Goal: Task Accomplishment & Management: Manage account settings

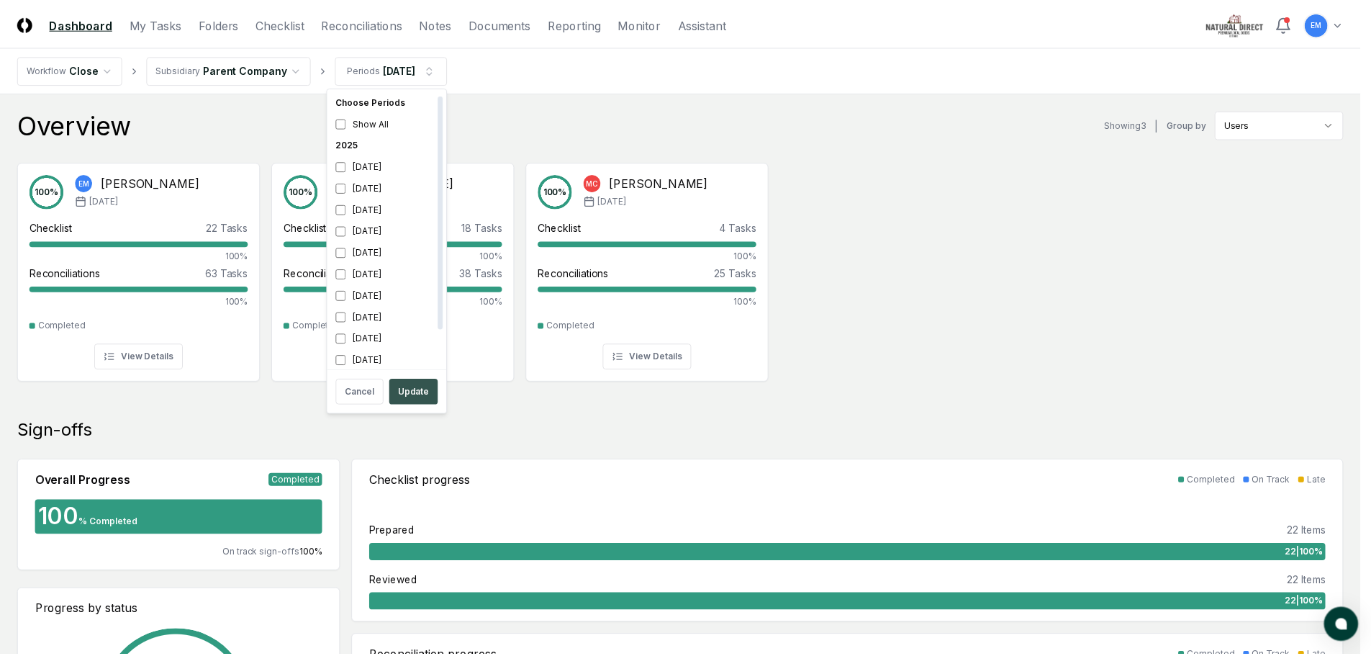
scroll to position [4, 0]
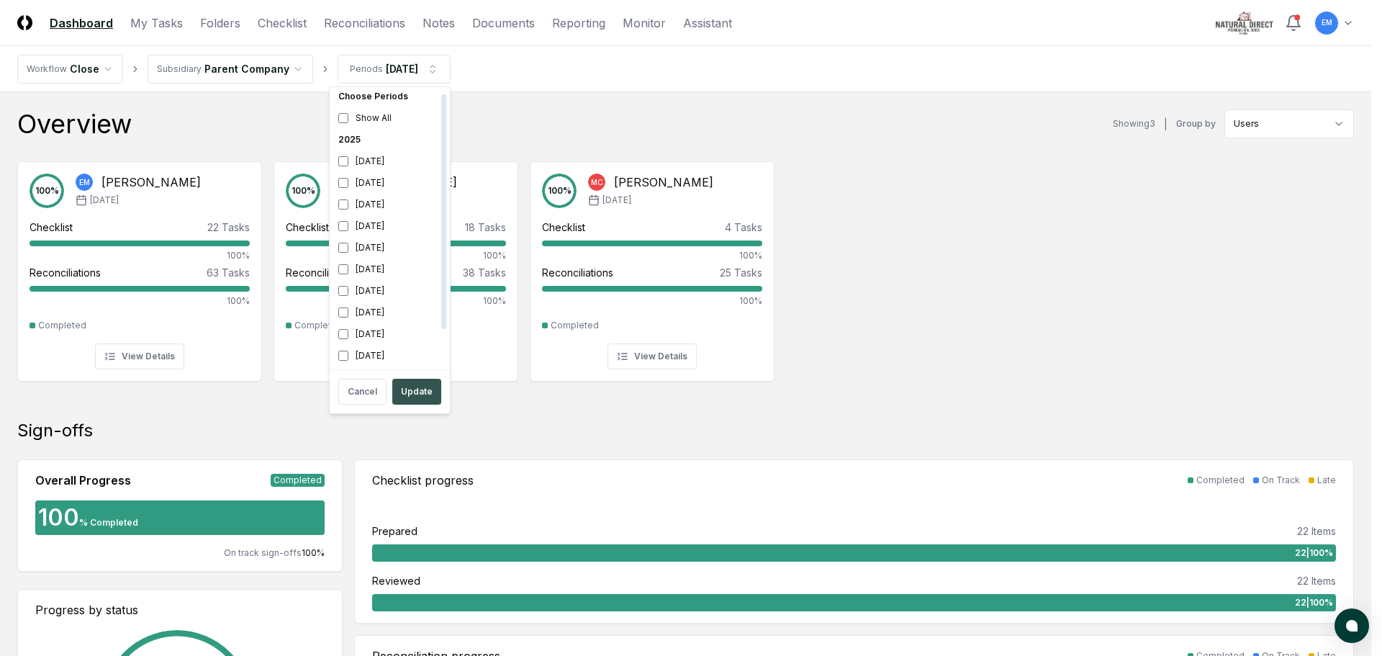
click at [410, 393] on button "Update" at bounding box center [416, 392] width 49 height 26
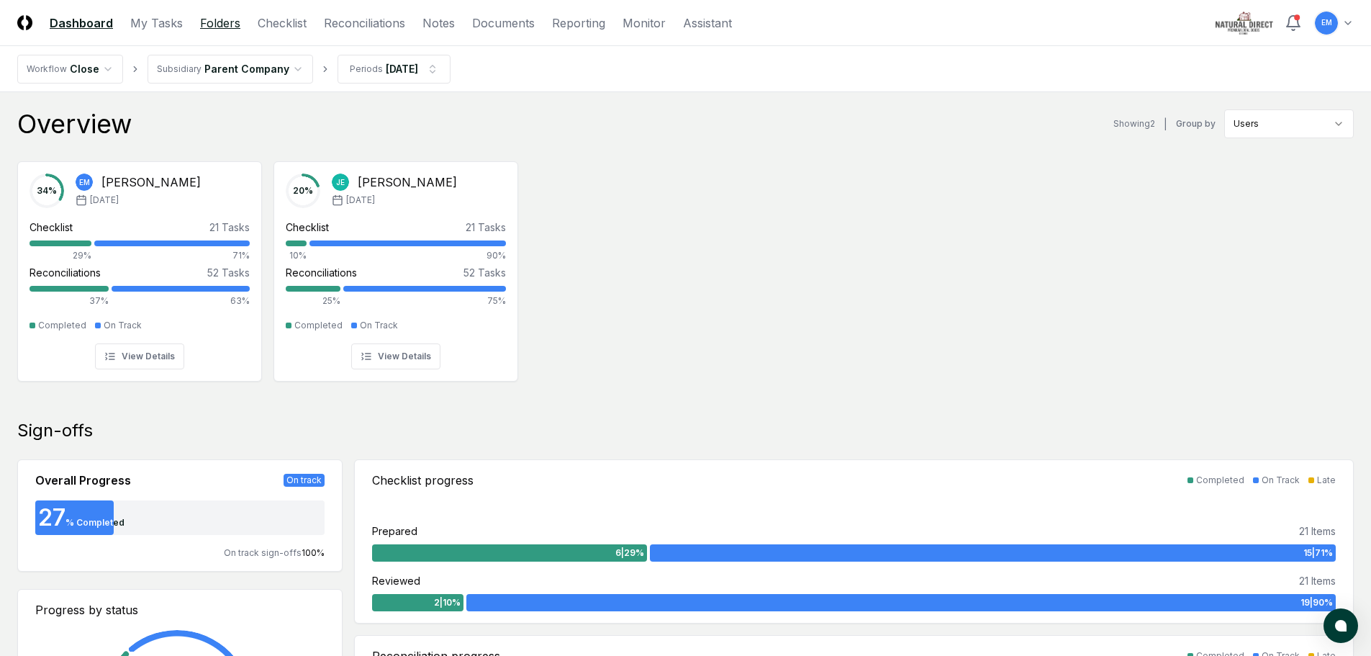
click at [212, 25] on link "Folders" at bounding box center [220, 22] width 40 height 17
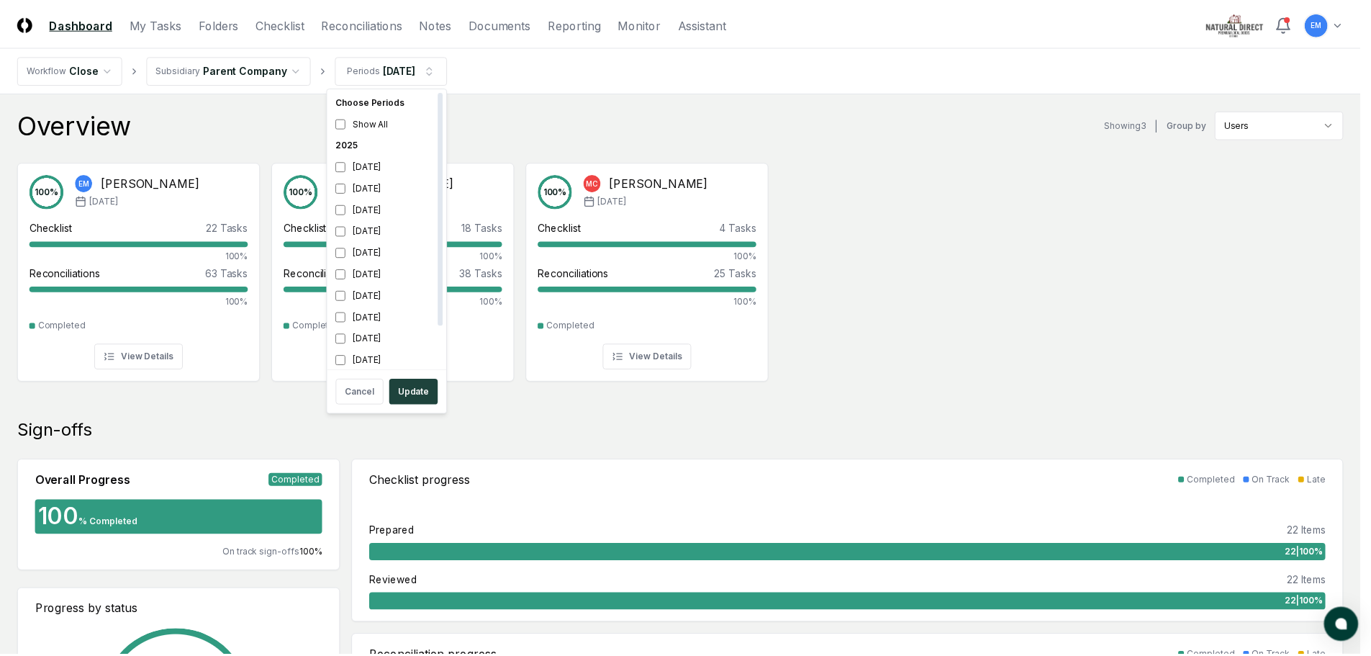
scroll to position [4, 0]
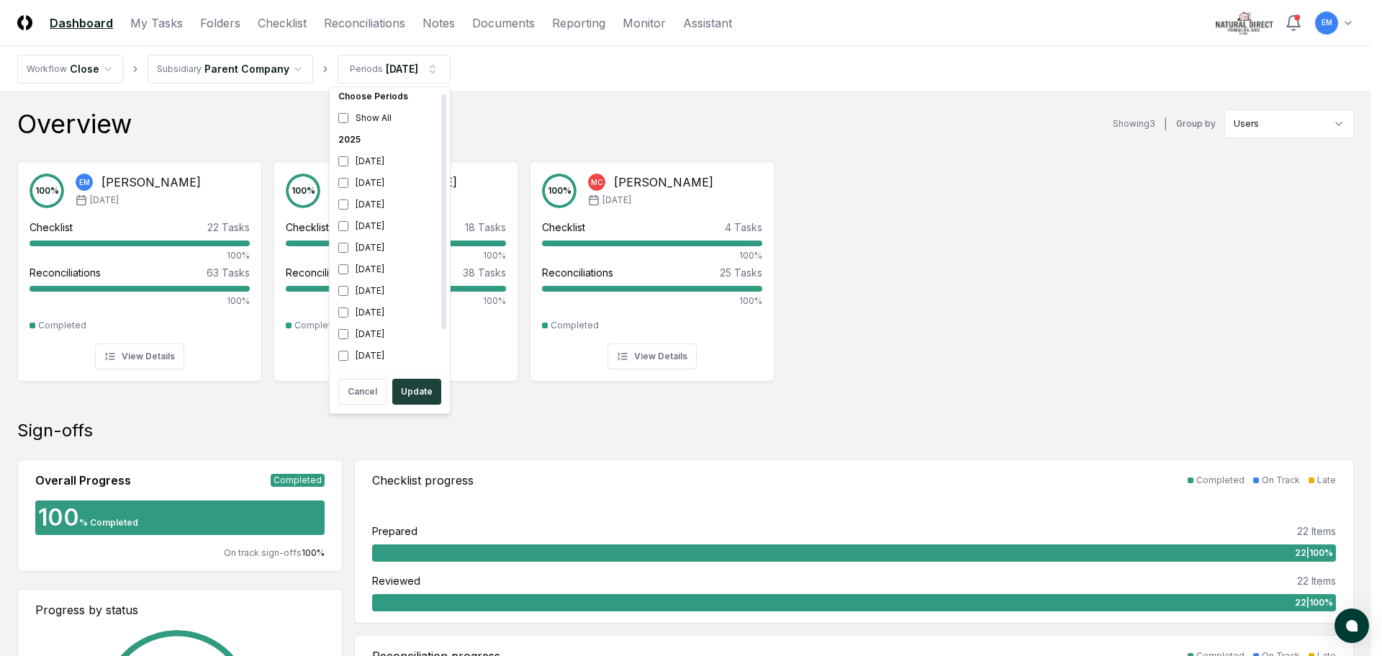
drag, startPoint x: 410, startPoint y: 393, endPoint x: 416, endPoint y: 360, distance: 33.6
click at [410, 394] on button "Update" at bounding box center [416, 392] width 49 height 26
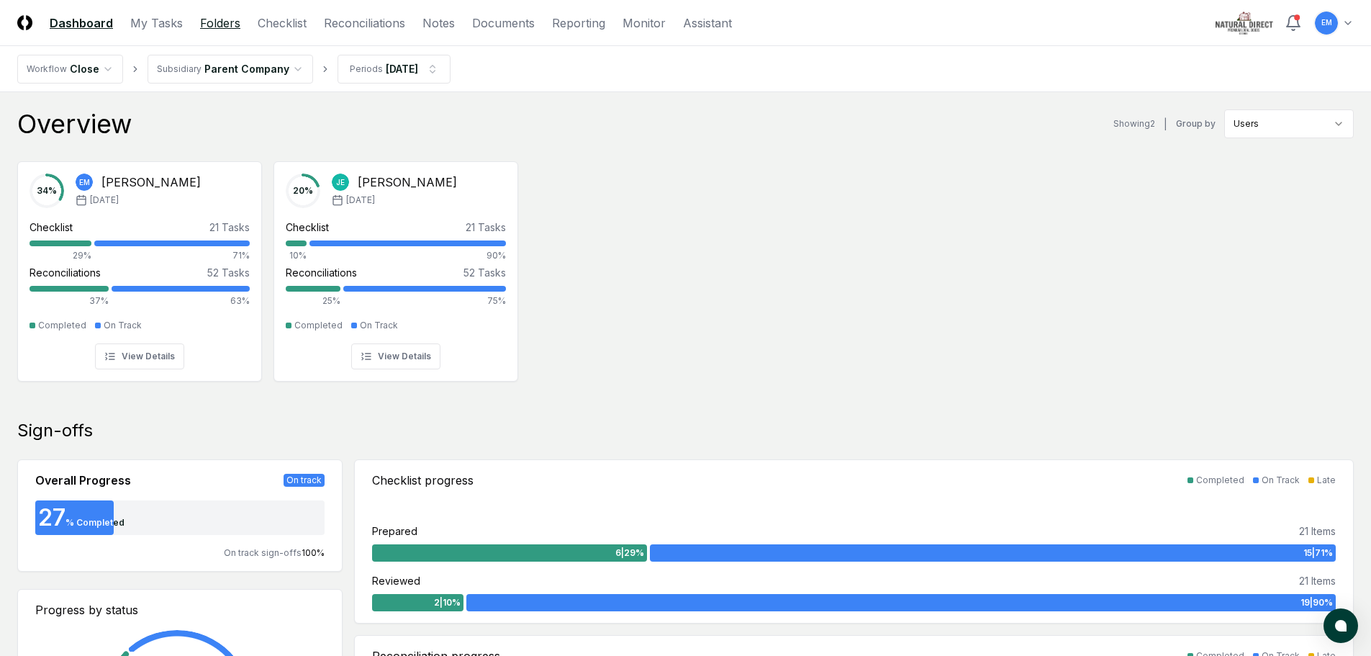
click at [225, 17] on link "Folders" at bounding box center [220, 22] width 40 height 17
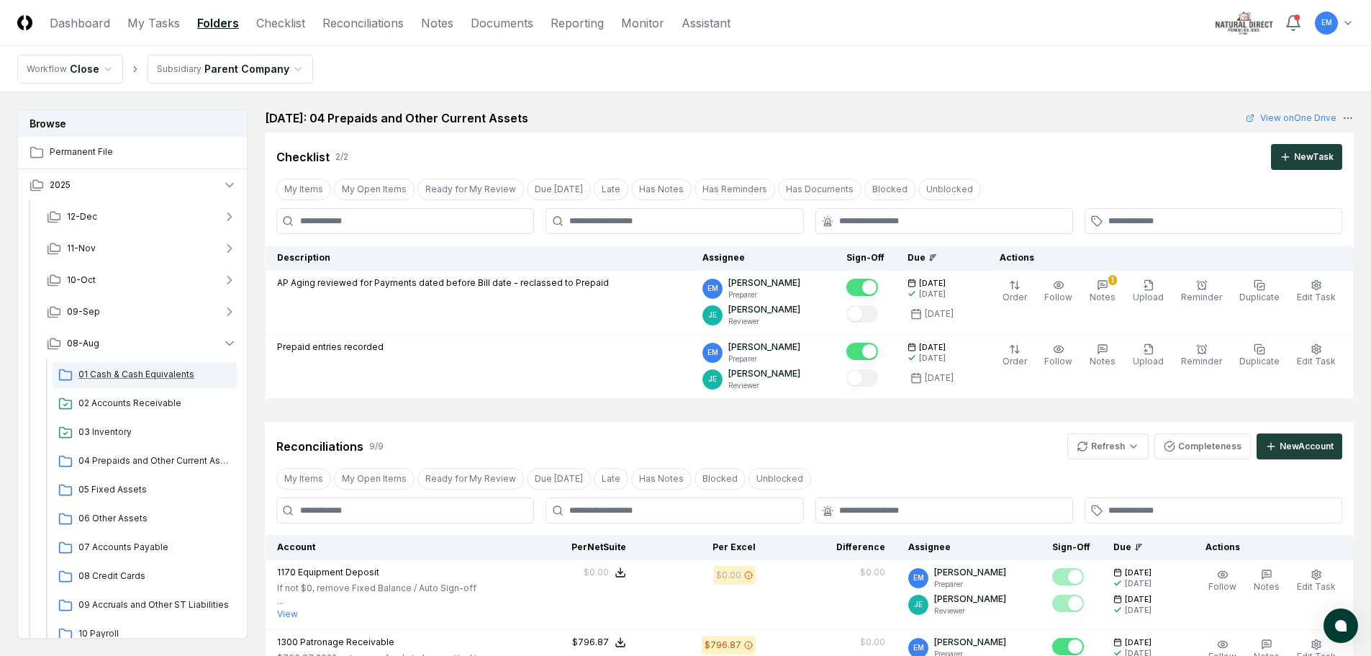
click at [146, 380] on span "01 Cash & Cash Equivalents" at bounding box center [154, 374] width 153 height 13
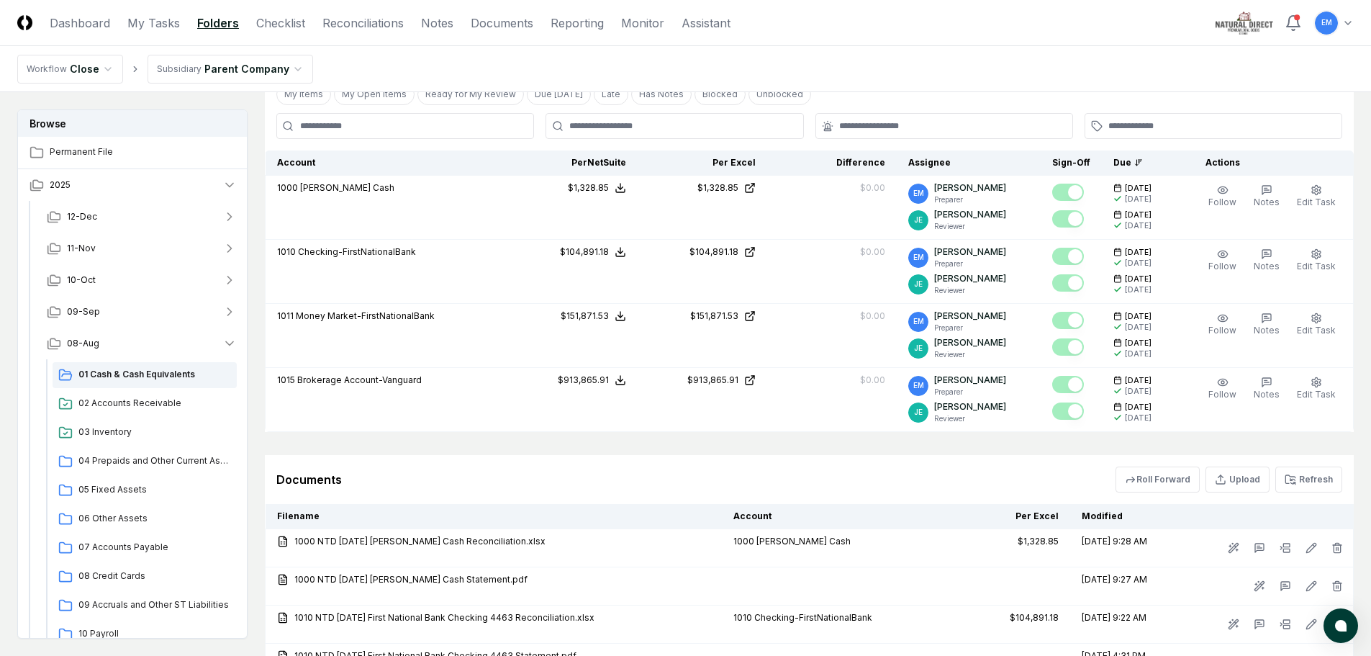
scroll to position [432, 0]
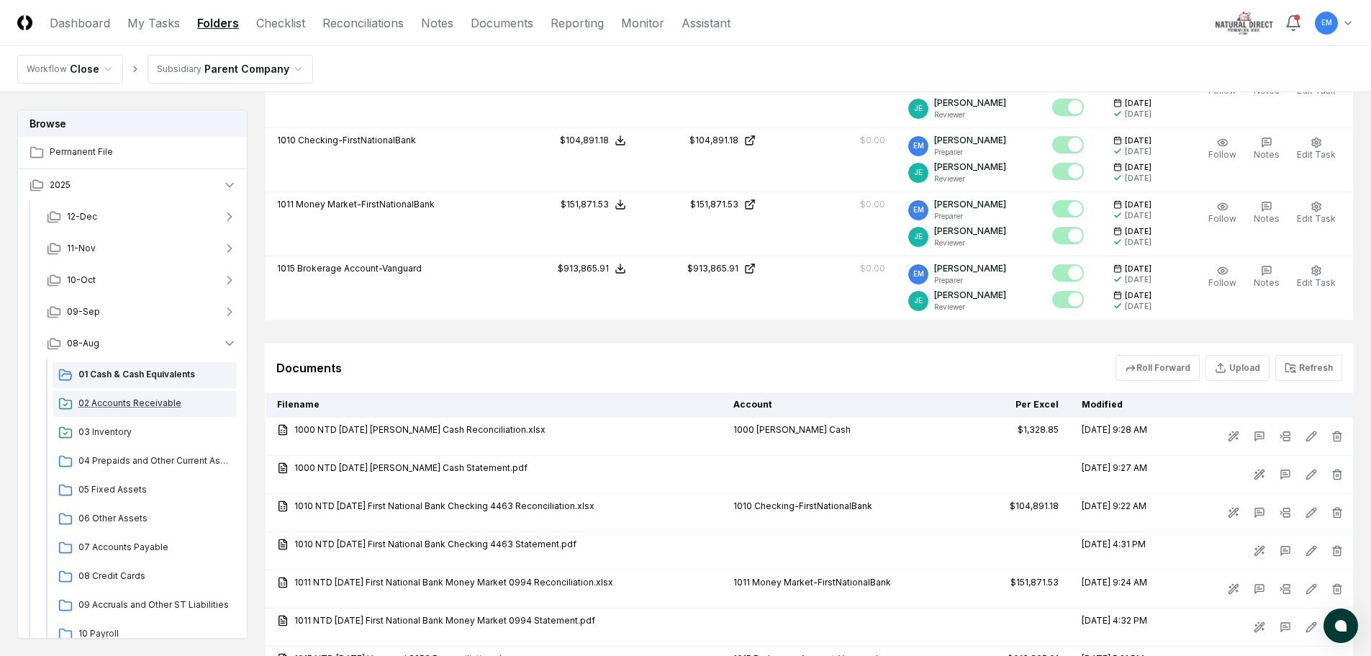
click at [158, 402] on span "02 Accounts Receivable" at bounding box center [154, 403] width 153 height 13
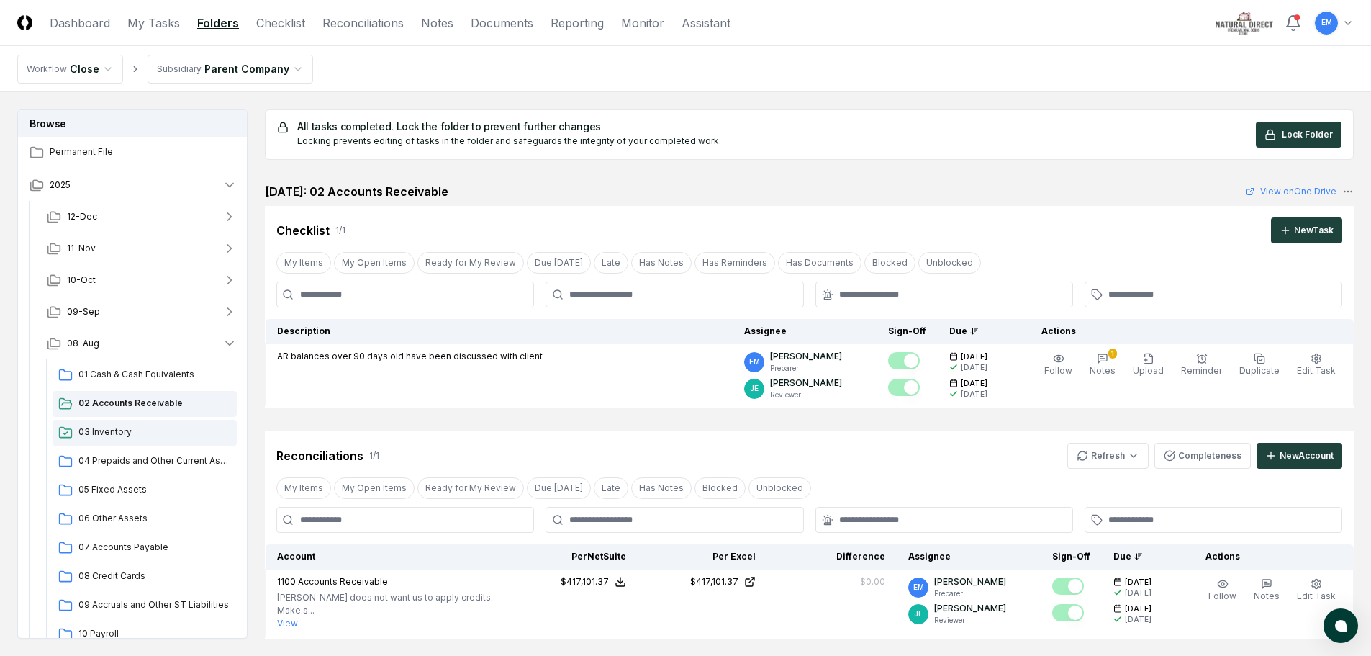
click at [110, 433] on span "03 Inventory" at bounding box center [154, 431] width 153 height 13
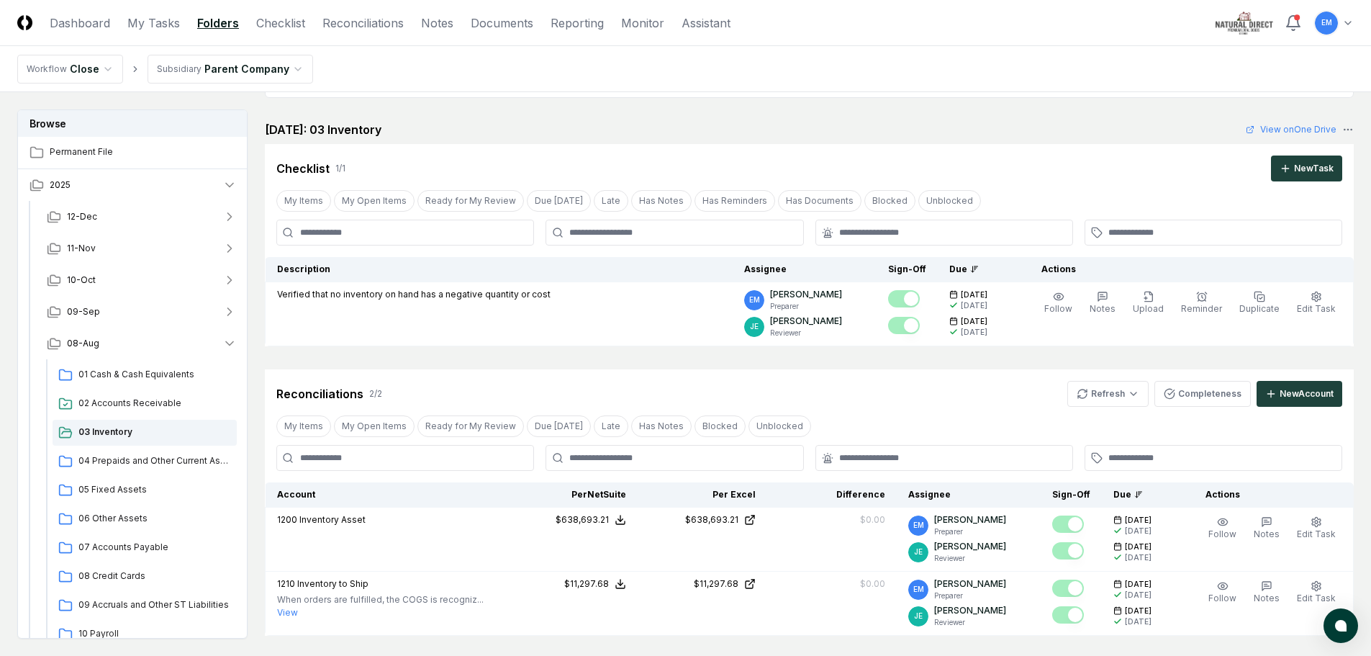
scroll to position [319, 0]
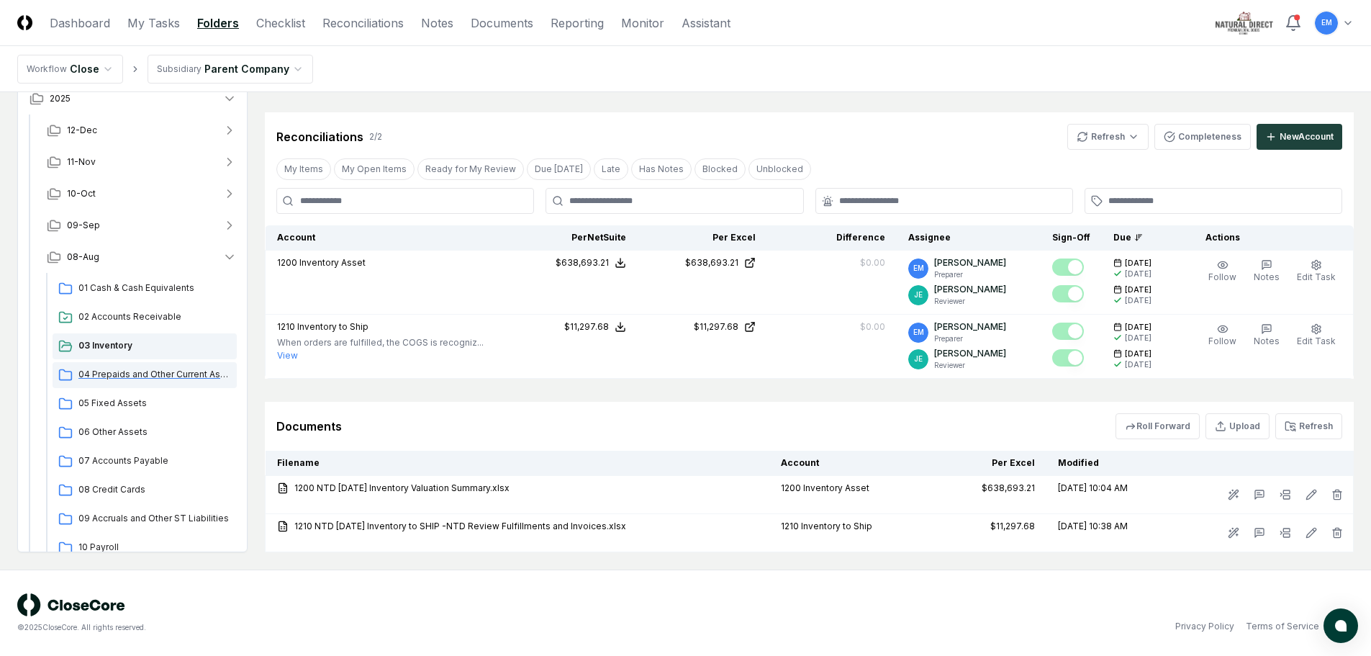
click at [137, 375] on span "04 Prepaids and Other Current Assets" at bounding box center [154, 374] width 153 height 13
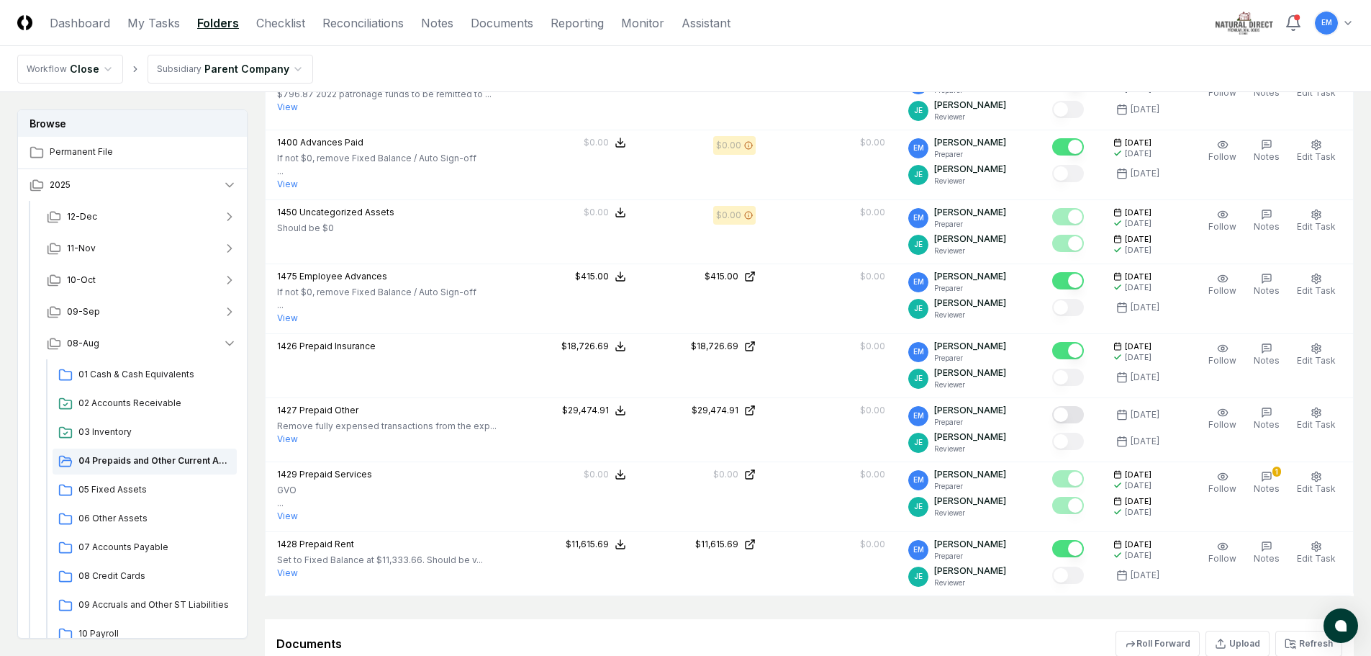
scroll to position [576, 0]
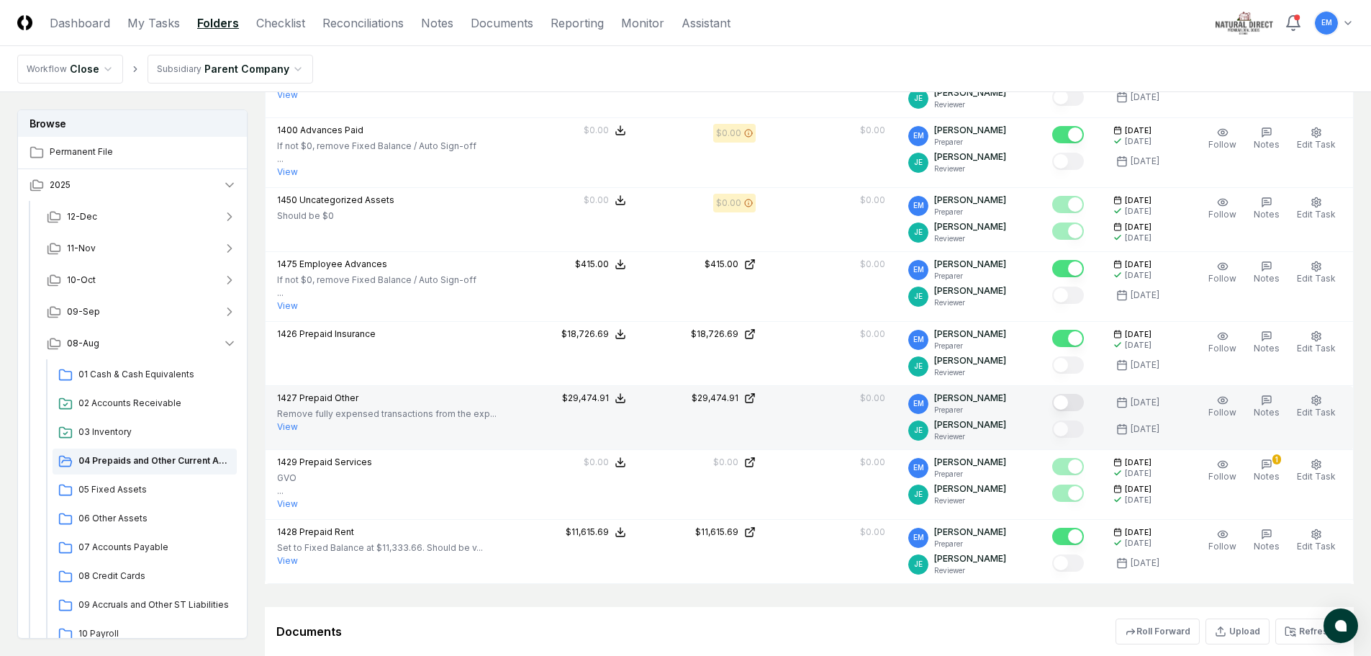
click at [1084, 403] on button "Mark complete" at bounding box center [1068, 402] width 32 height 17
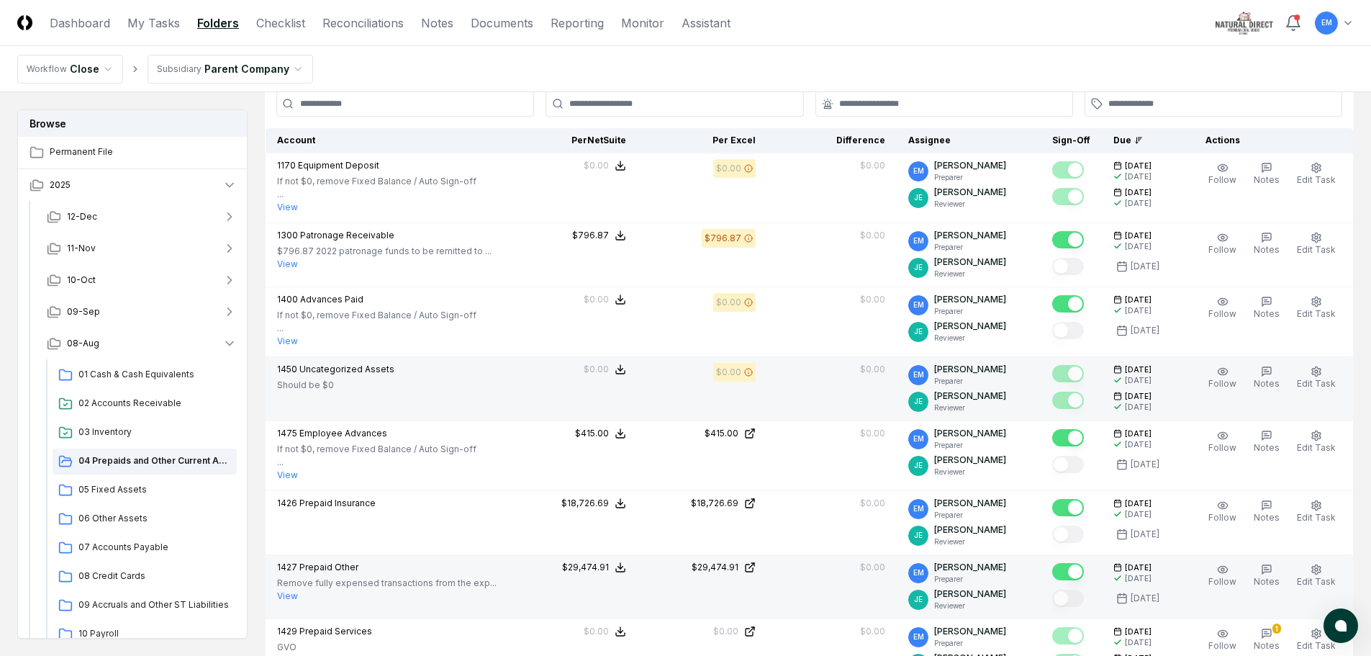
scroll to position [360, 0]
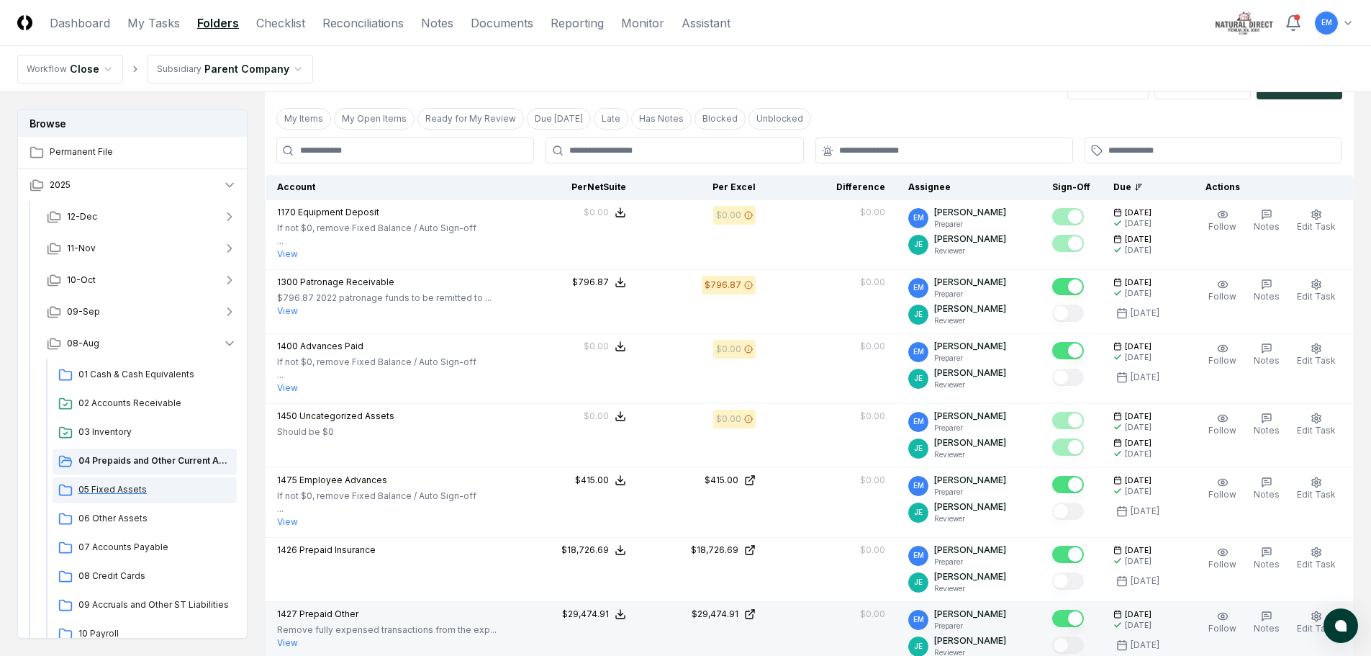
click at [124, 487] on span "05 Fixed Assets" at bounding box center [154, 489] width 153 height 13
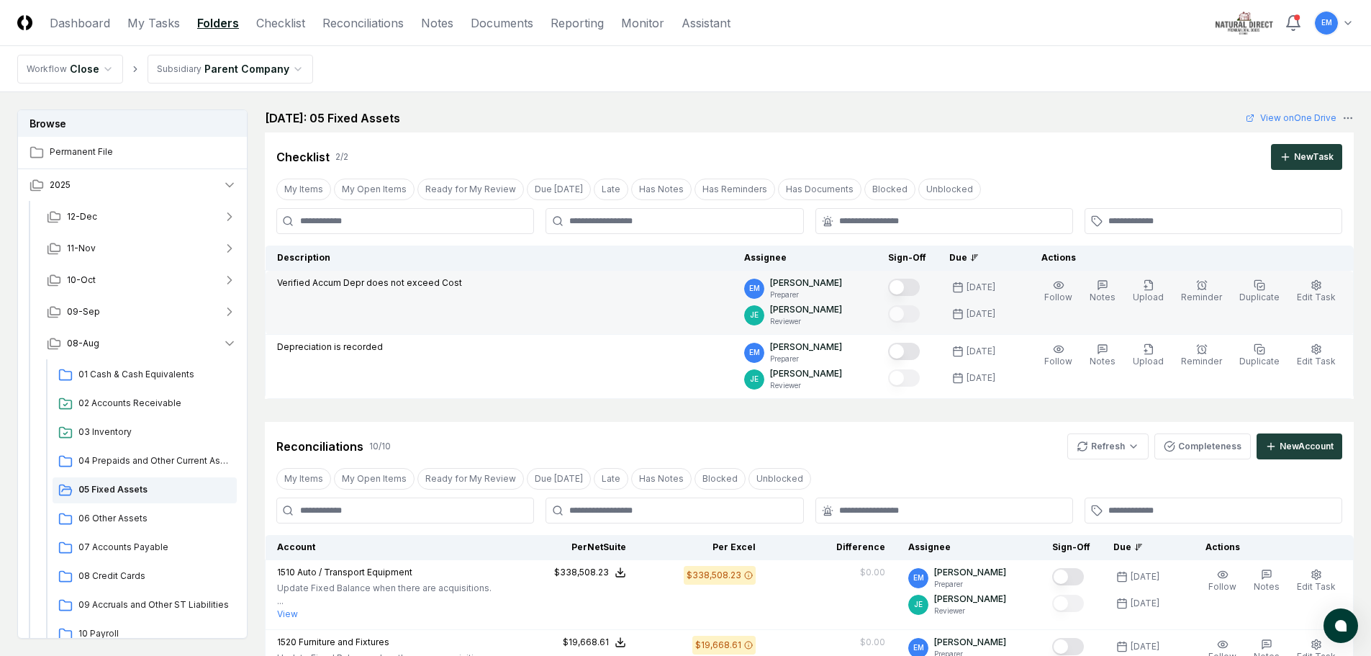
drag, startPoint x: 927, startPoint y: 285, endPoint x: 912, endPoint y: 299, distance: 20.9
click at [920, 285] on button "Mark complete" at bounding box center [904, 287] width 32 height 17
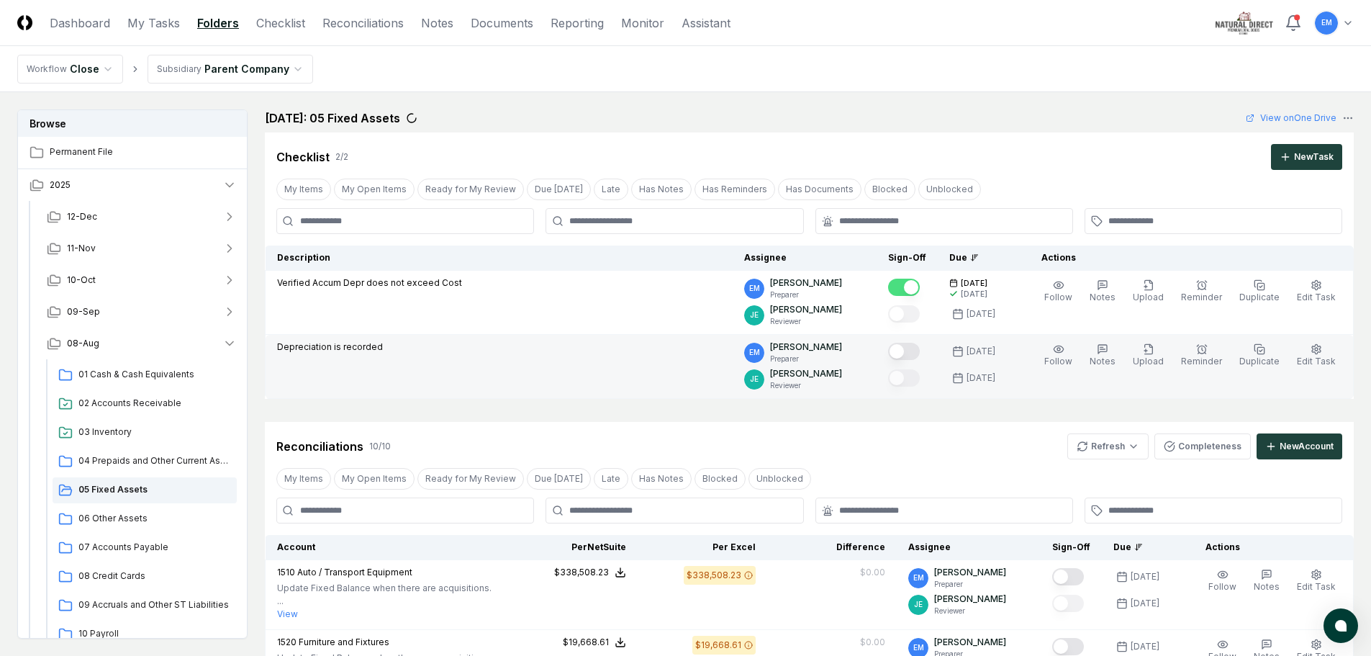
click at [920, 348] on button "Mark complete" at bounding box center [904, 351] width 32 height 17
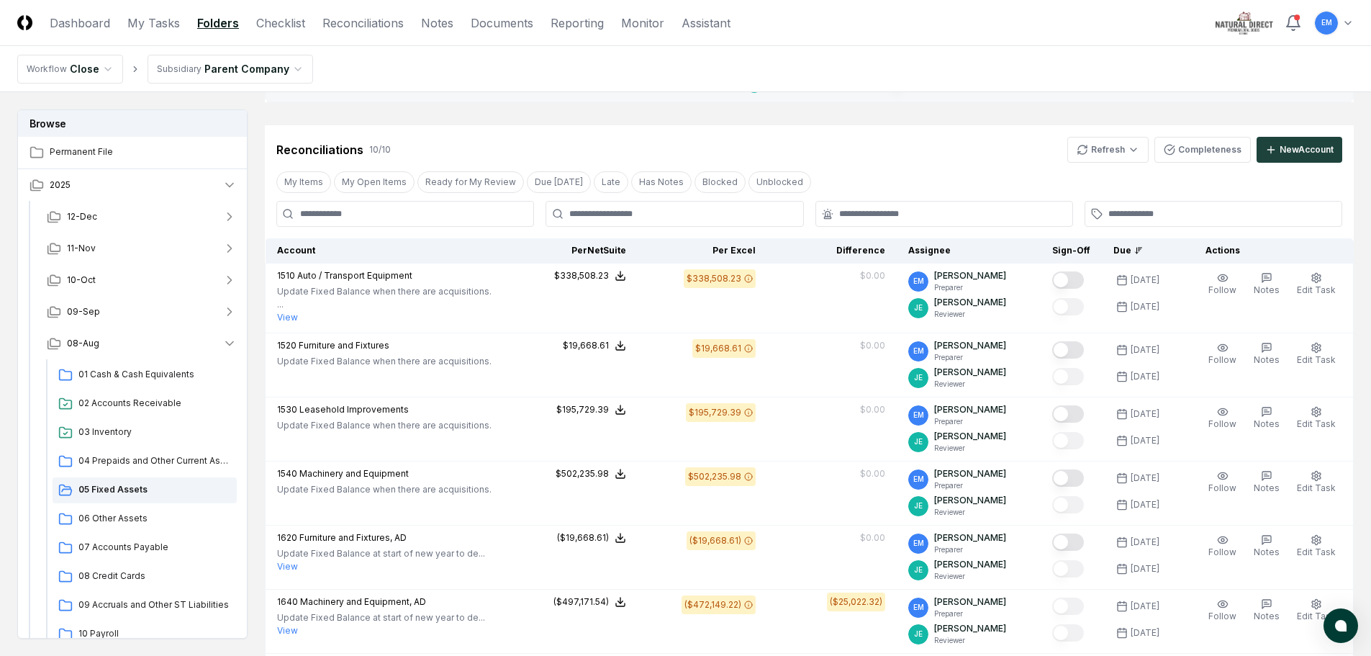
scroll to position [214, 0]
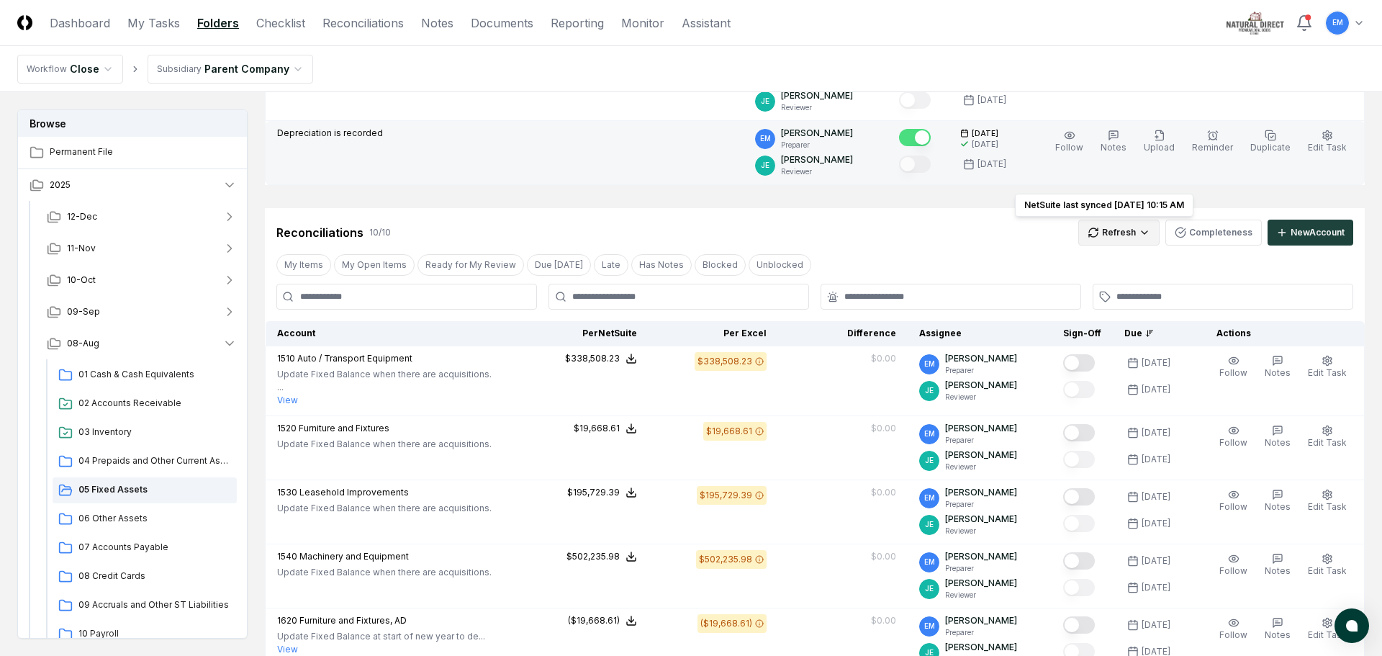
click at [1135, 230] on html "CloseCore Dashboard My Tasks Folders Checklist Reconciliations Notes Documents …" at bounding box center [691, 509] width 1382 height 1446
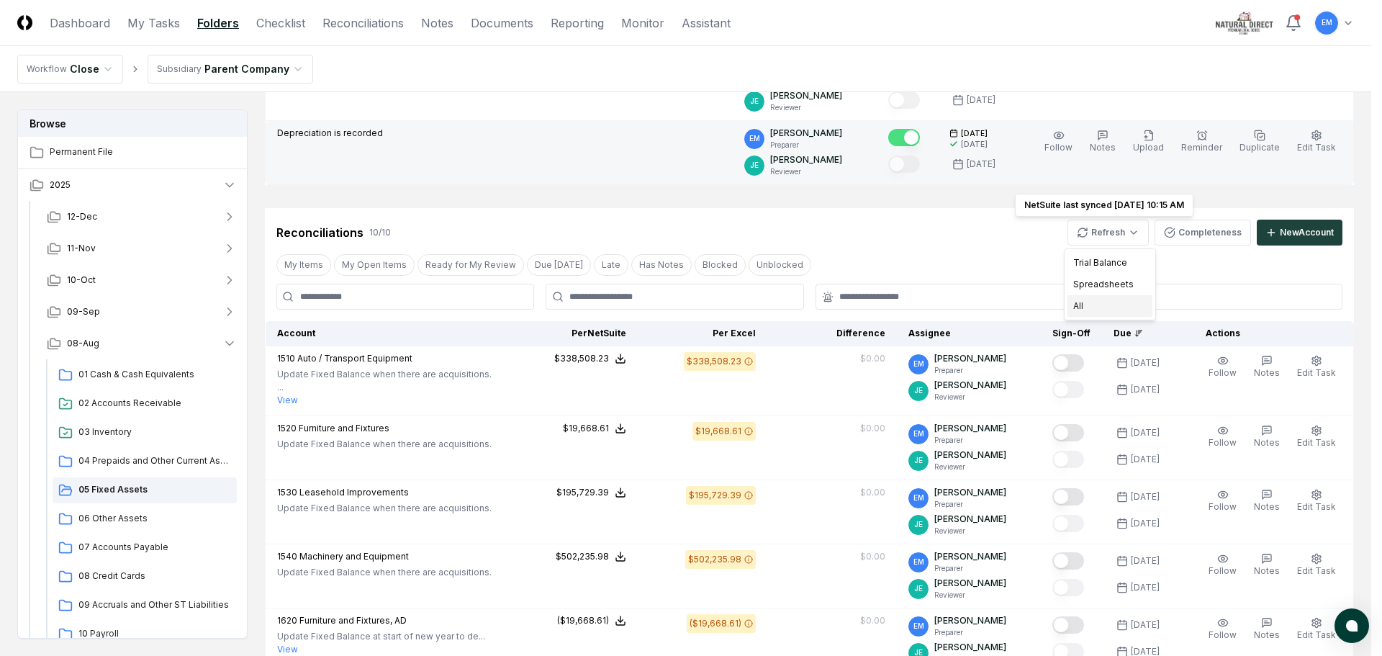
click at [1091, 303] on div "All" at bounding box center [1110, 306] width 85 height 22
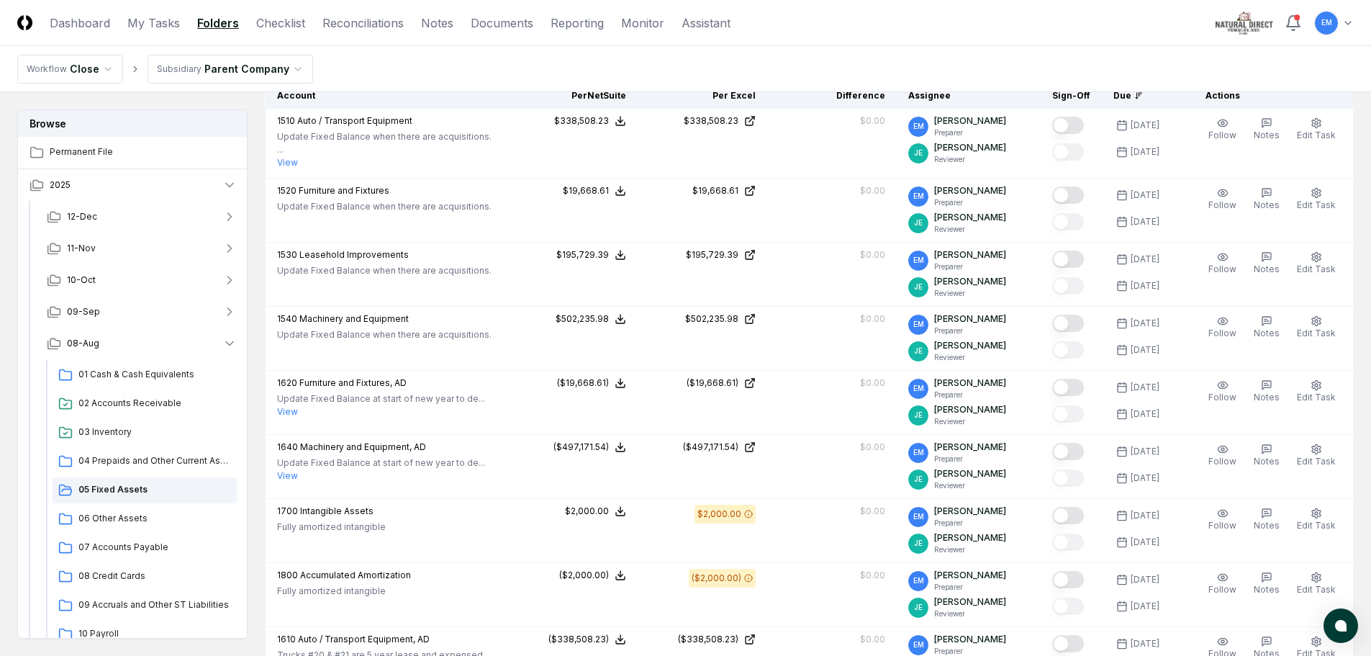
scroll to position [358, 0]
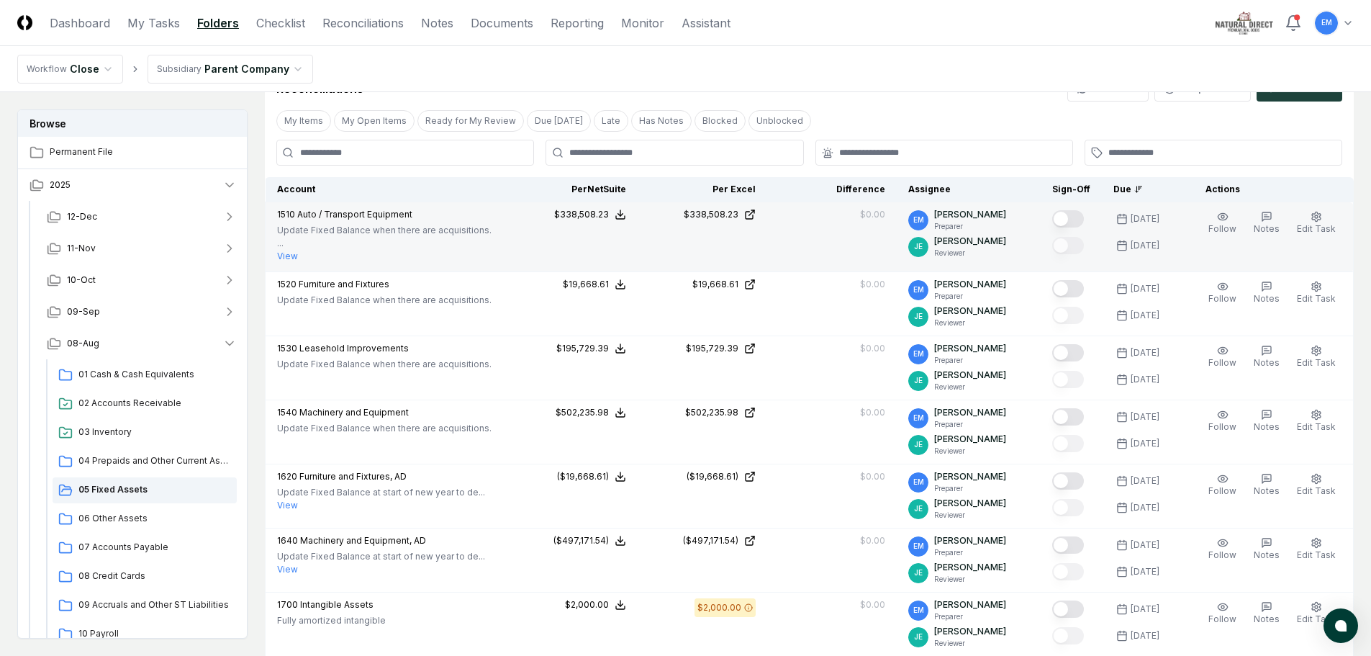
click at [1083, 222] on button "Mark complete" at bounding box center [1068, 218] width 32 height 17
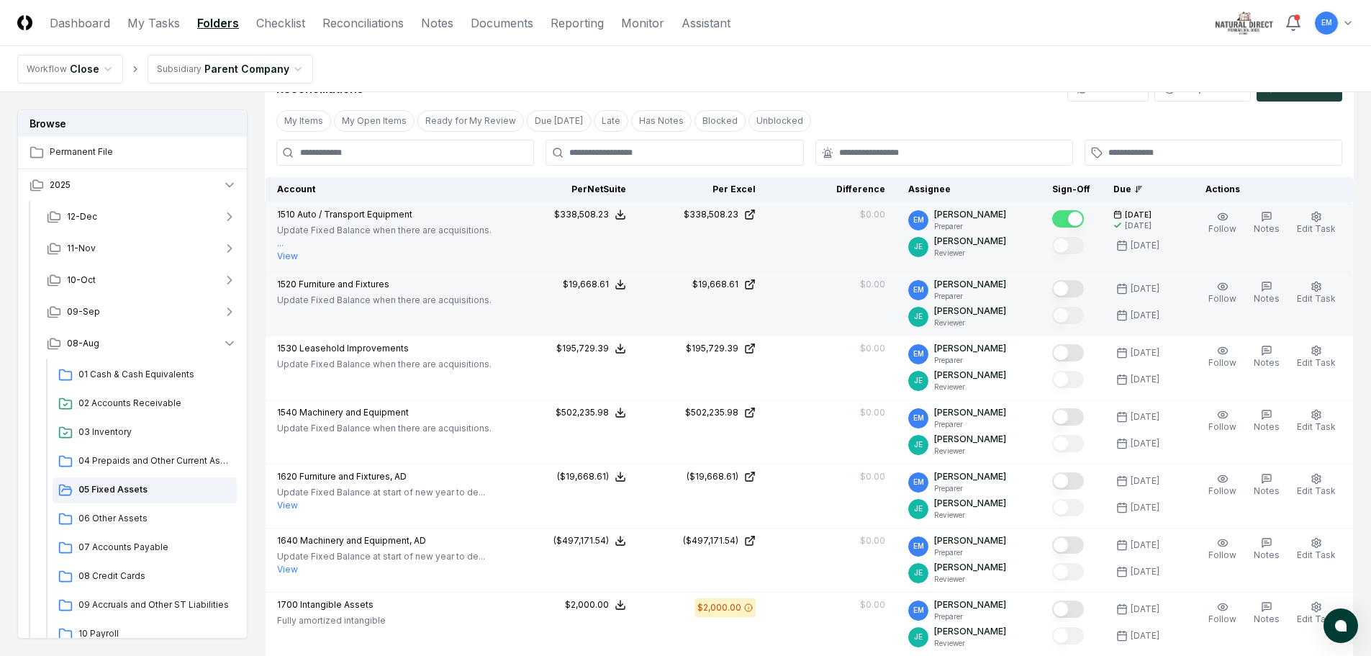
click at [1084, 286] on button "Mark complete" at bounding box center [1068, 288] width 32 height 17
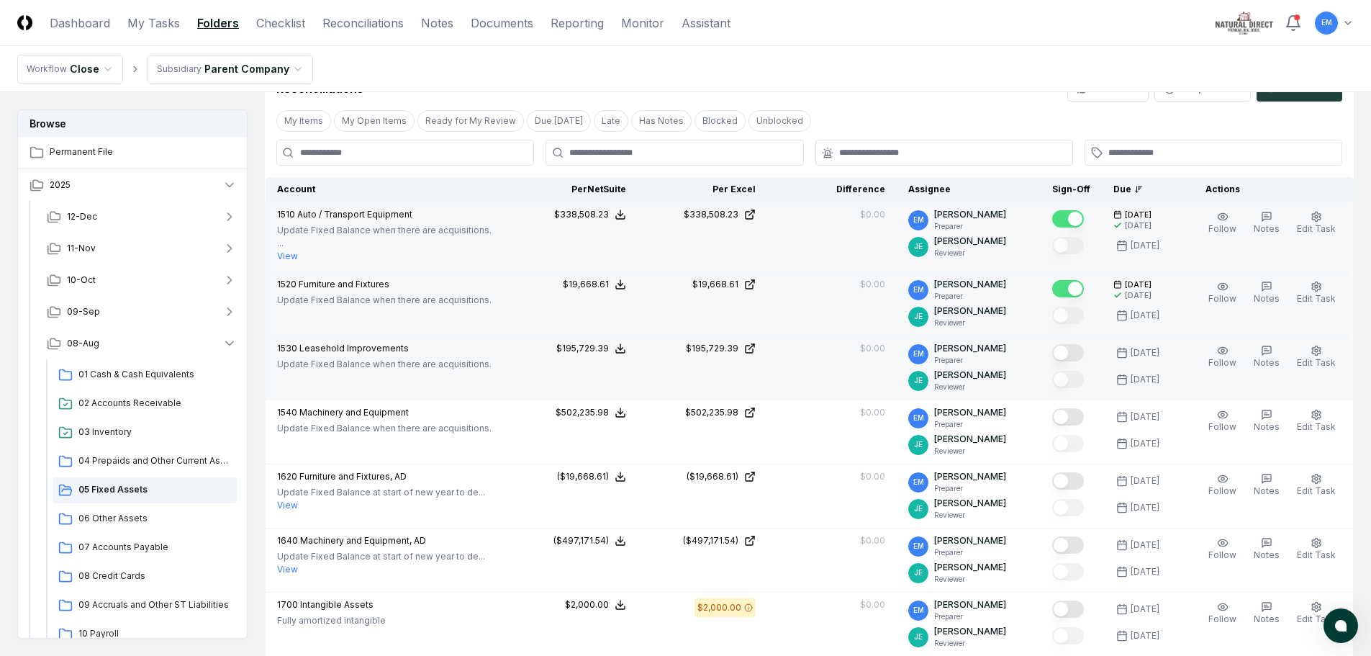
click at [1084, 349] on button "Mark complete" at bounding box center [1068, 352] width 32 height 17
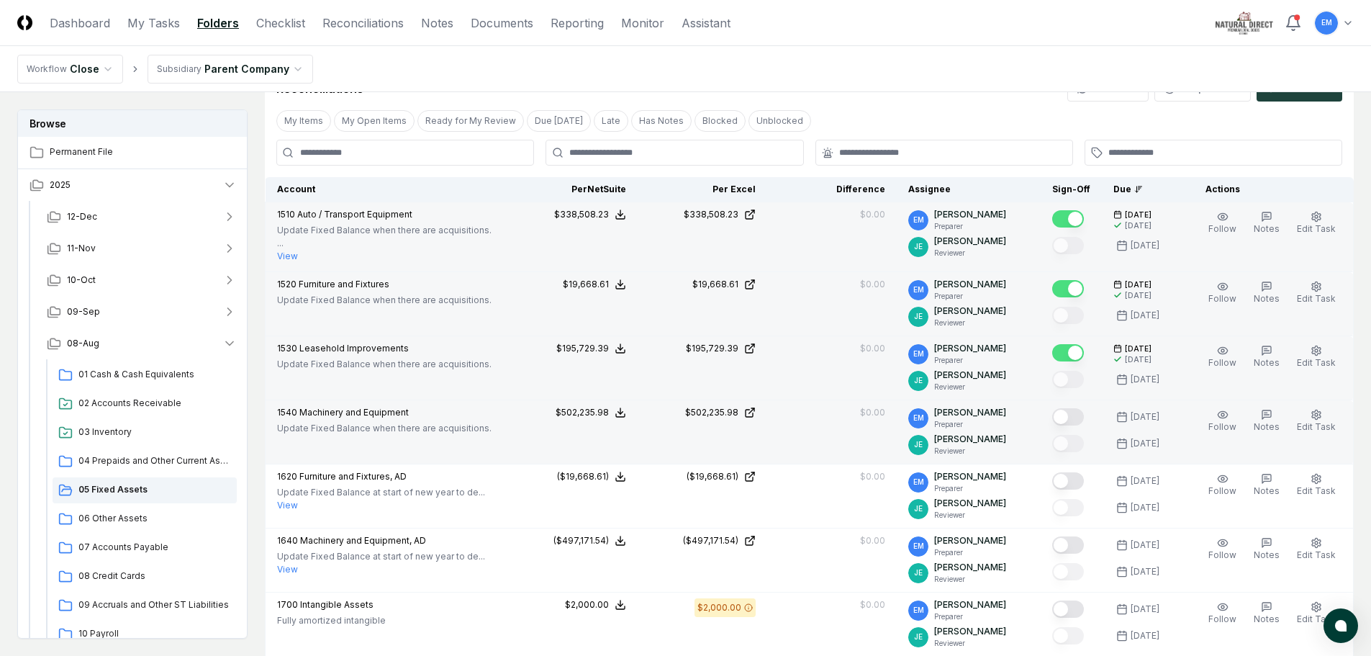
click at [1079, 419] on button "Mark complete" at bounding box center [1068, 416] width 32 height 17
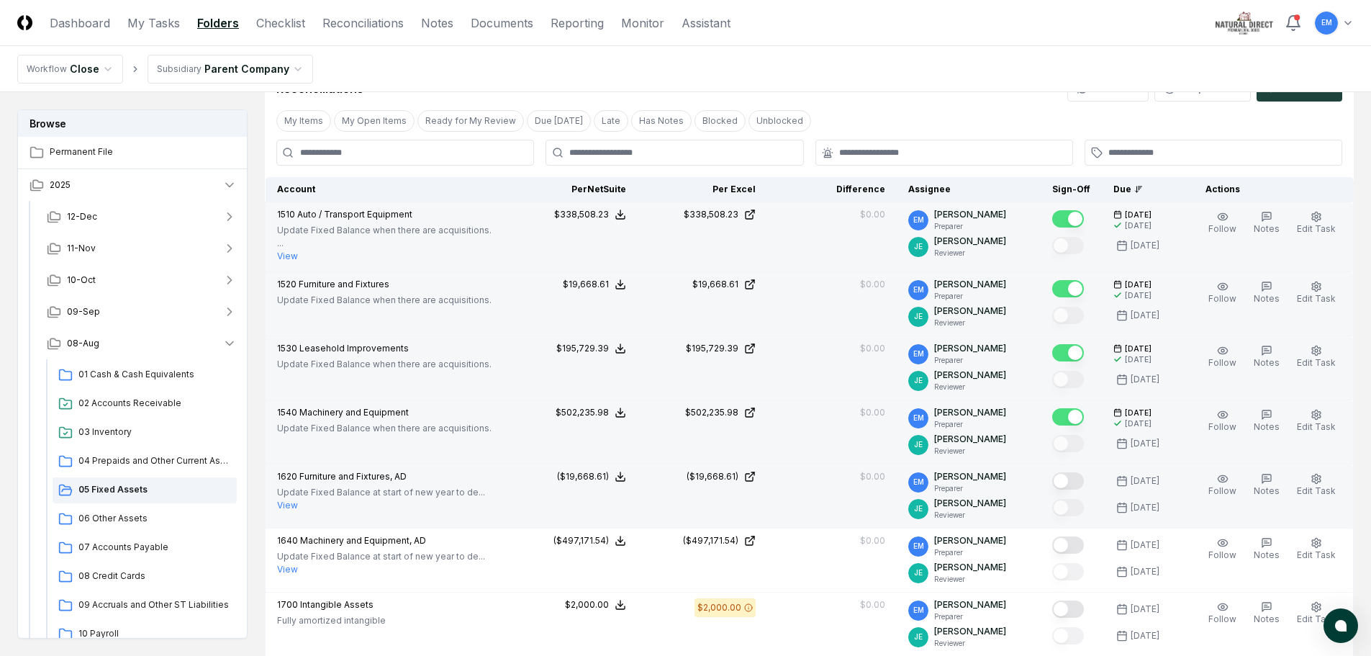
click at [1080, 477] on button "Mark complete" at bounding box center [1068, 480] width 32 height 17
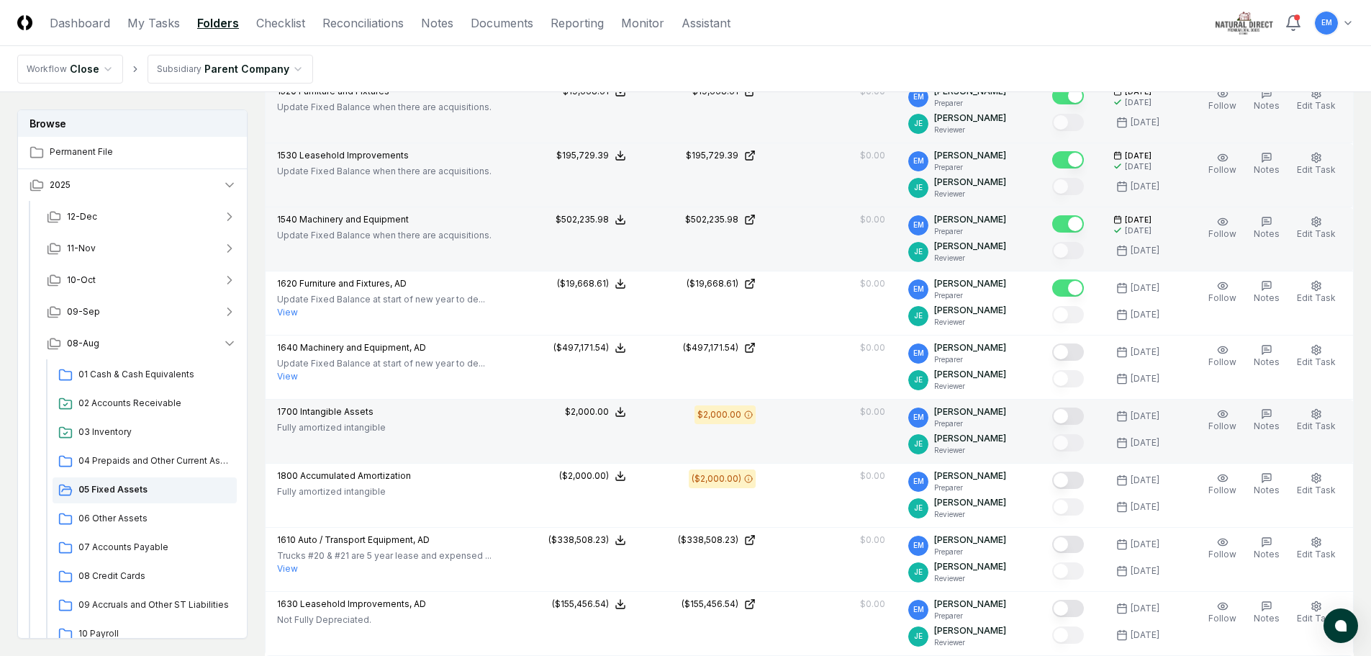
scroll to position [574, 0]
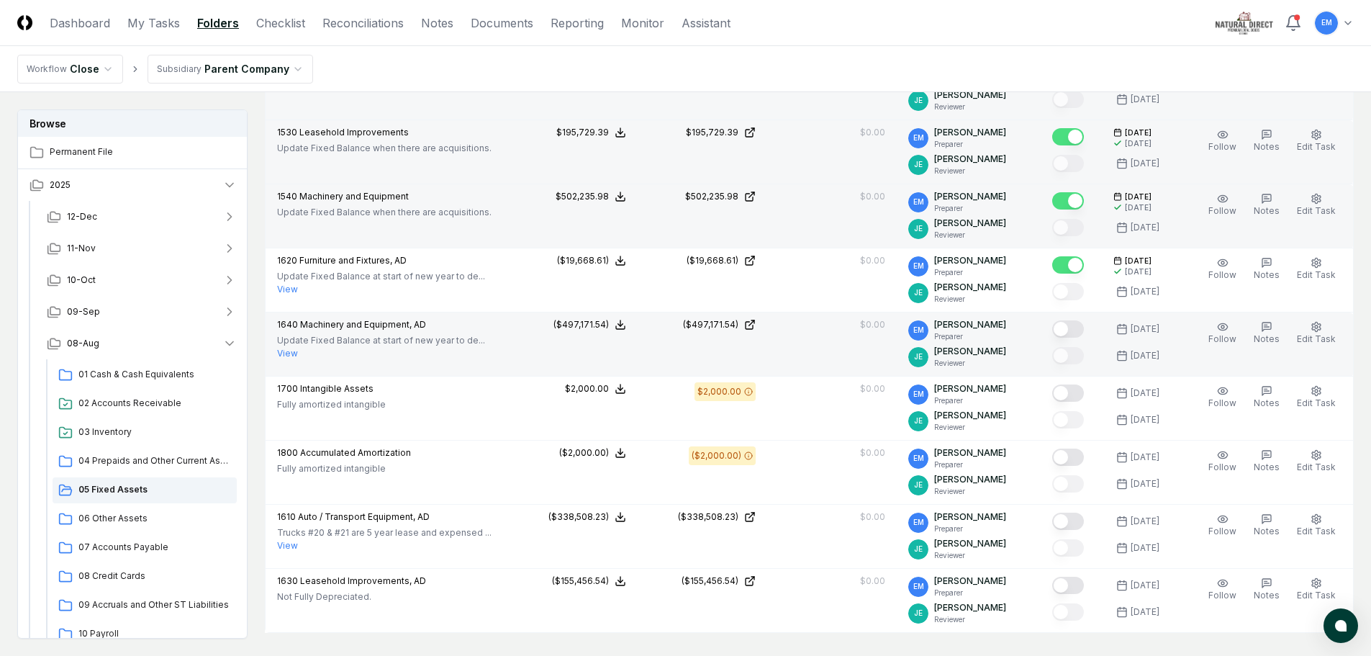
click at [1084, 330] on button "Mark complete" at bounding box center [1068, 328] width 32 height 17
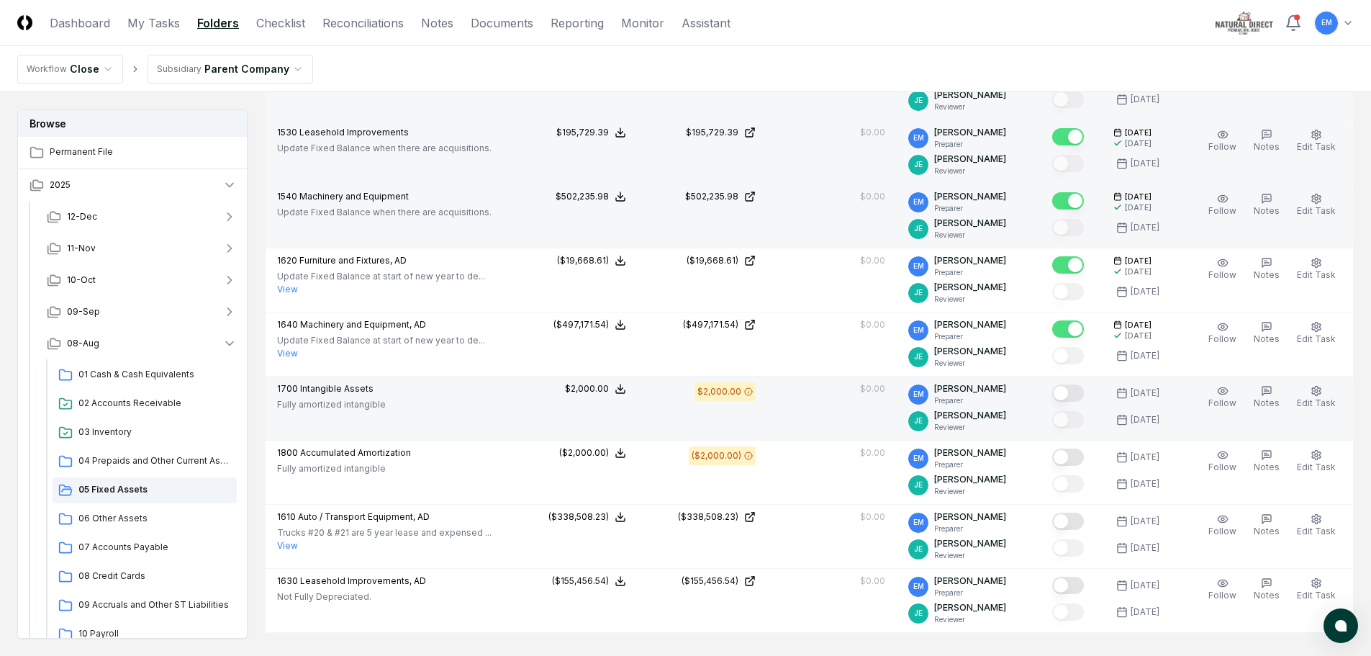
click at [1084, 392] on button "Mark complete" at bounding box center [1068, 392] width 32 height 17
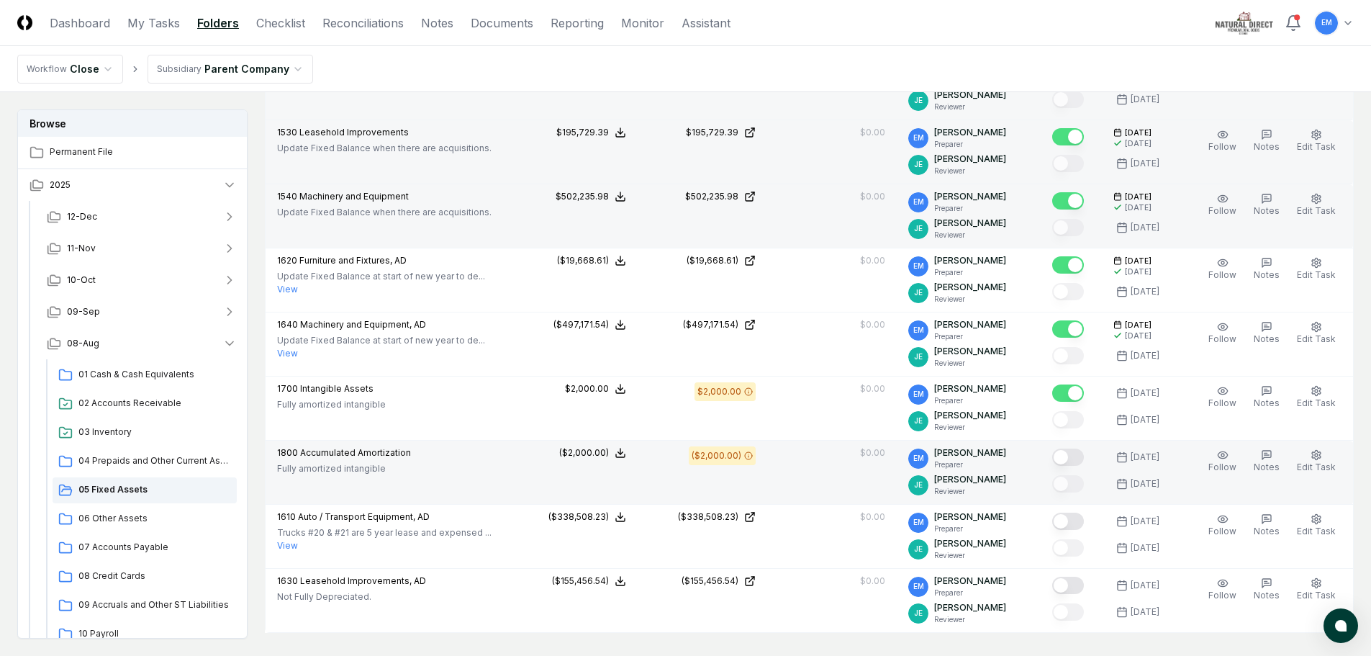
click at [1083, 458] on button "Mark complete" at bounding box center [1068, 456] width 32 height 17
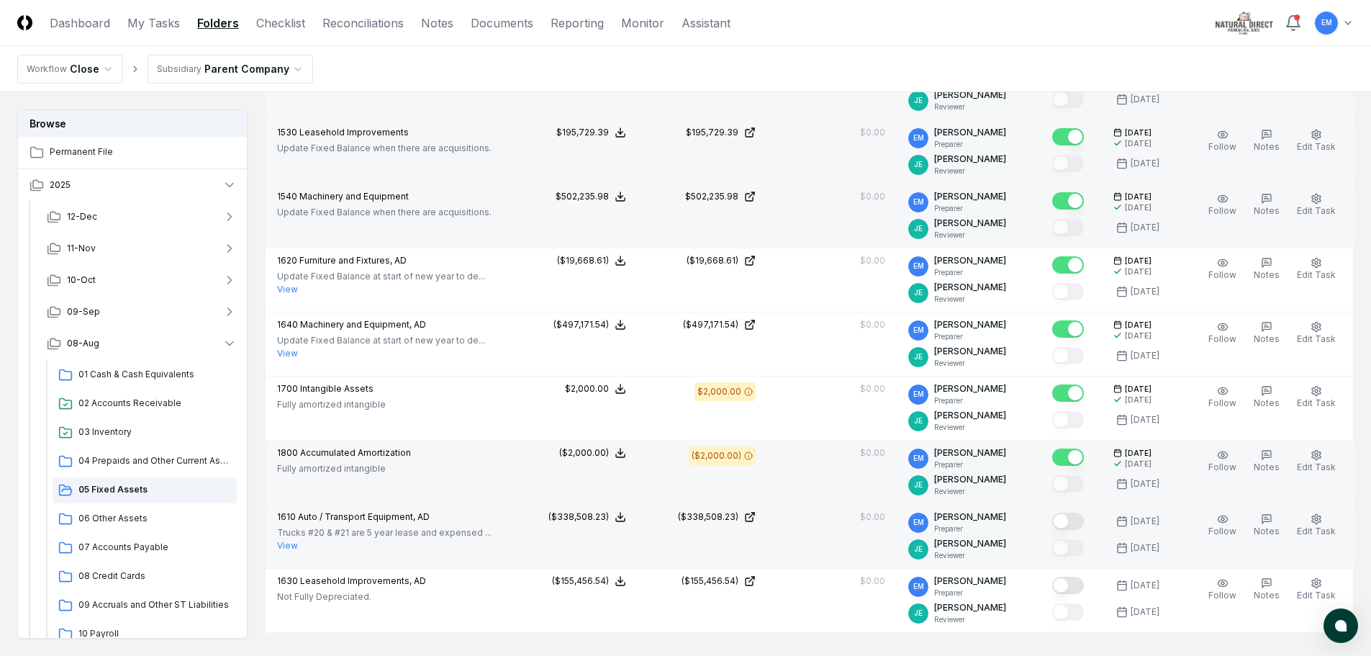
click at [1081, 521] on button "Mark complete" at bounding box center [1068, 521] width 32 height 17
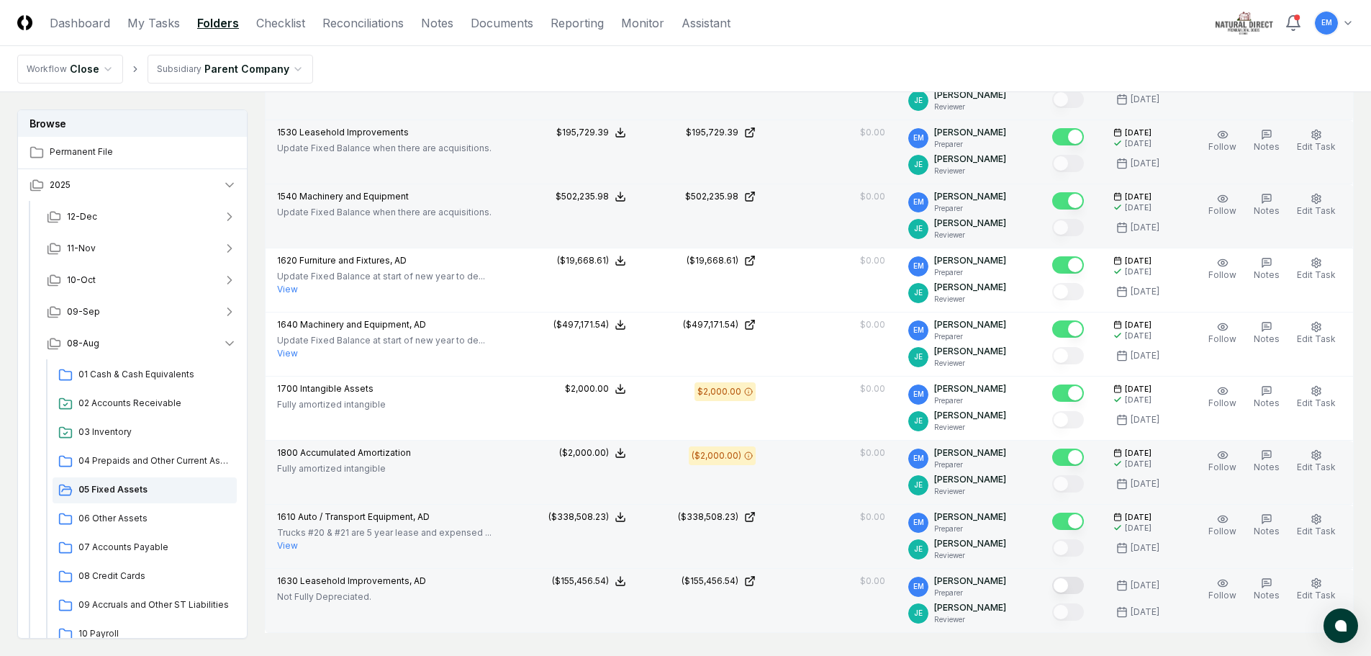
drag, startPoint x: 1086, startPoint y: 584, endPoint x: 1016, endPoint y: 531, distance: 87.8
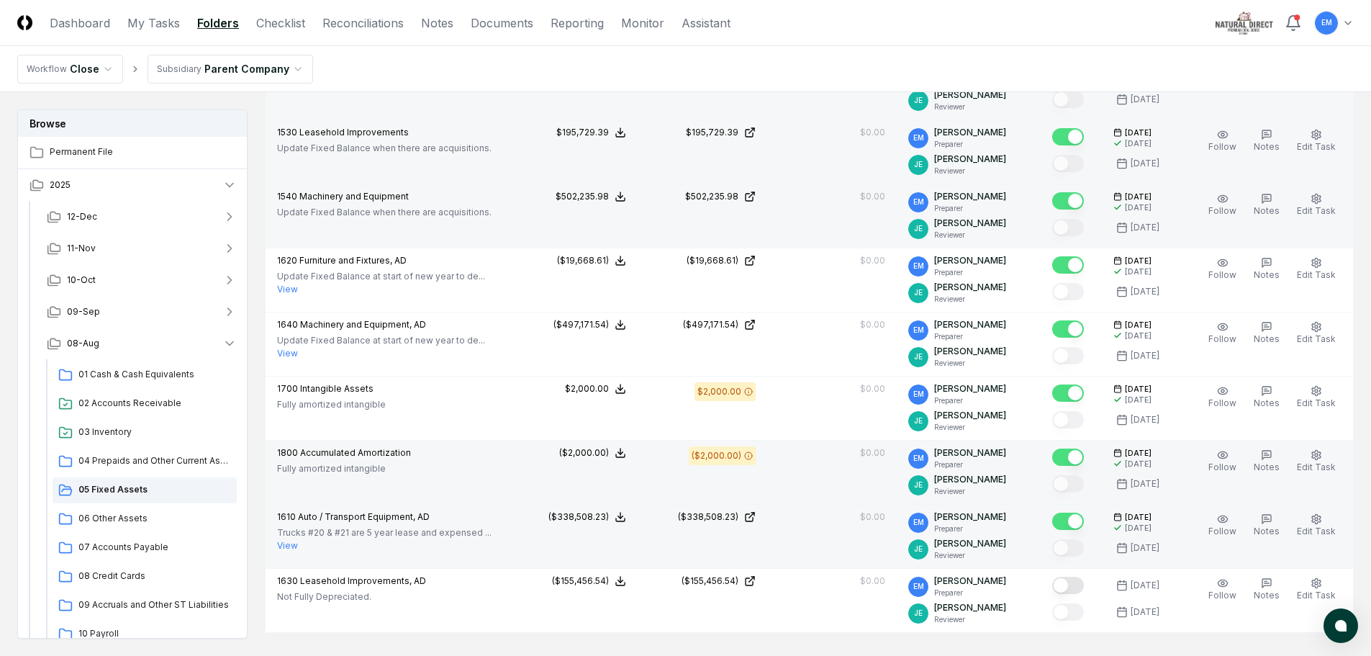
click at [1084, 585] on button "Mark complete" at bounding box center [1068, 585] width 32 height 17
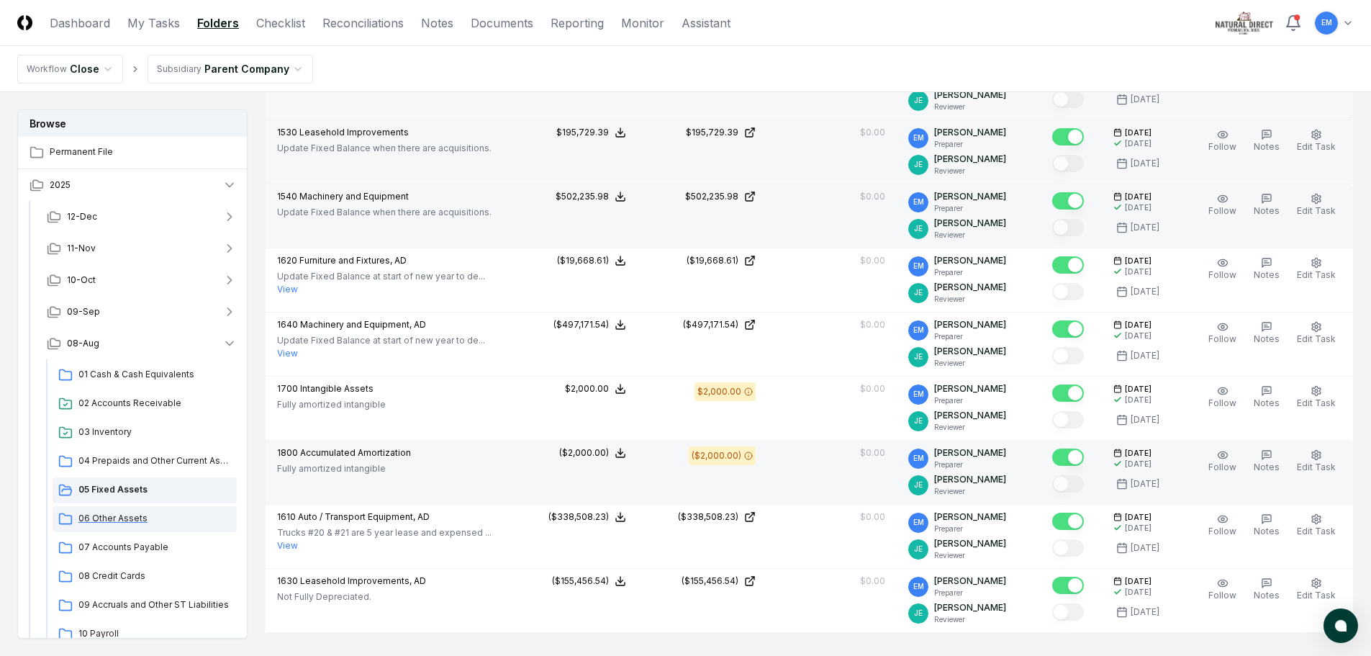
click at [114, 518] on span "06 Other Assets" at bounding box center [154, 518] width 153 height 13
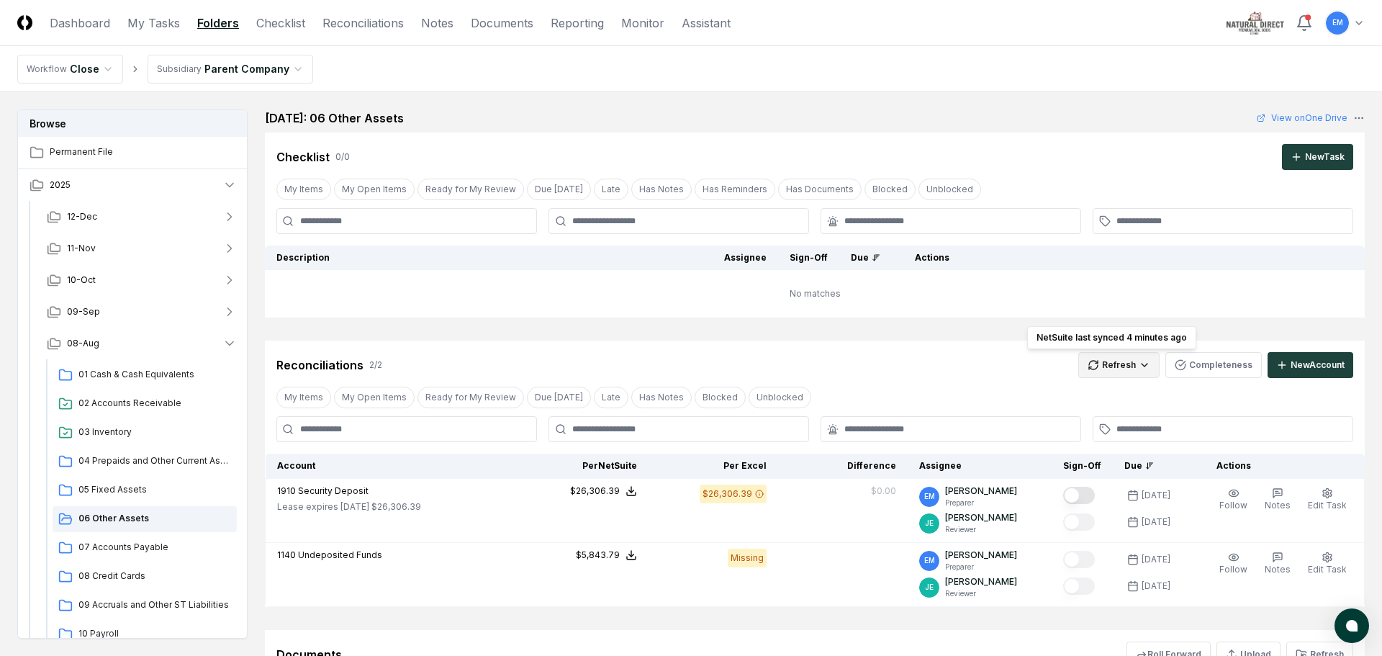
click at [1140, 361] on html "CloseCore Dashboard My Tasks Folders Checklist Reconciliations Notes Documents …" at bounding box center [691, 427] width 1382 height 855
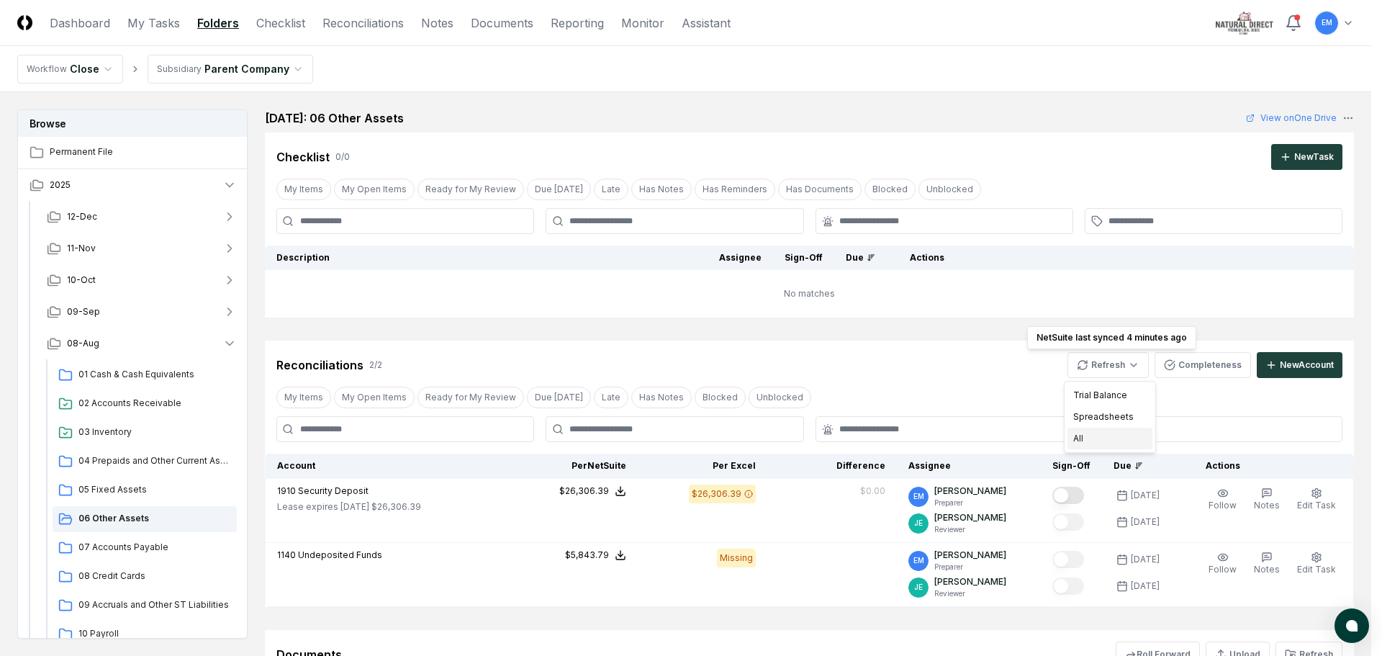
click at [1087, 438] on div "All" at bounding box center [1110, 439] width 85 height 22
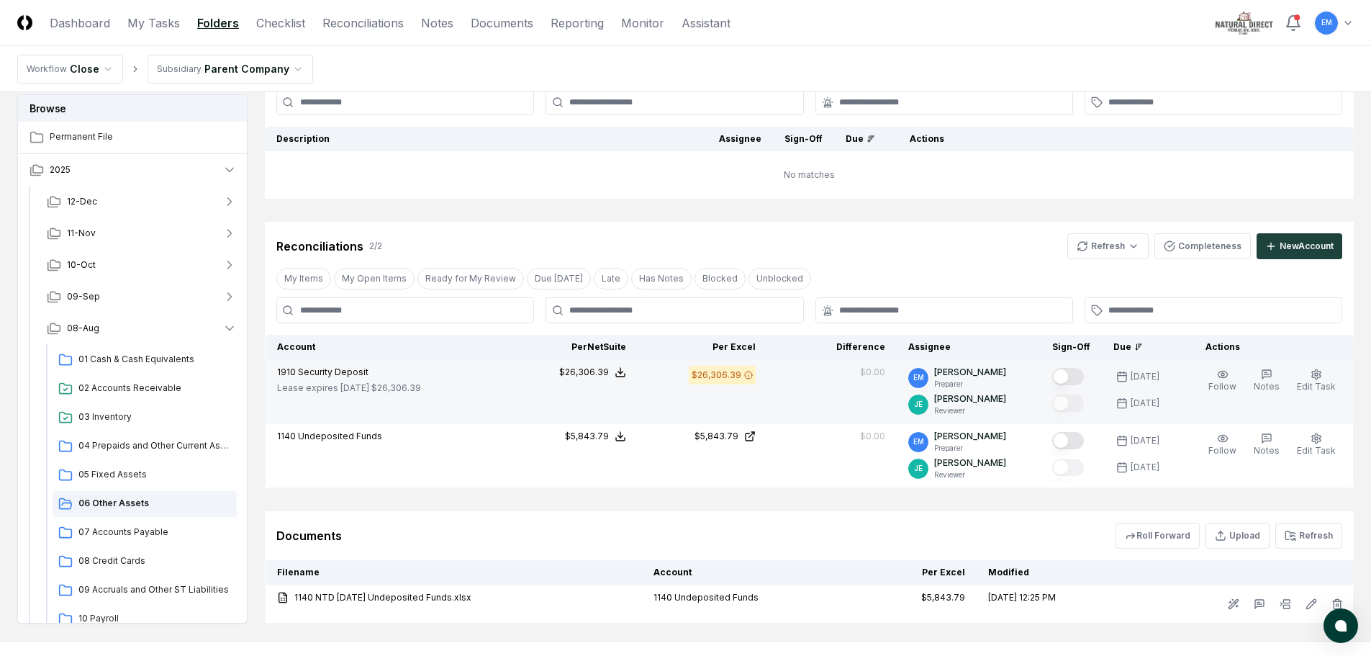
scroll to position [144, 0]
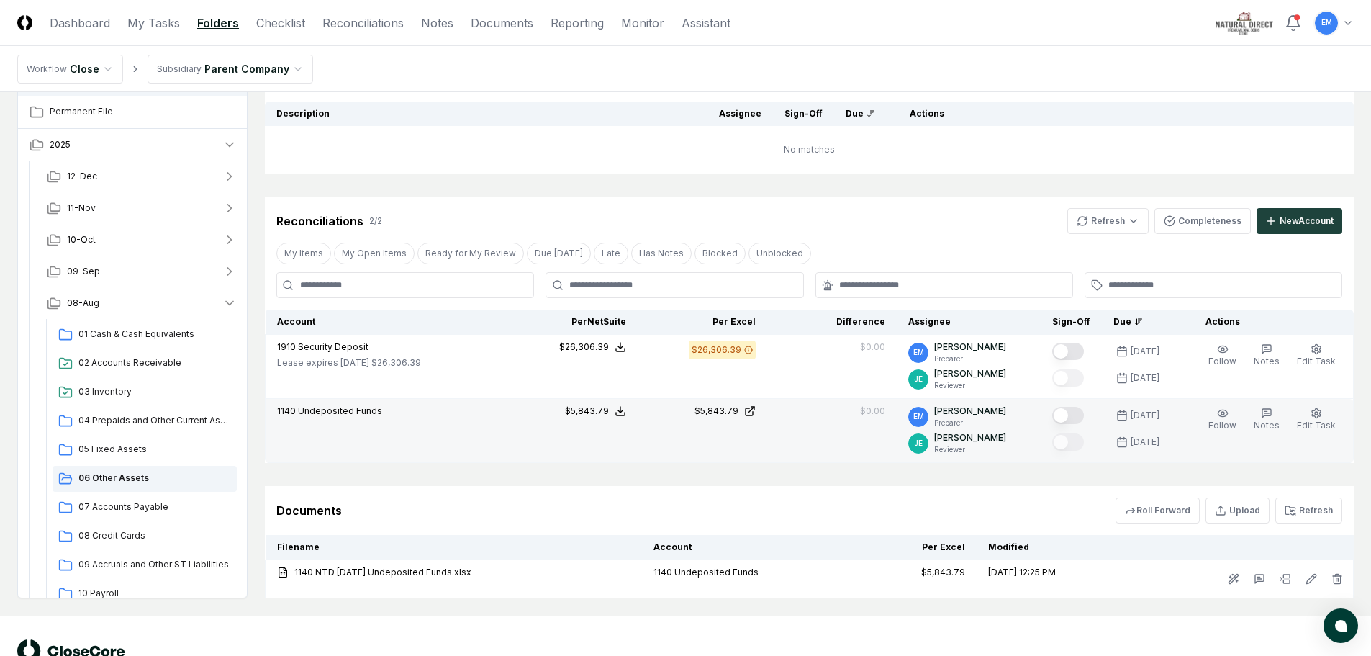
click at [1084, 416] on button "Mark complete" at bounding box center [1068, 415] width 32 height 17
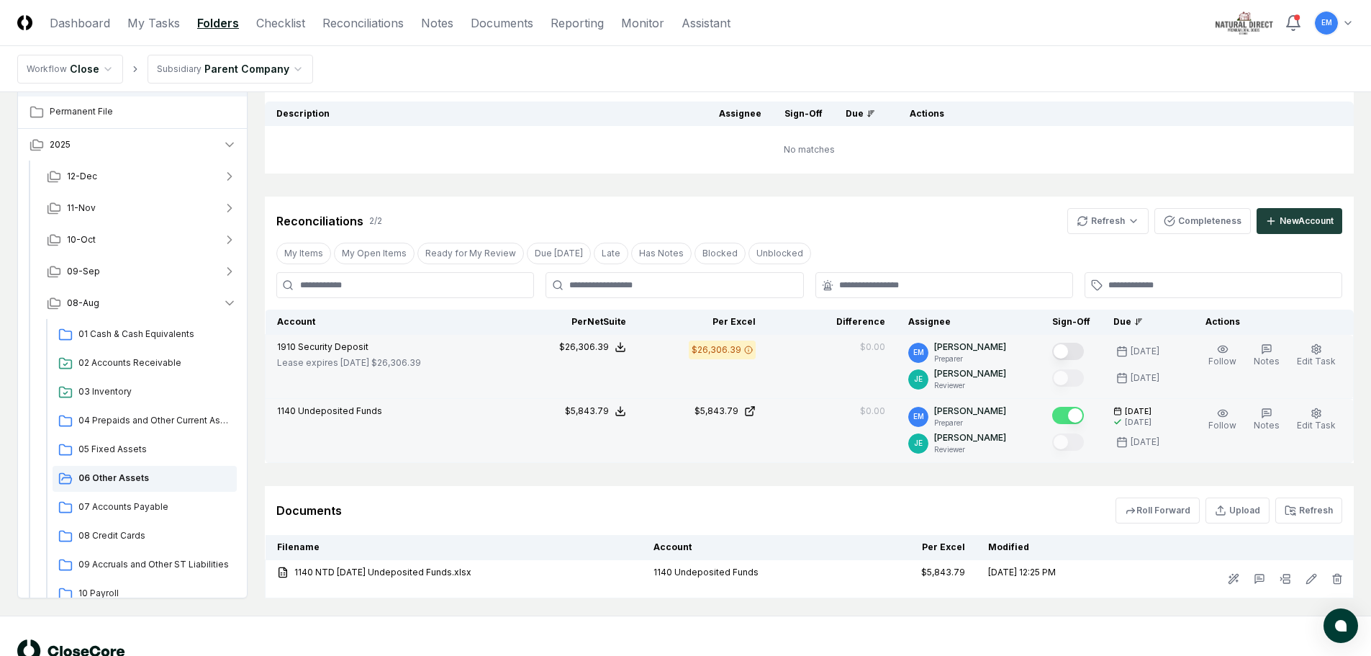
click at [1084, 351] on button "Mark complete" at bounding box center [1068, 351] width 32 height 17
click at [136, 505] on span "07 Accounts Payable" at bounding box center [154, 506] width 153 height 13
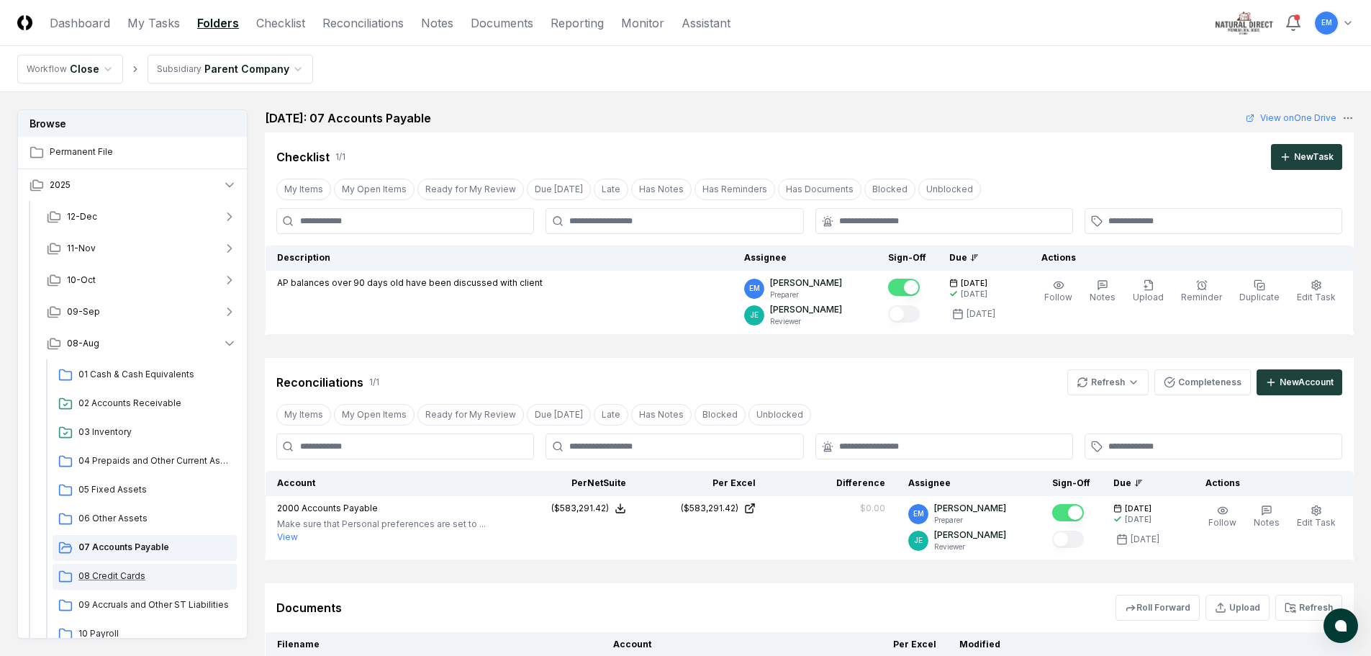
click at [120, 575] on span "08 Credit Cards" at bounding box center [154, 575] width 153 height 13
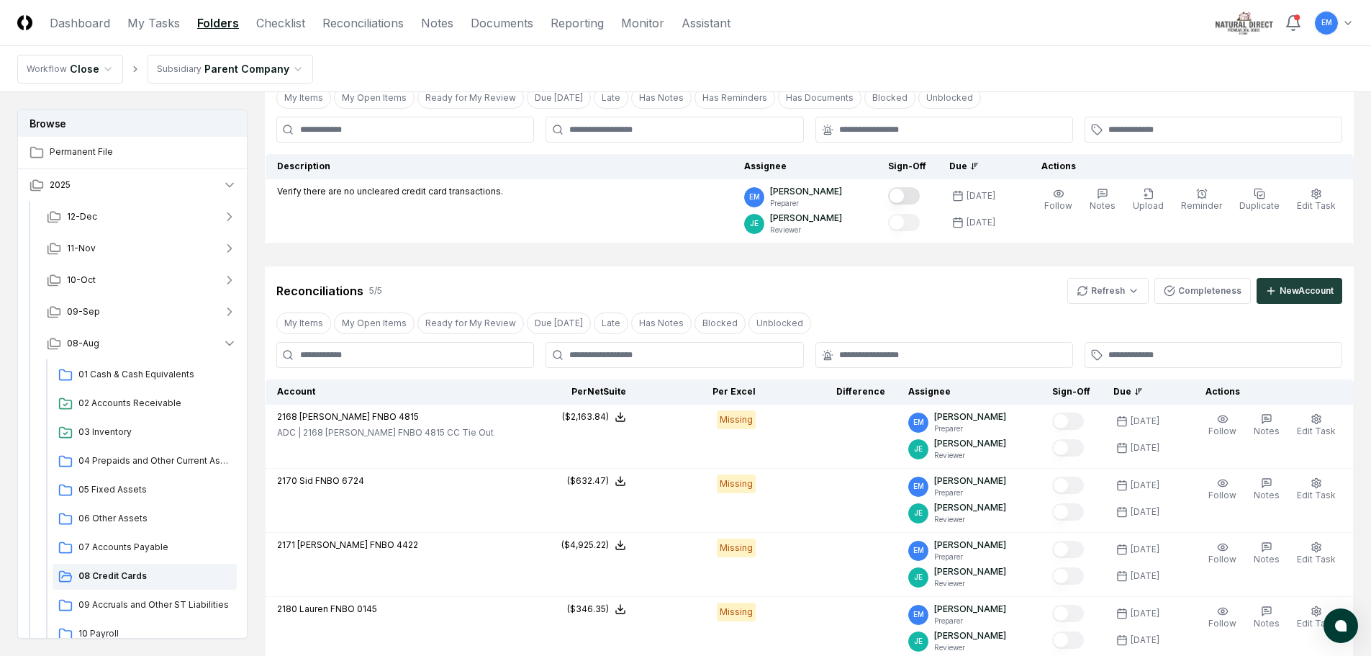
scroll to position [144, 0]
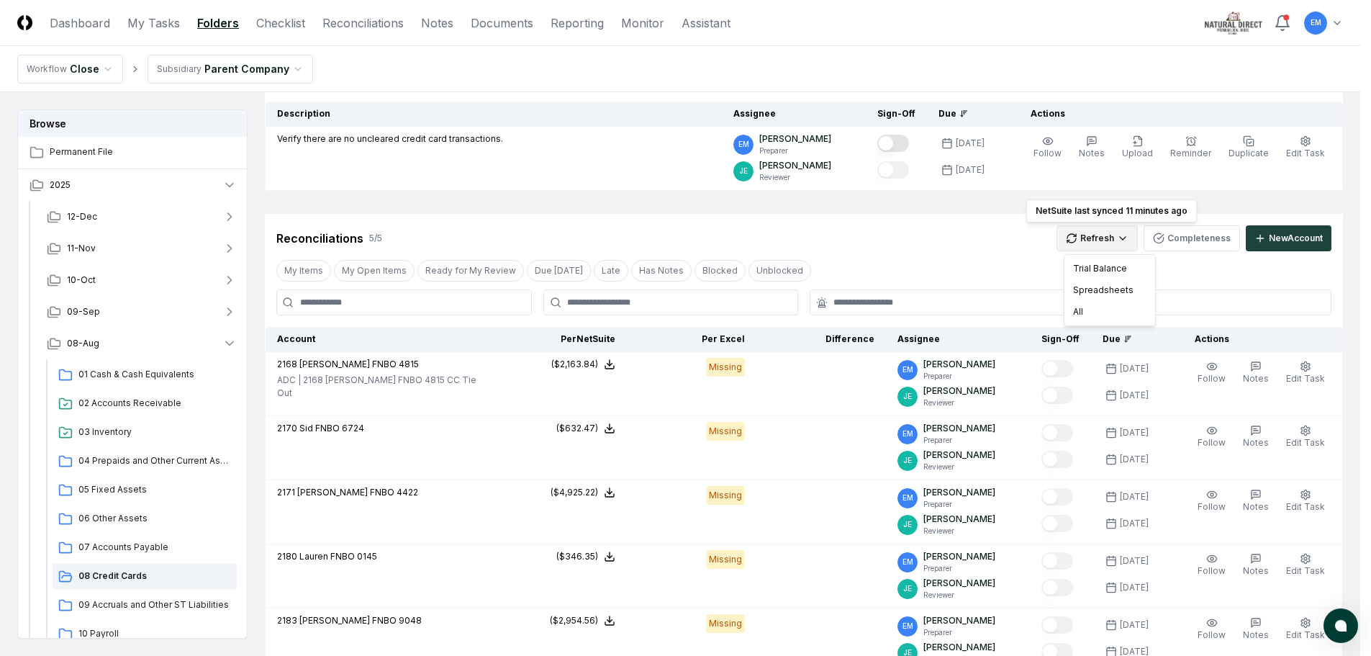
click at [1122, 238] on html "CloseCore Dashboard My Tasks Folders Checklist Reconciliations Notes Documents …" at bounding box center [685, 460] width 1371 height 1208
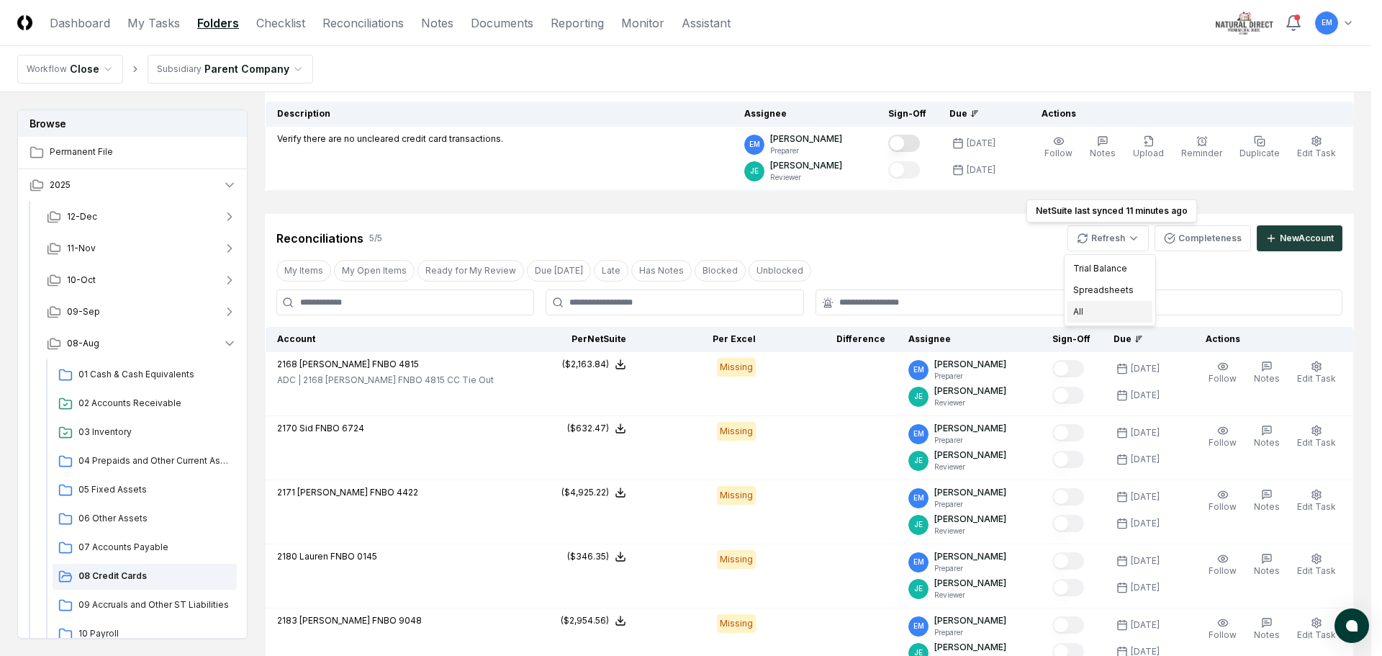
click at [1107, 307] on div "All" at bounding box center [1110, 312] width 85 height 22
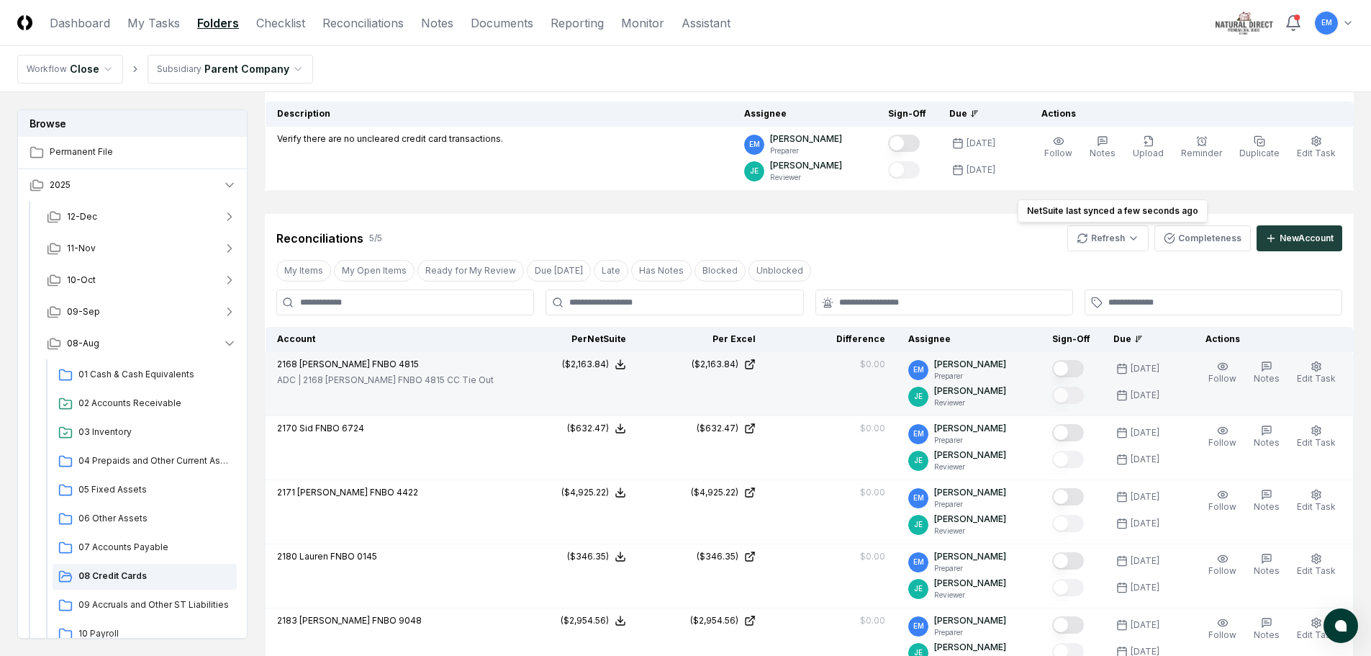
click at [1081, 367] on button "Mark complete" at bounding box center [1068, 368] width 32 height 17
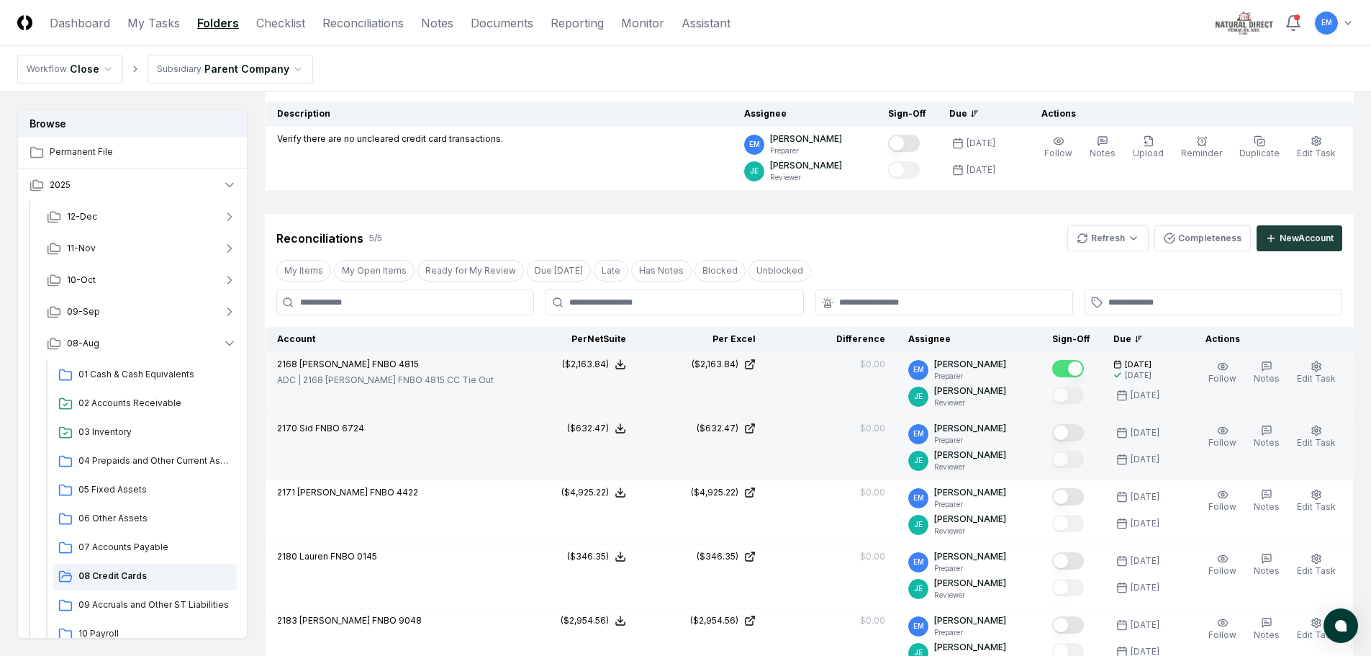
click at [1083, 434] on button "Mark complete" at bounding box center [1068, 432] width 32 height 17
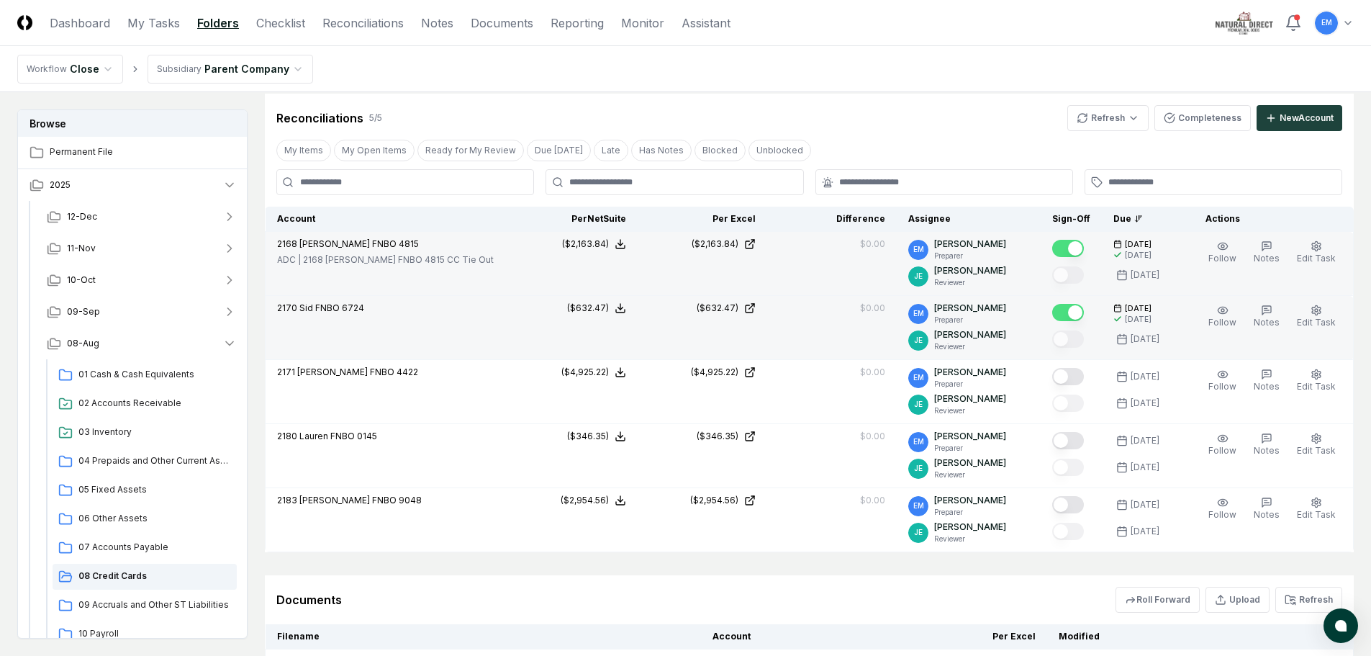
scroll to position [288, 0]
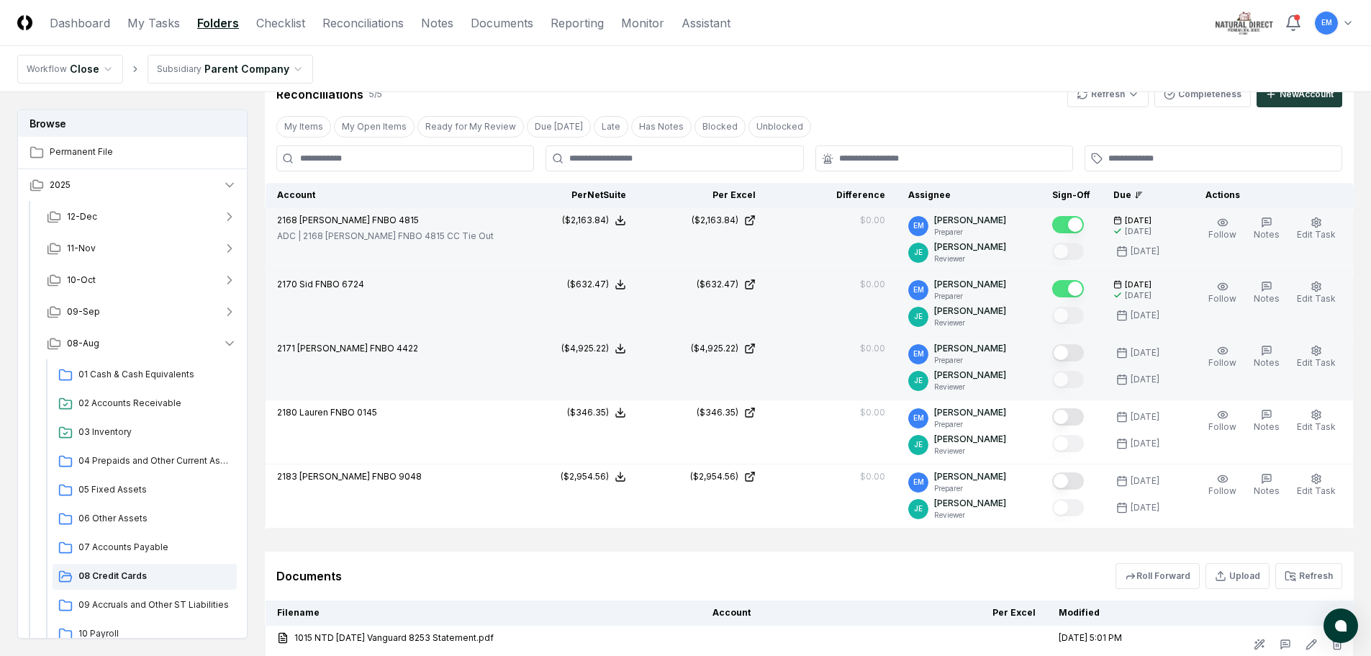
click at [1082, 352] on button "Mark complete" at bounding box center [1068, 352] width 32 height 17
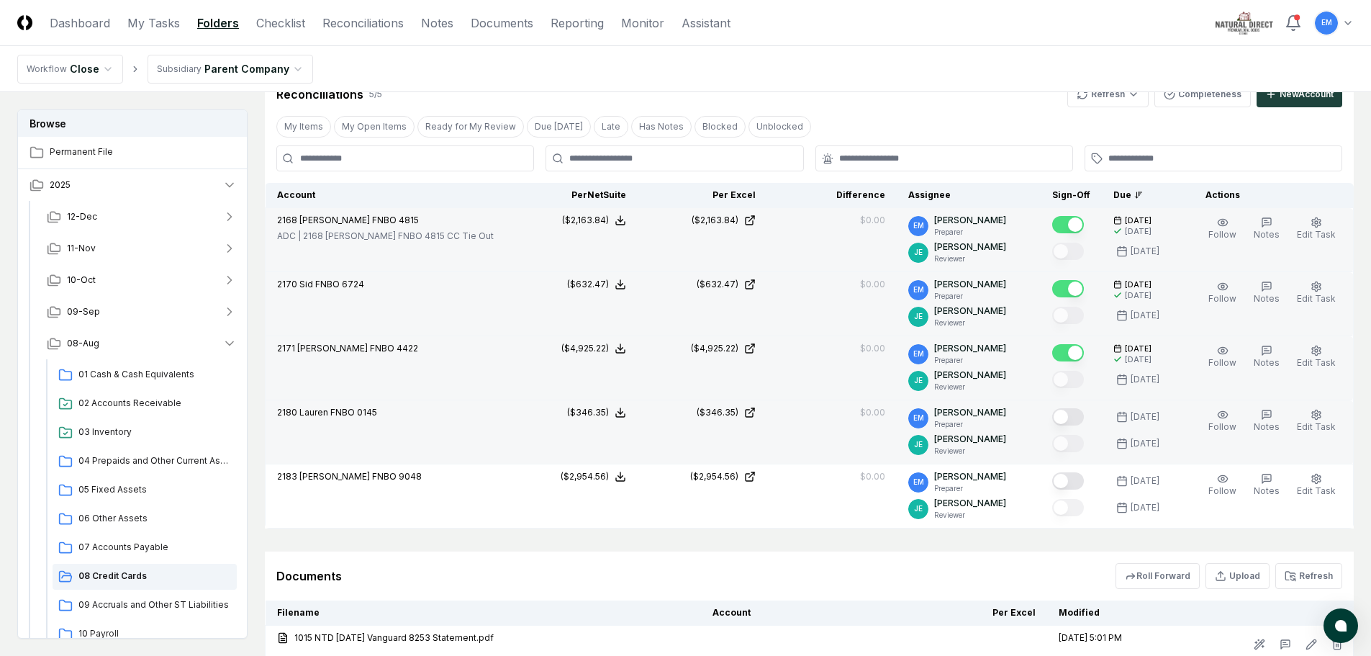
click at [1083, 414] on button "Mark complete" at bounding box center [1068, 416] width 32 height 17
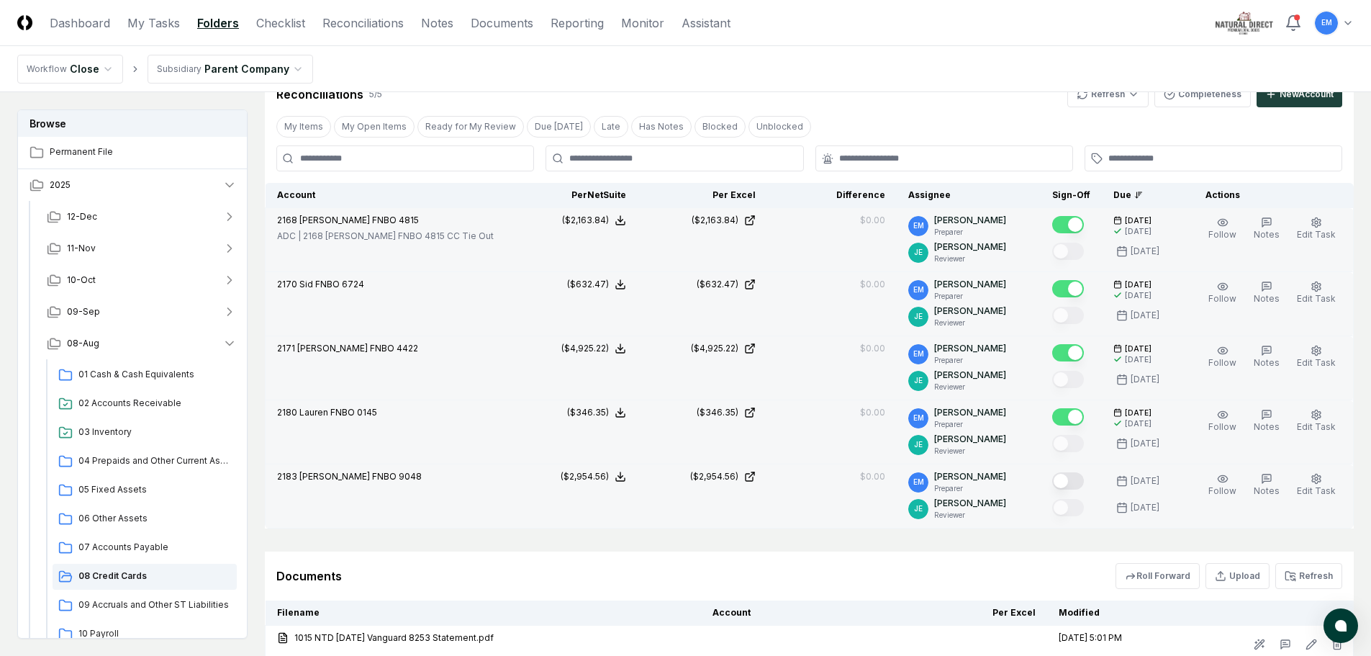
click at [1084, 479] on button "Mark complete" at bounding box center [1068, 480] width 32 height 17
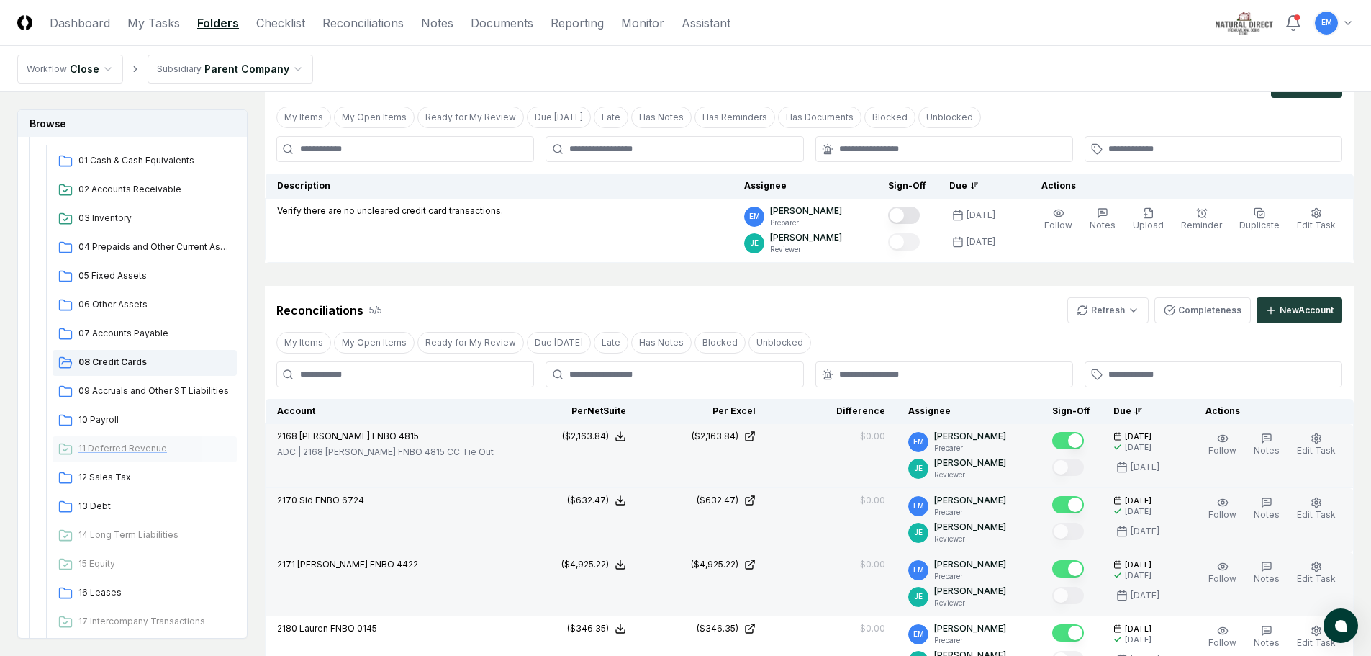
scroll to position [216, 0]
click at [147, 385] on span "09 Accruals and Other ST Liabilities" at bounding box center [154, 388] width 153 height 13
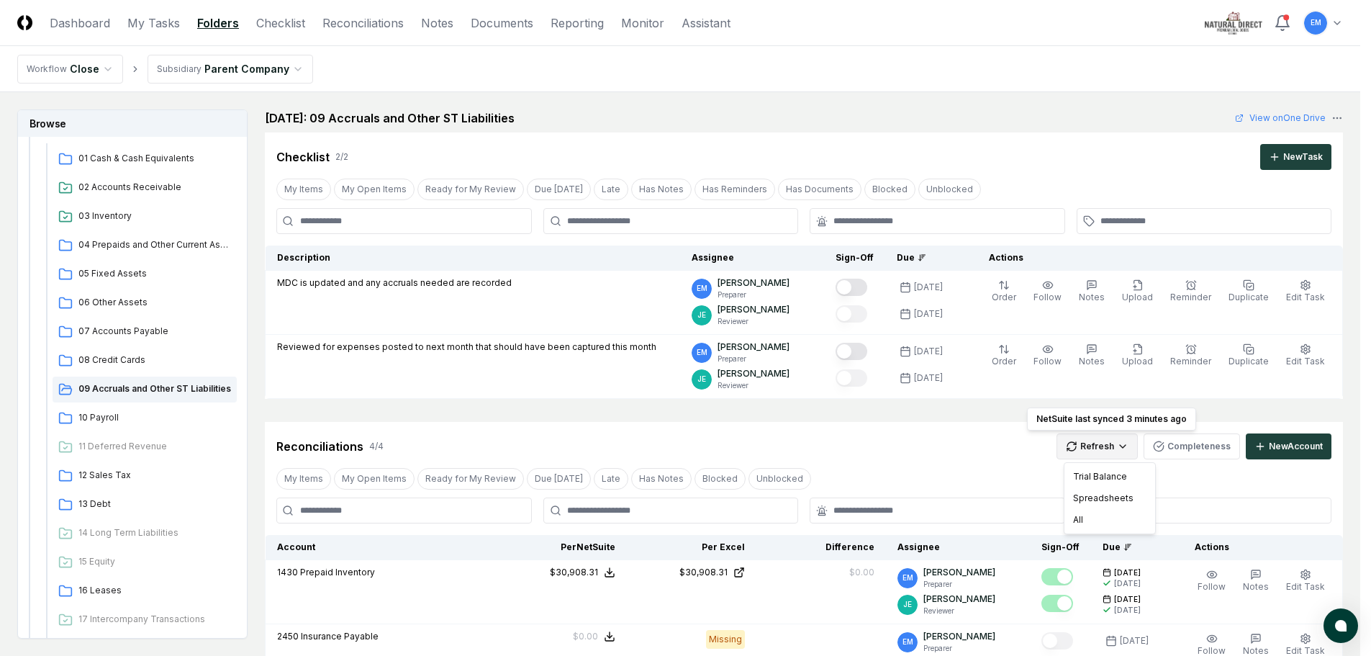
click at [1139, 447] on html "CloseCore Dashboard My Tasks Folders Checklist Reconciliations Notes Documents …" at bounding box center [685, 585] width 1371 height 1170
click at [1087, 516] on div "All" at bounding box center [1110, 520] width 85 height 22
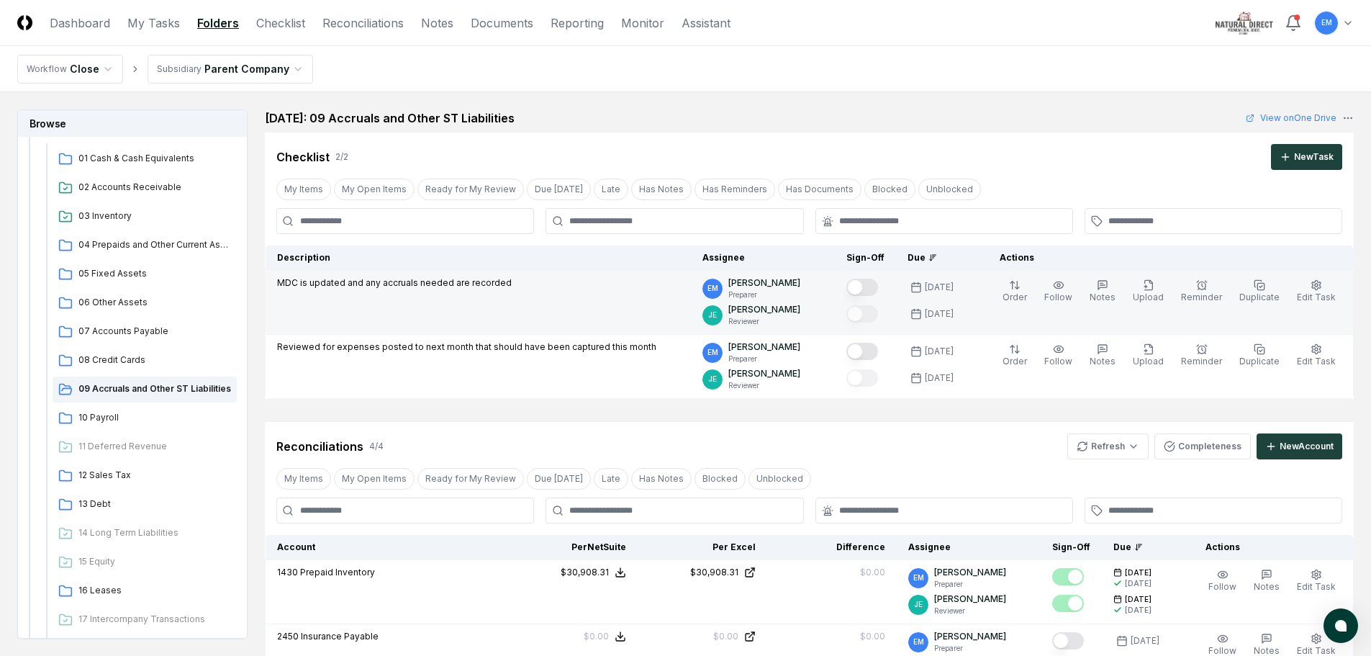
click at [878, 284] on button "Mark complete" at bounding box center [863, 287] width 32 height 17
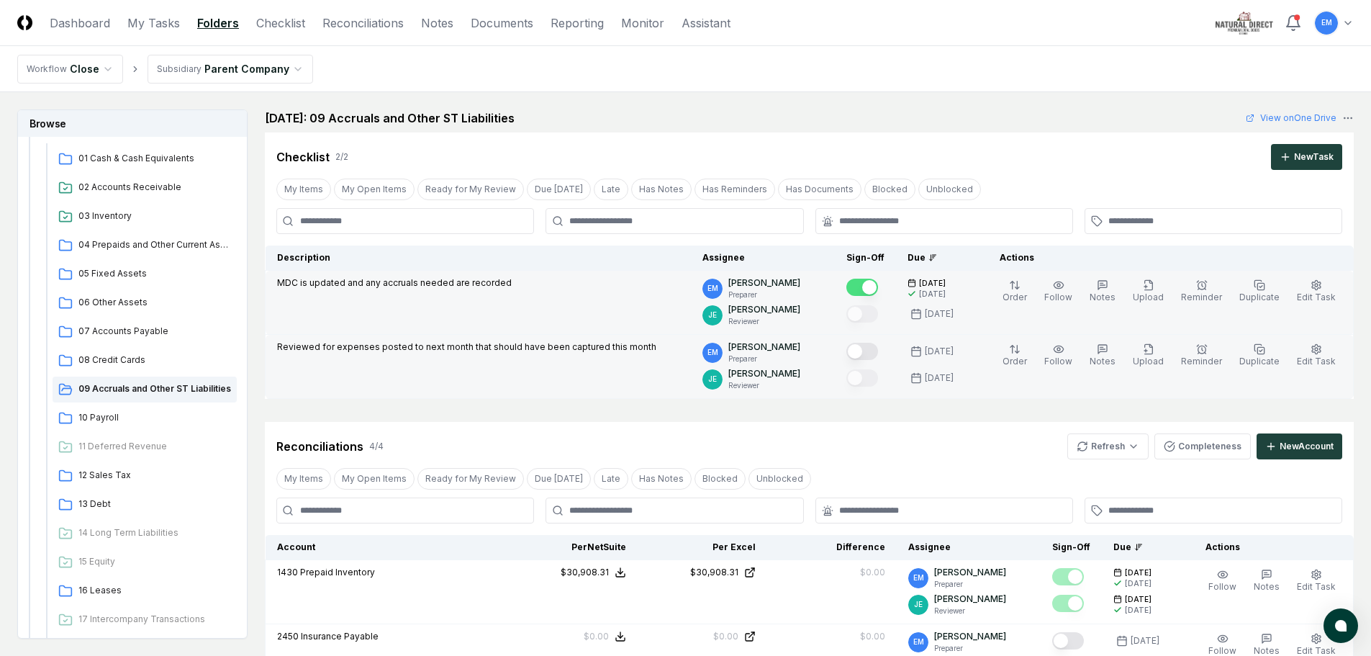
click at [878, 353] on button "Mark complete" at bounding box center [863, 351] width 32 height 17
click at [1106, 359] on span "Notes" at bounding box center [1103, 361] width 26 height 11
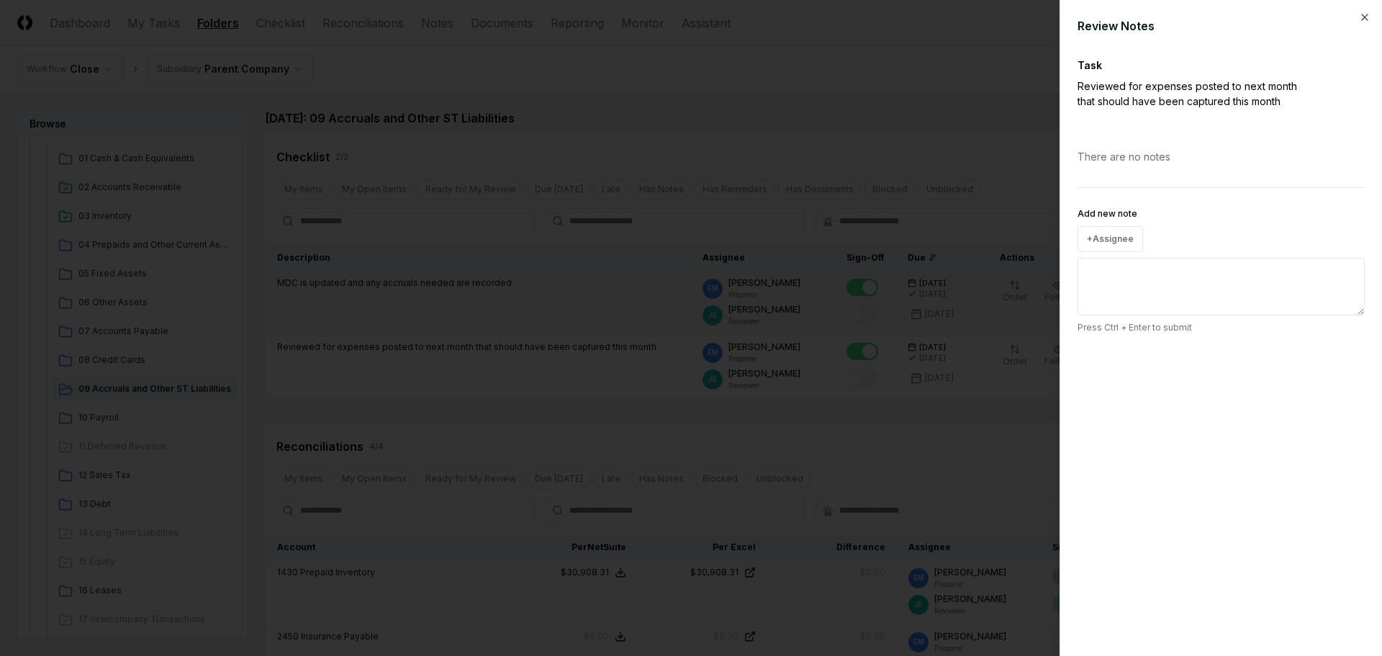
click at [1107, 268] on textarea "Add new note" at bounding box center [1221, 287] width 287 height 58
type textarea "*"
type textarea "**"
type textarea "*"
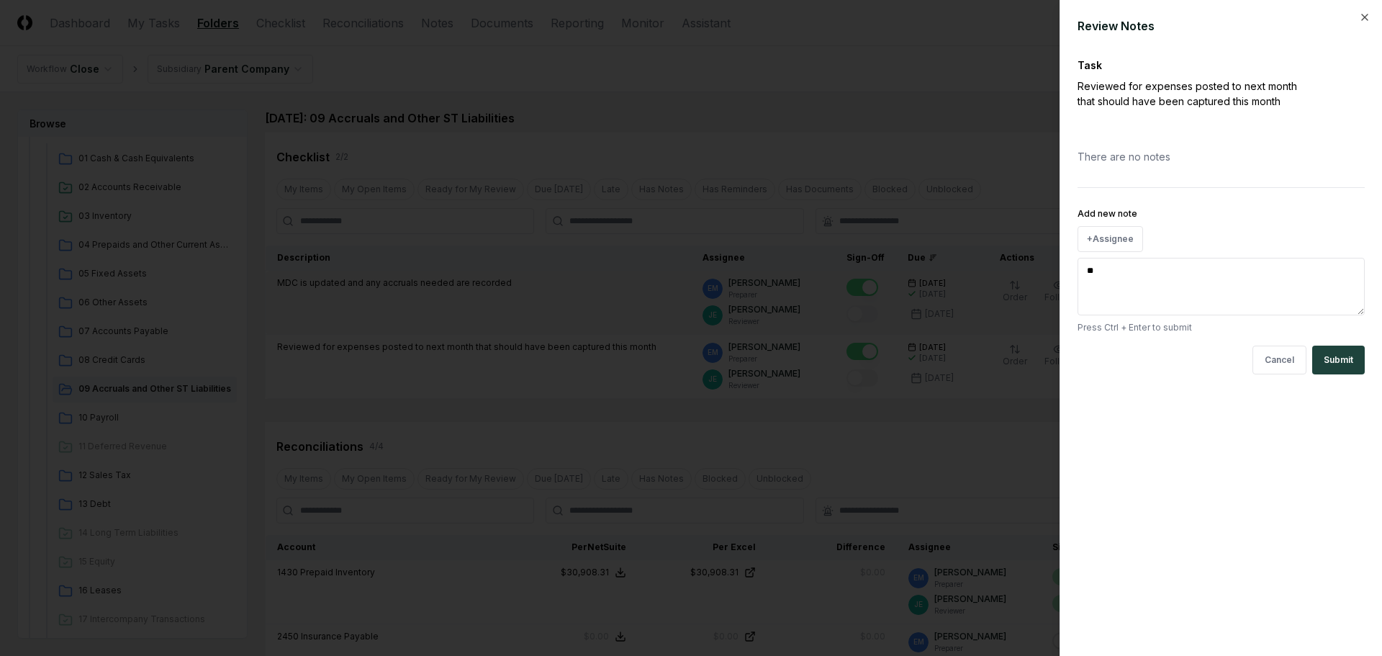
type textarea "*"
click at [1122, 231] on button "+ Assignee" at bounding box center [1111, 239] width 66 height 26
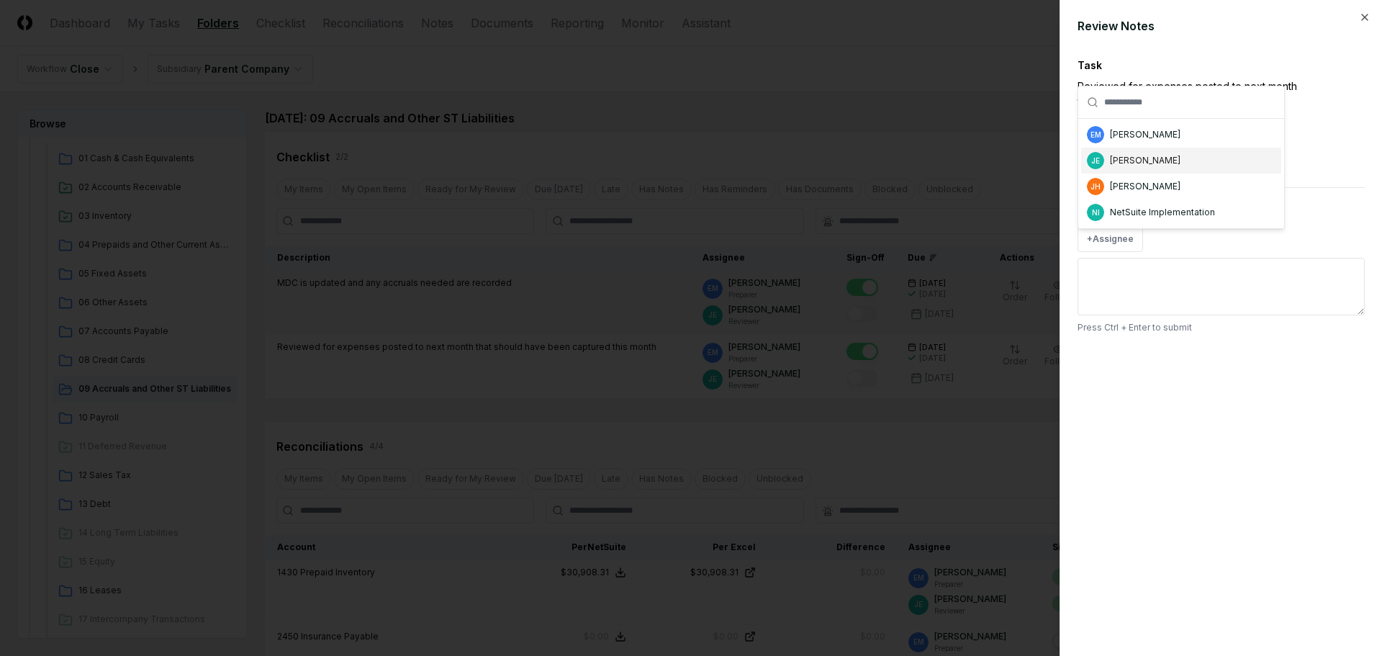
click at [1140, 159] on div "[PERSON_NAME]" at bounding box center [1145, 160] width 71 height 13
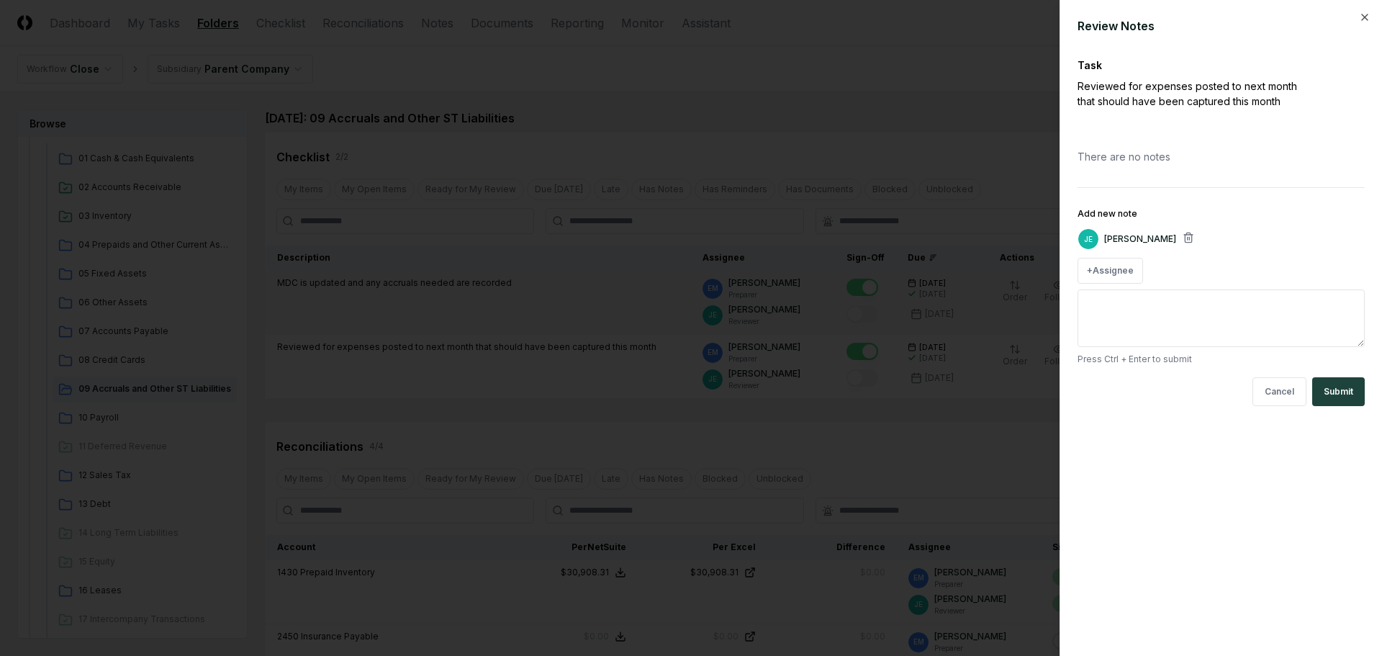
click at [1160, 309] on textarea "Add new note" at bounding box center [1221, 318] width 287 height 58
click at [1279, 392] on button "Cancel" at bounding box center [1280, 391] width 54 height 29
drag, startPoint x: 1366, startPoint y: 11, endPoint x: 1334, endPoint y: 77, distance: 73.7
click at [1366, 12] on div "Review Notes Task Reviewed for expenses posted to next month that should have b…" at bounding box center [1221, 328] width 323 height 656
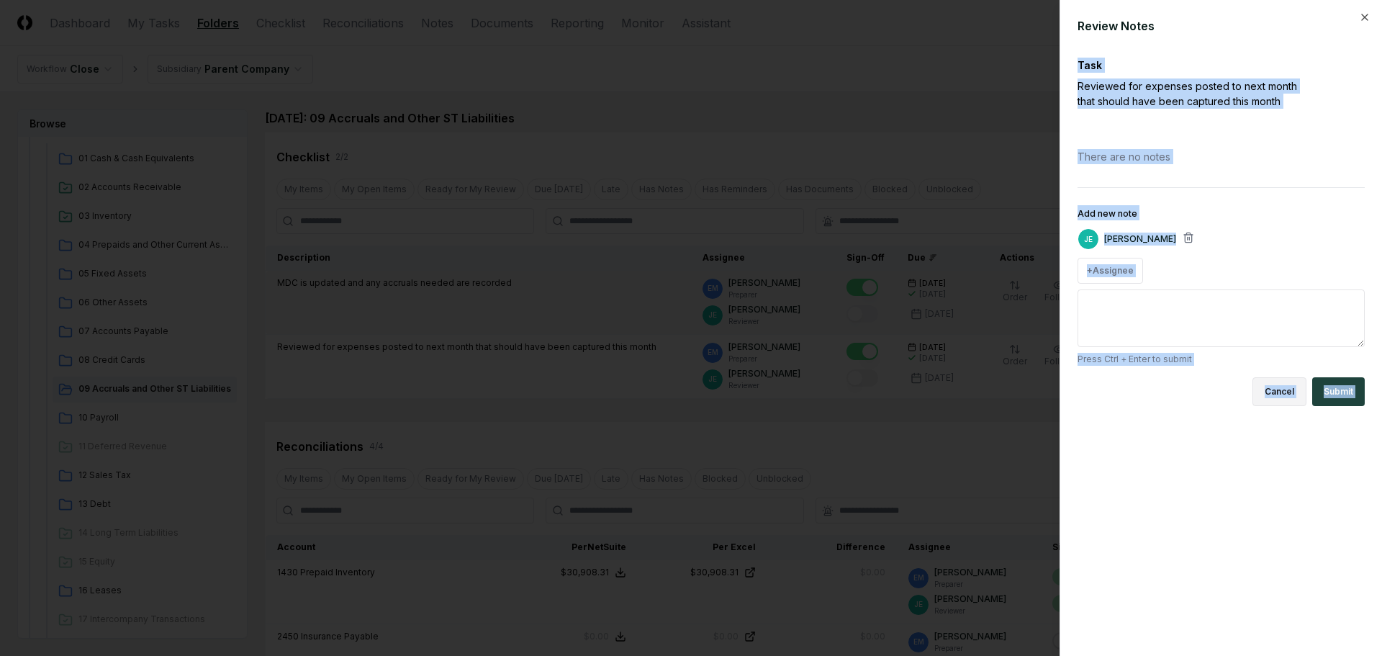
click at [1279, 393] on button "Cancel" at bounding box center [1280, 391] width 54 height 29
click at [1198, 431] on div "Review Notes Task Reviewed for expenses posted to next month that should have b…" at bounding box center [1221, 328] width 323 height 656
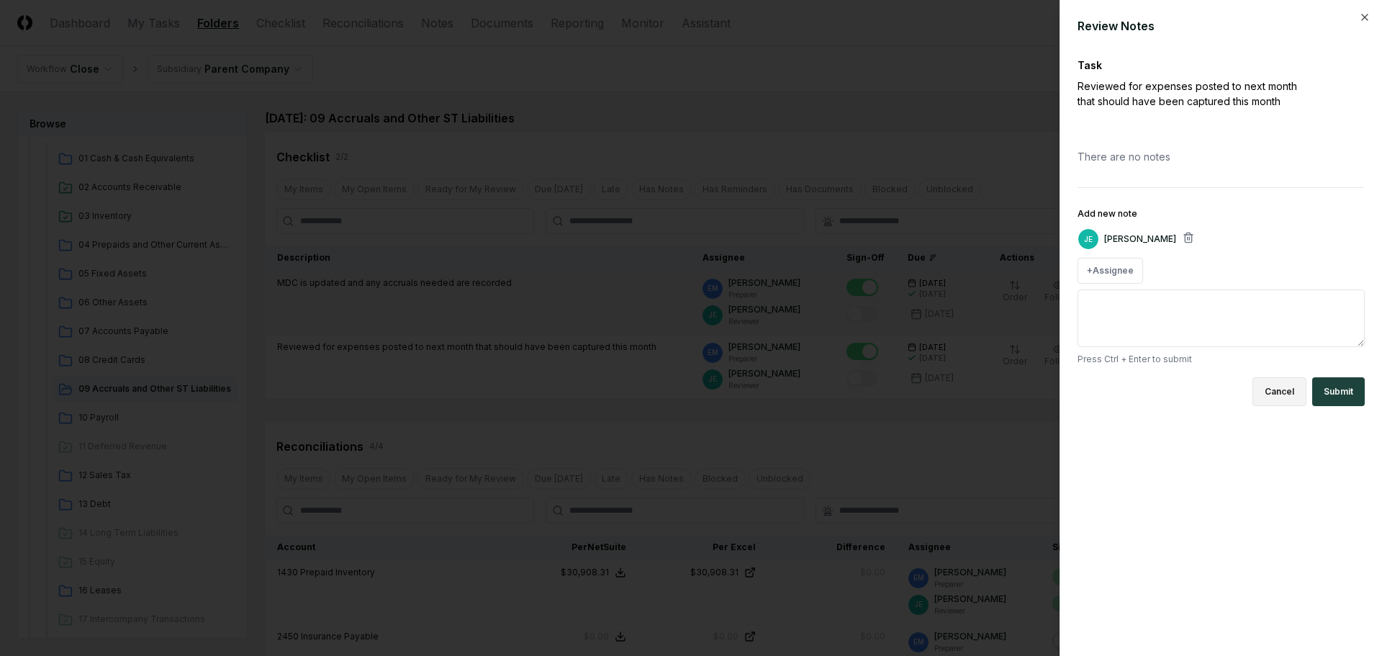
click at [1284, 394] on button "Cancel" at bounding box center [1280, 391] width 54 height 29
click at [1184, 237] on icon "button" at bounding box center [1189, 238] width 12 height 12
click at [1371, 14] on div "Review Notes Task Reviewed for expenses posted to next month that should have b…" at bounding box center [1221, 328] width 323 height 656
click at [1366, 15] on icon "button" at bounding box center [1365, 18] width 12 height 12
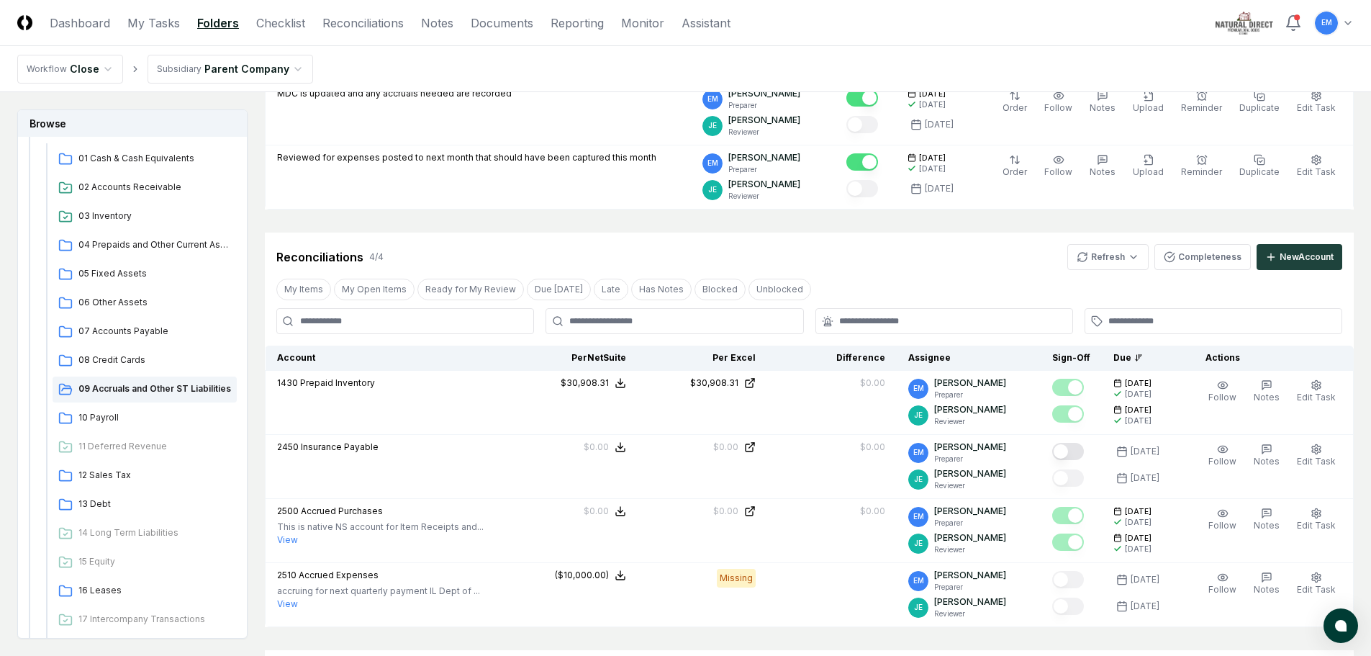
scroll to position [288, 0]
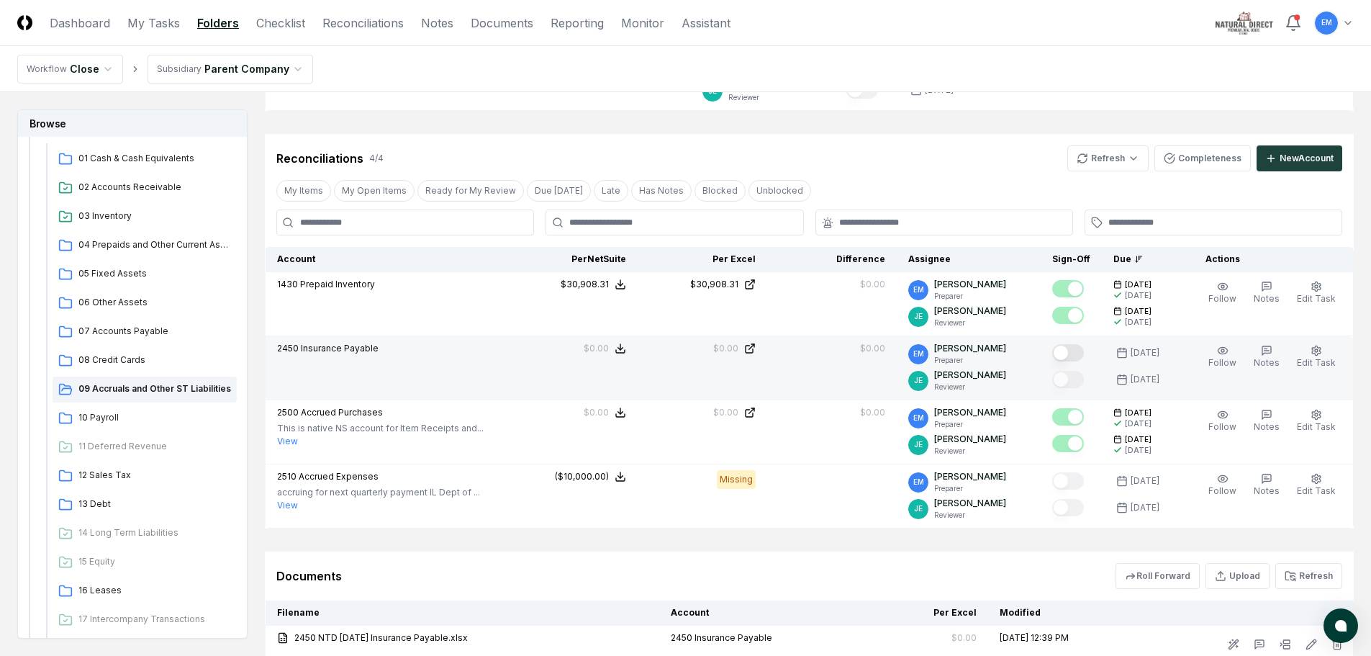
drag, startPoint x: 1083, startPoint y: 351, endPoint x: 1065, endPoint y: 380, distance: 33.6
click at [1081, 353] on button "Mark complete" at bounding box center [1068, 352] width 32 height 17
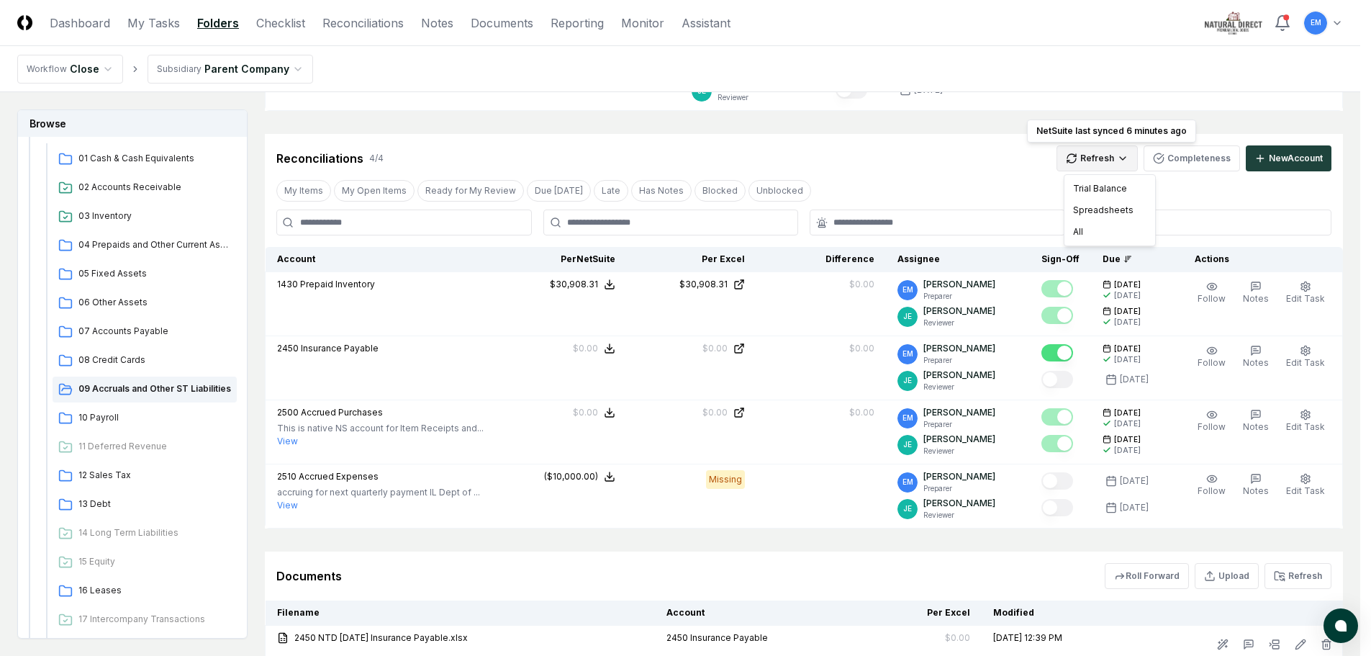
click at [1122, 162] on html "CloseCore Dashboard My Tasks Folders Checklist Reconciliations Notes Documents …" at bounding box center [685, 316] width 1371 height 1208
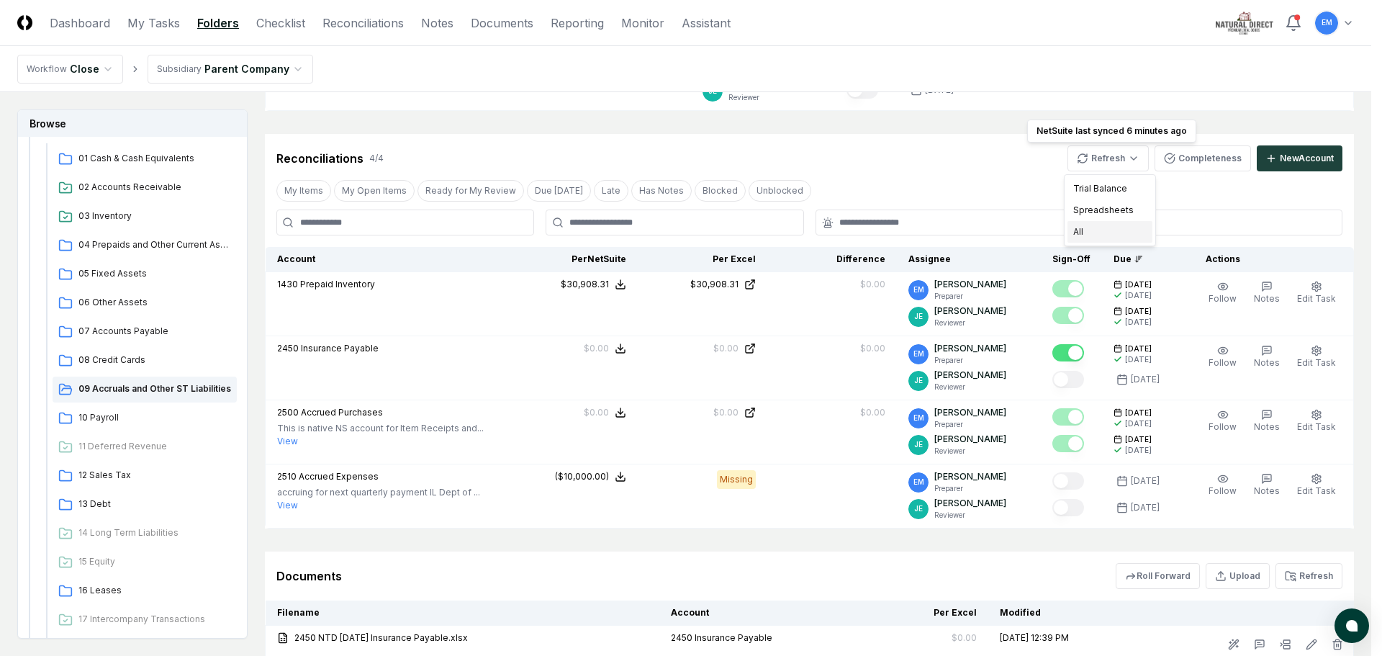
click at [1080, 233] on div "All" at bounding box center [1110, 232] width 85 height 22
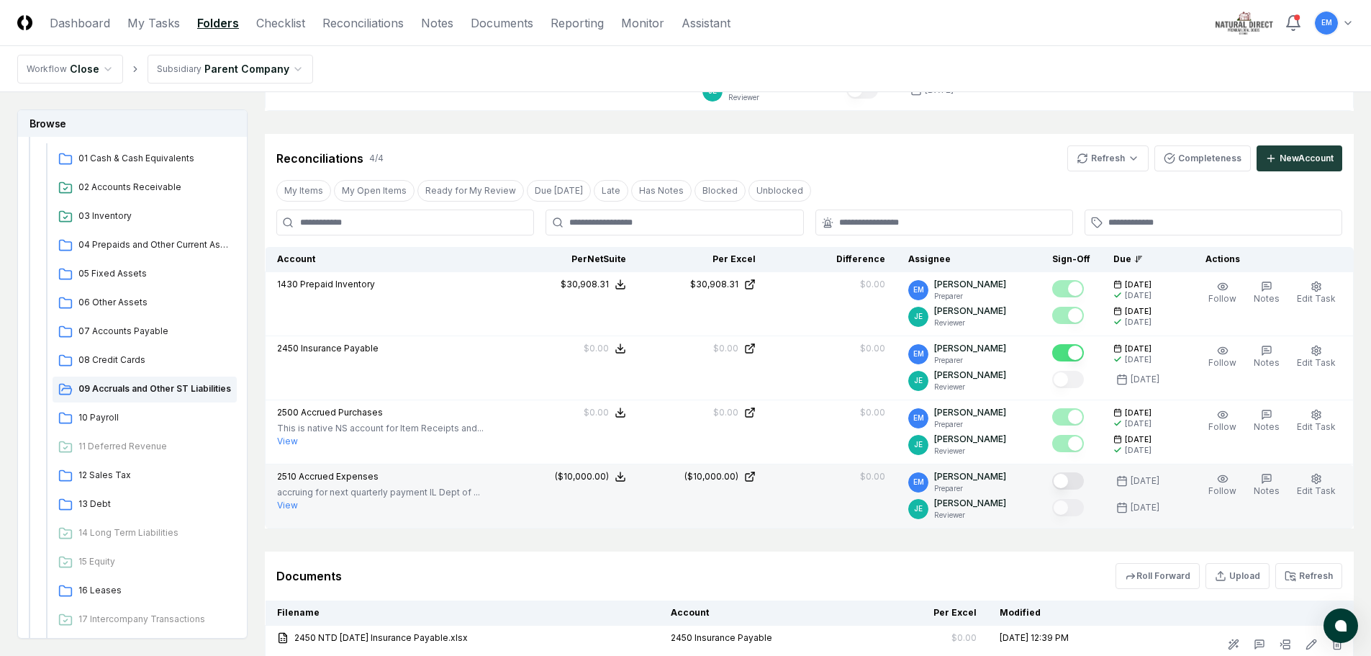
click at [1084, 479] on button "Mark complete" at bounding box center [1068, 480] width 32 height 17
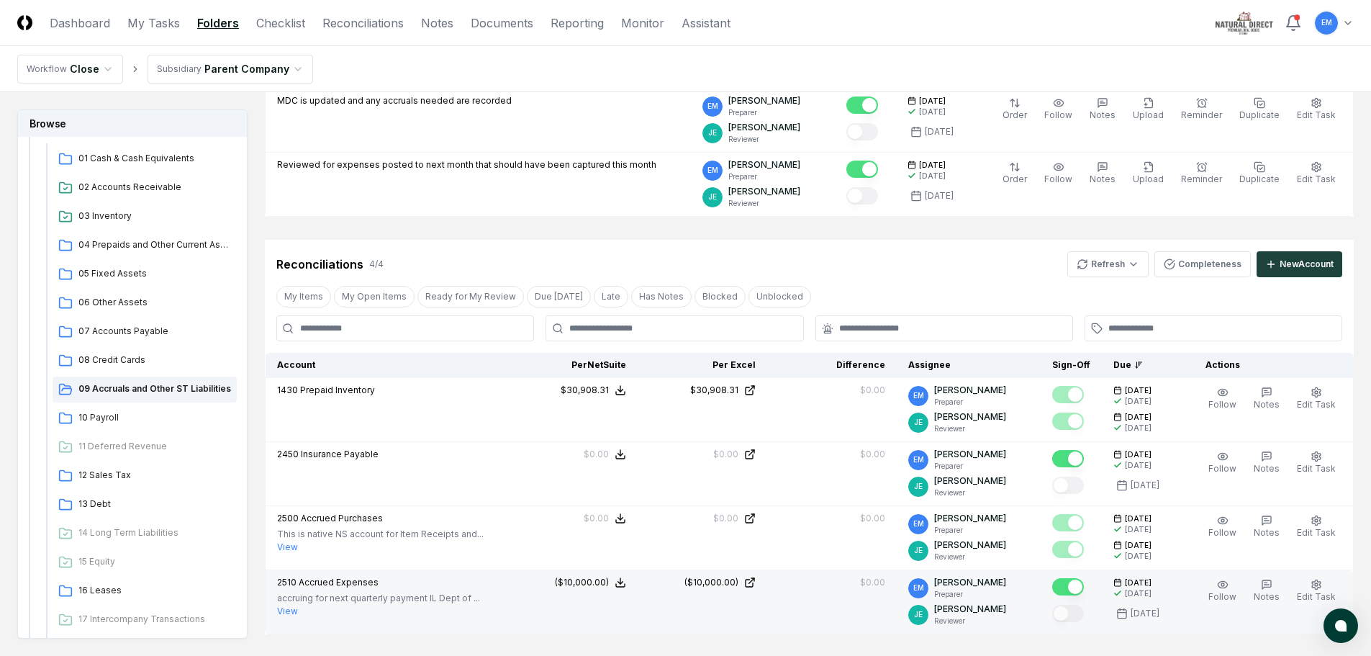
scroll to position [0, 0]
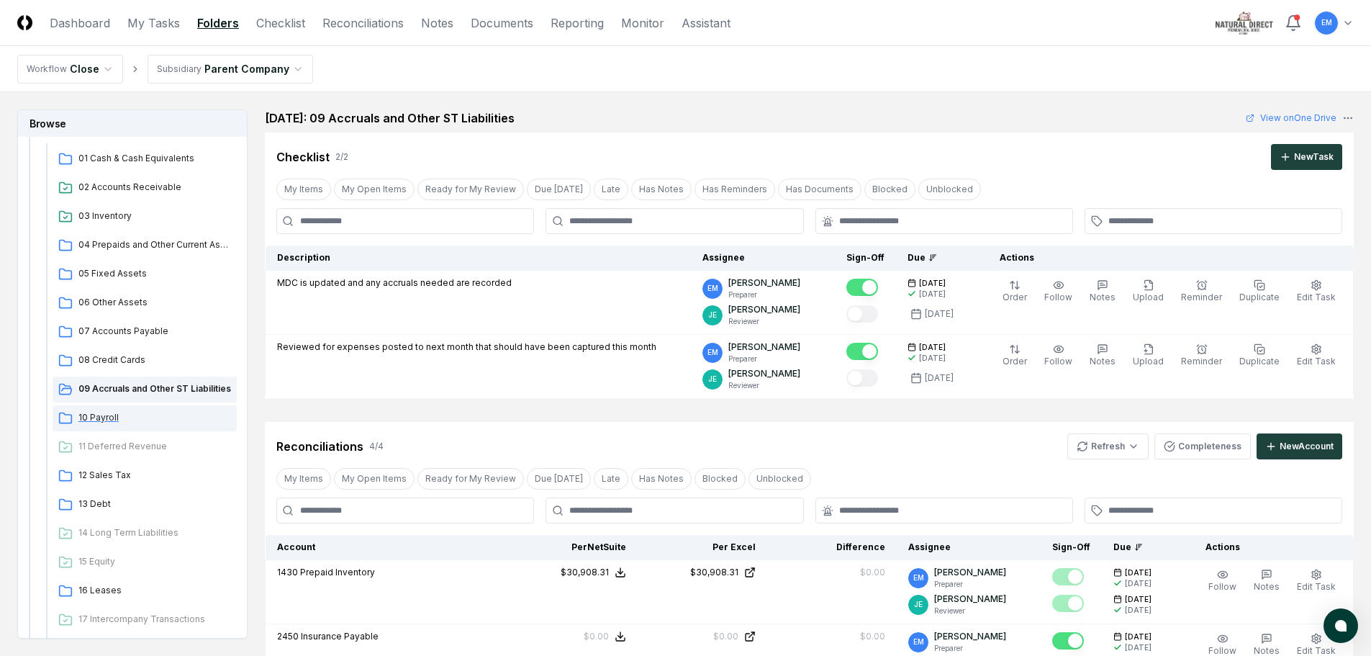
click at [102, 416] on span "10 Payroll" at bounding box center [154, 417] width 153 height 13
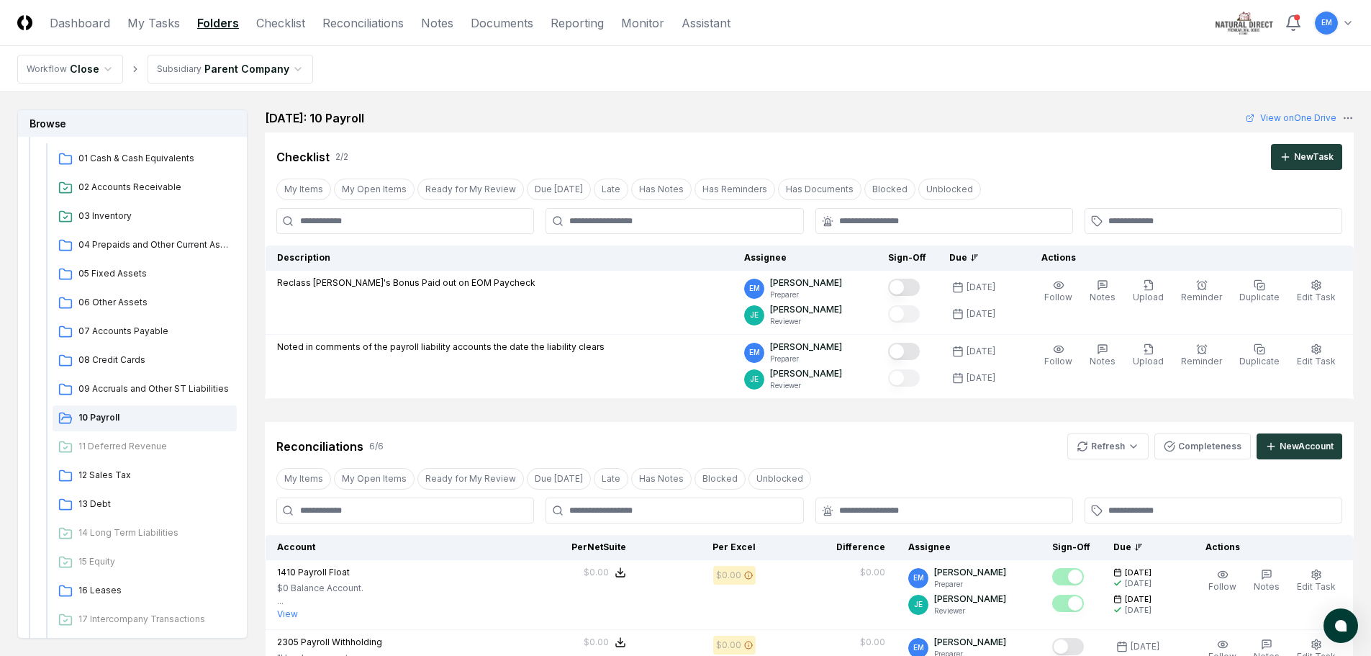
click at [1022, 145] on div "Checklist 2 / 2 New Task" at bounding box center [809, 157] width 1066 height 26
click at [127, 446] on span "11 Deferred Revenue" at bounding box center [154, 446] width 153 height 13
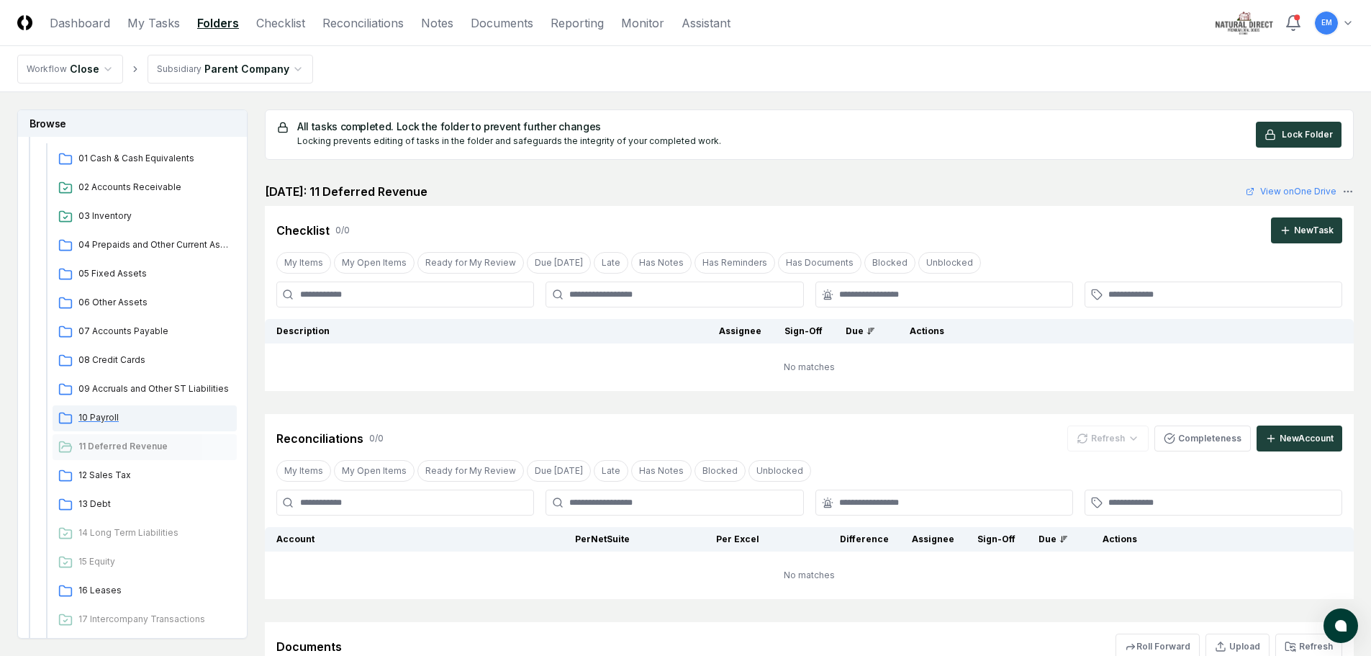
click at [98, 415] on span "10 Payroll" at bounding box center [154, 417] width 153 height 13
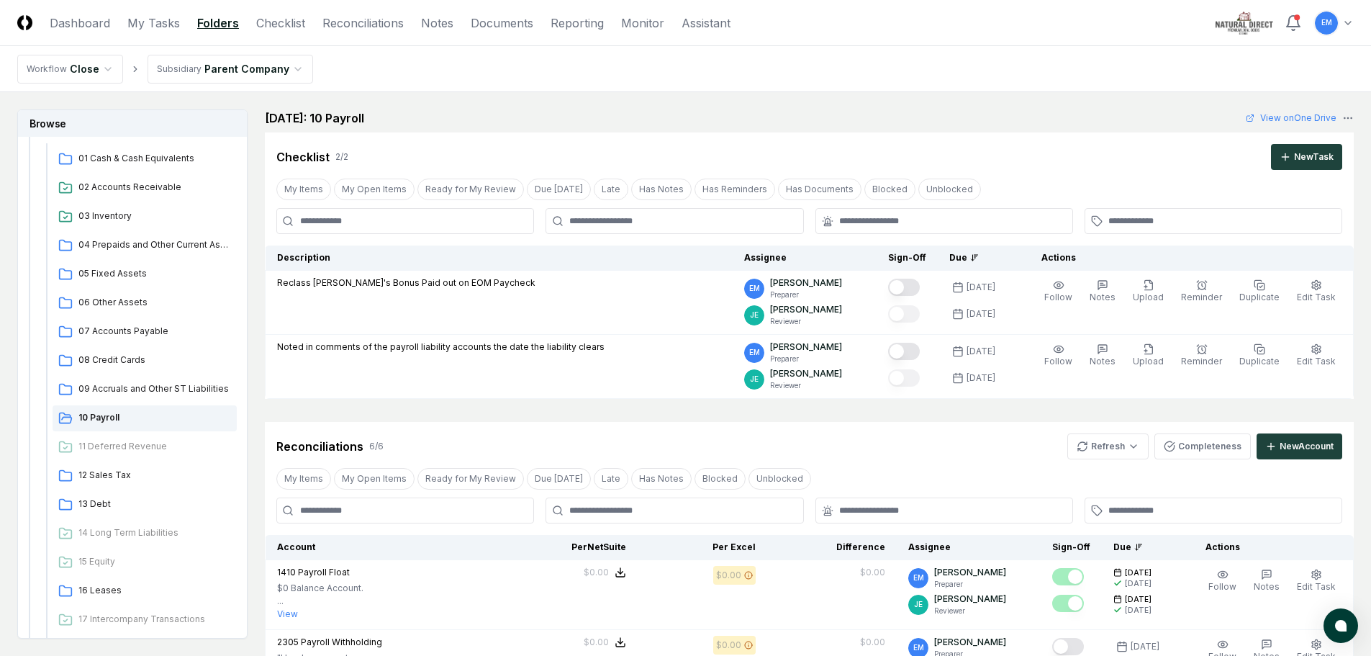
click at [1151, 33] on header "CloseCore Dashboard My Tasks Folders Checklist Reconciliations Notes Documents …" at bounding box center [685, 23] width 1371 height 46
click at [1135, 447] on html "CloseCore Dashboard My Tasks Folders Checklist Reconciliations Notes Documents …" at bounding box center [685, 622] width 1371 height 1245
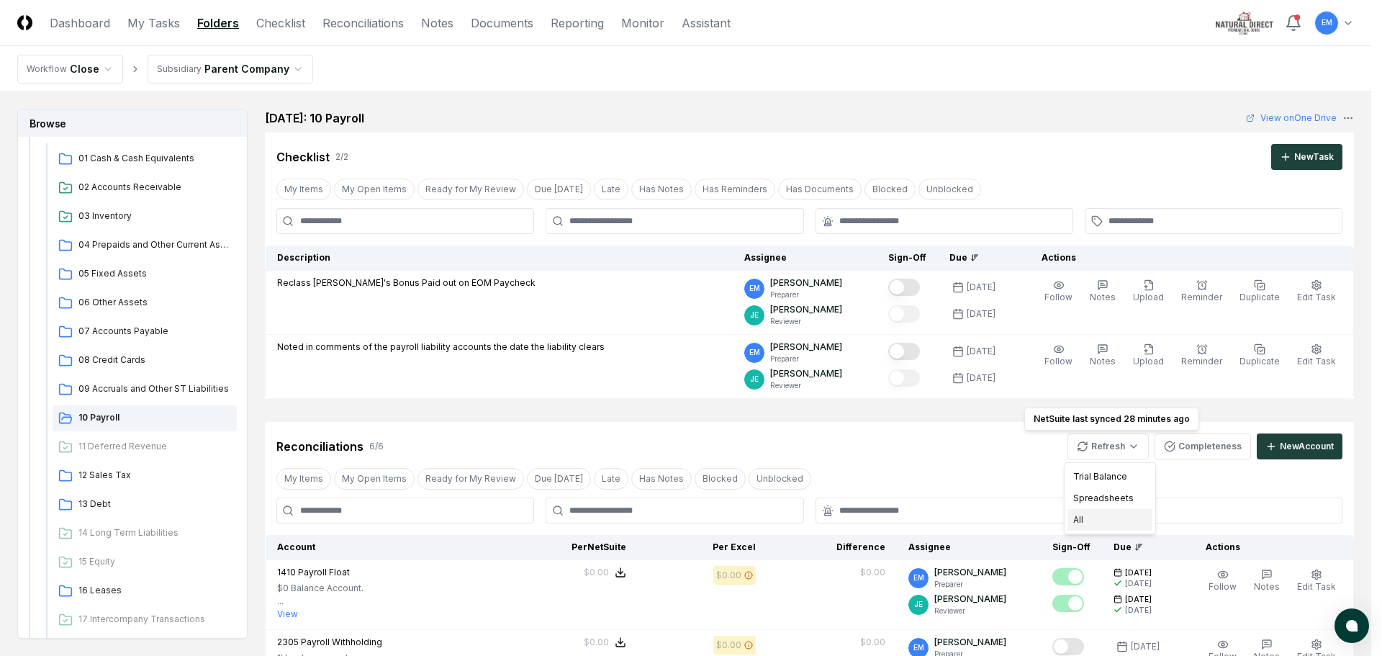
click at [1081, 525] on div "All" at bounding box center [1110, 520] width 85 height 22
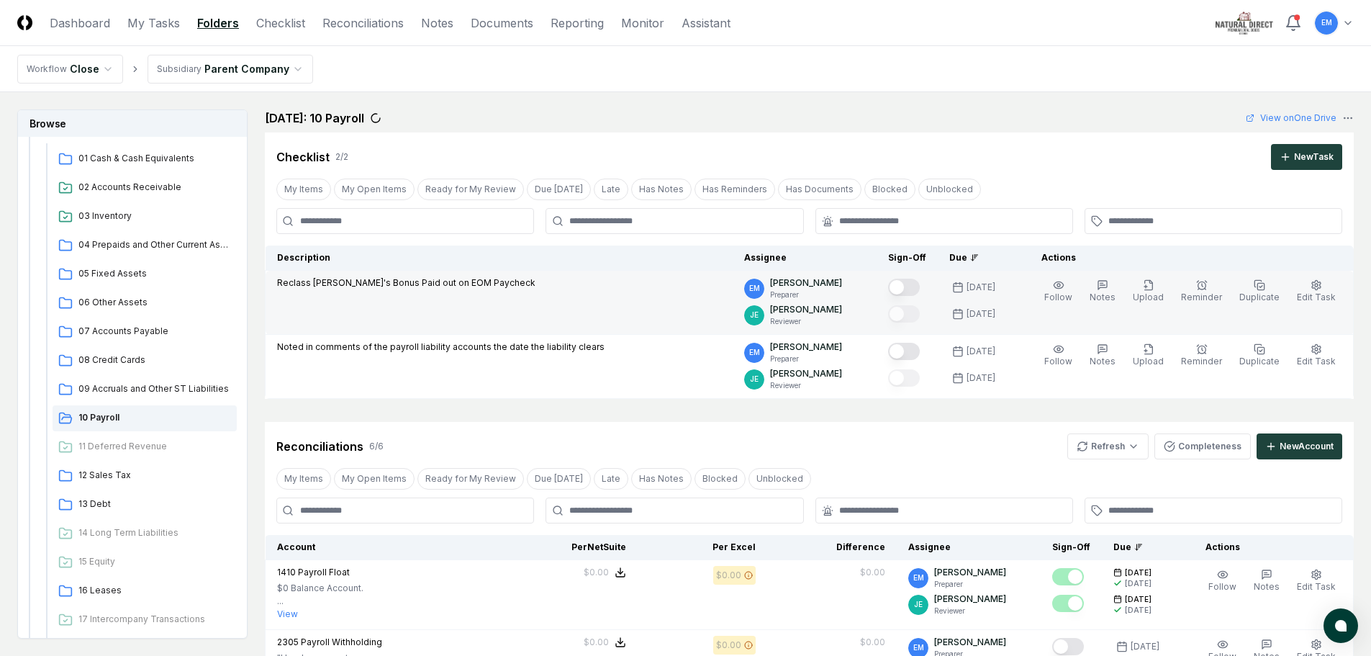
click at [920, 284] on button "Mark complete" at bounding box center [904, 287] width 32 height 17
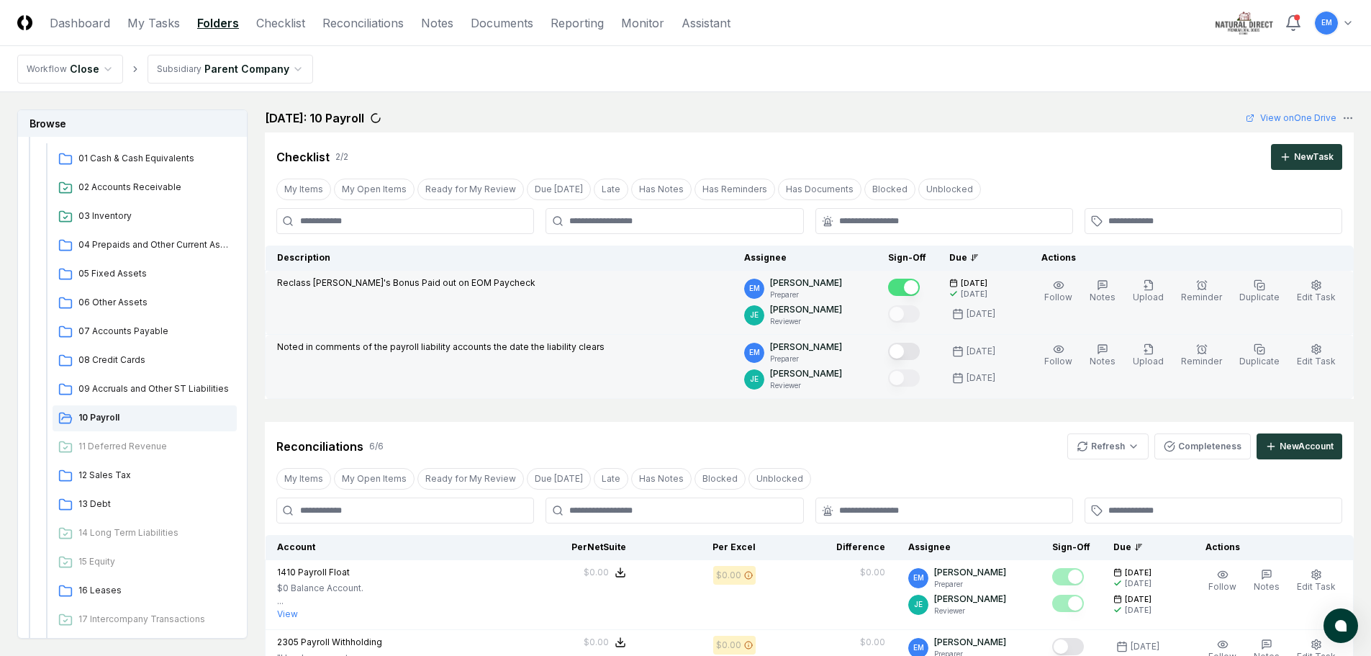
click at [920, 353] on button "Mark complete" at bounding box center [904, 351] width 32 height 17
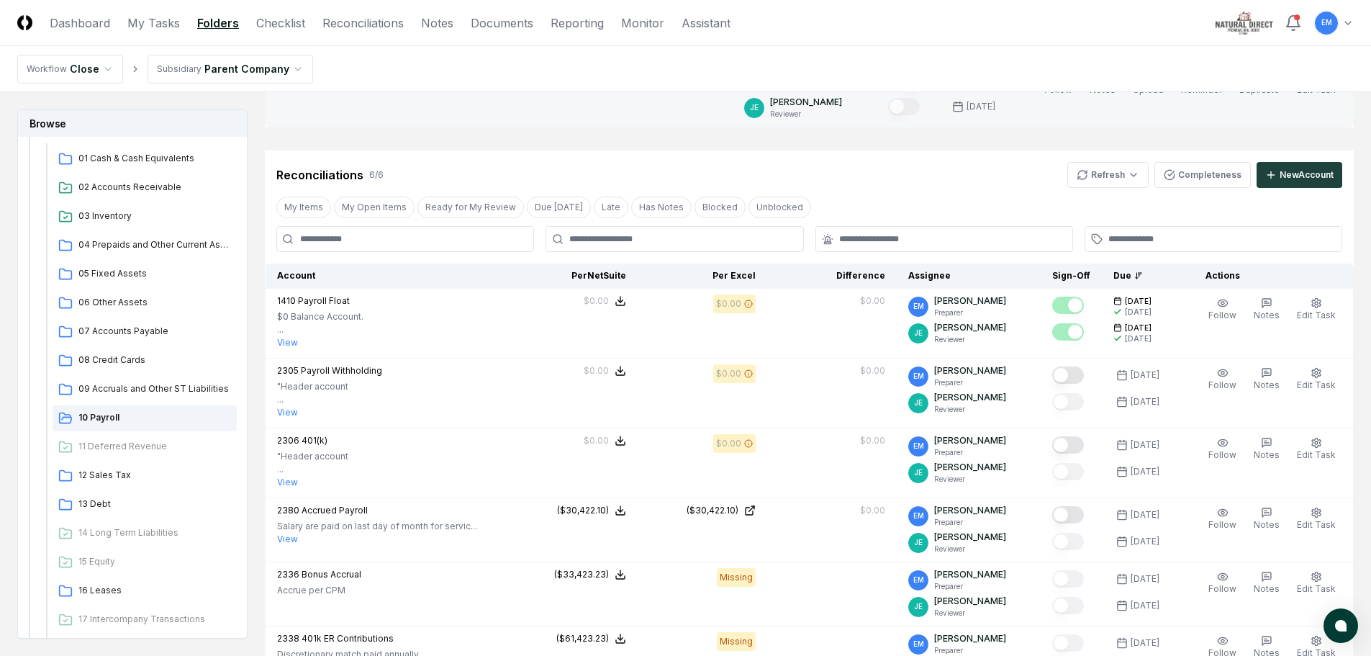
scroll to position [288, 0]
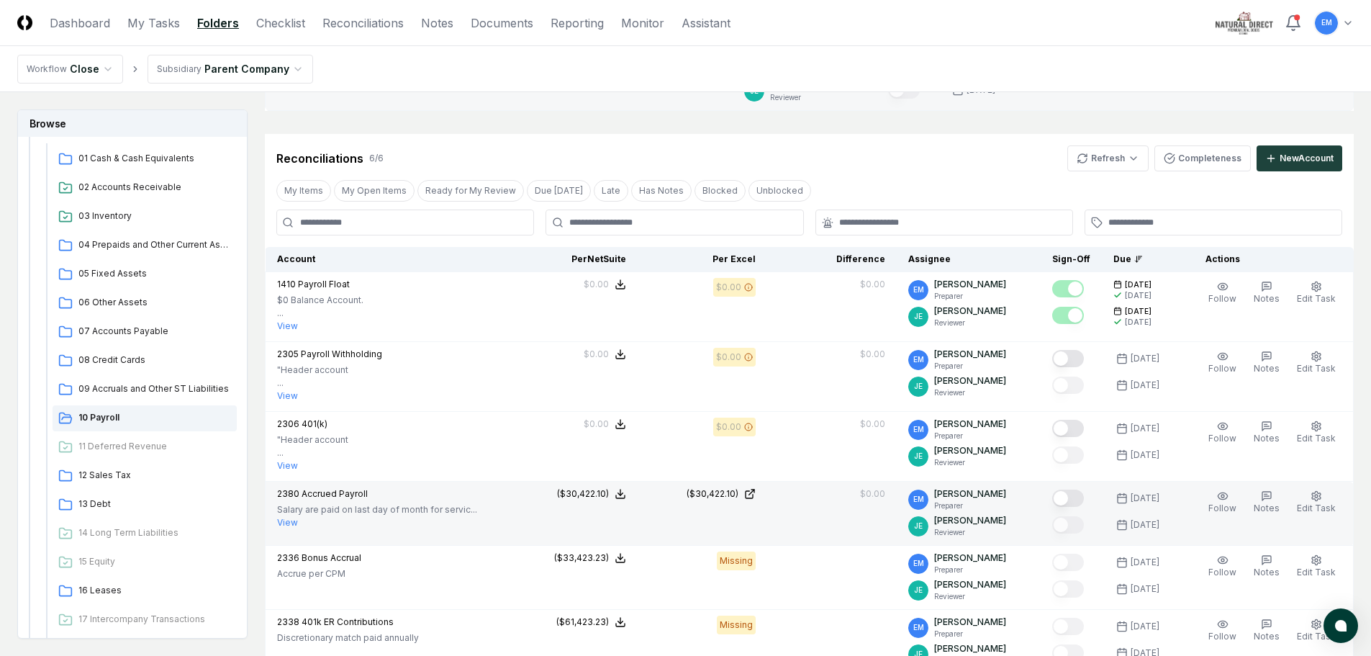
click at [1084, 497] on button "Mark complete" at bounding box center [1068, 498] width 32 height 17
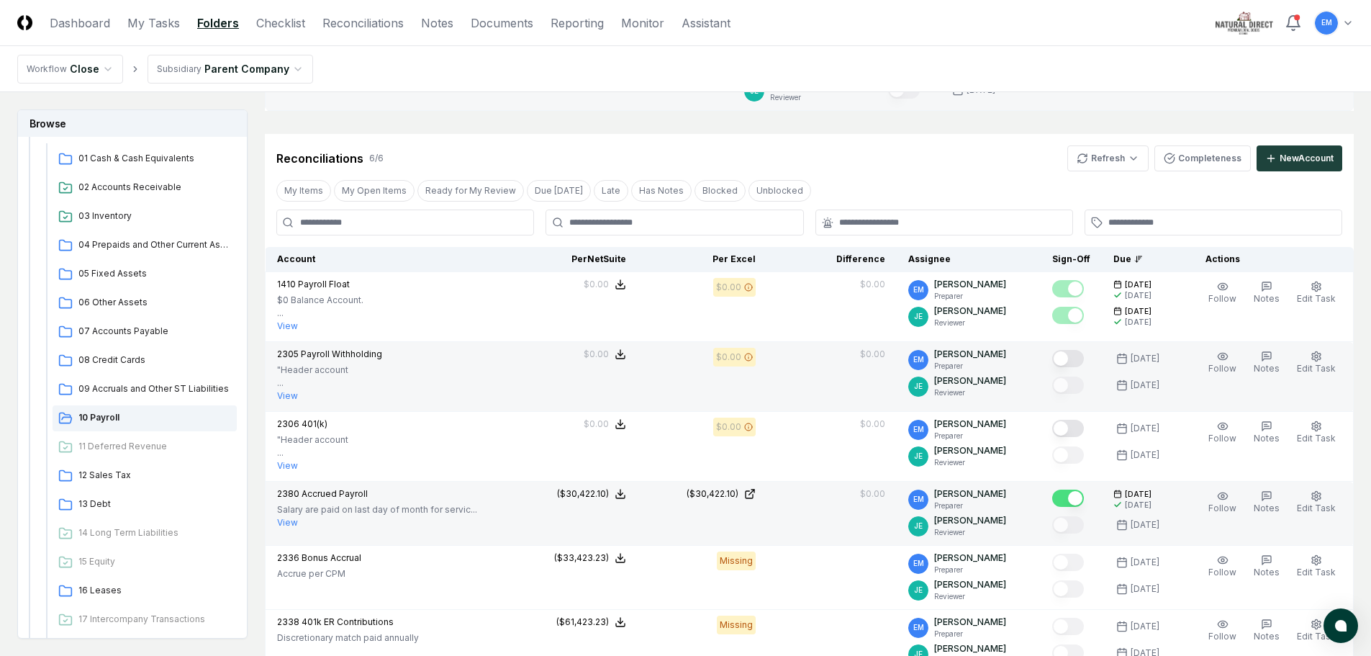
click at [1084, 356] on button "Mark complete" at bounding box center [1068, 358] width 32 height 17
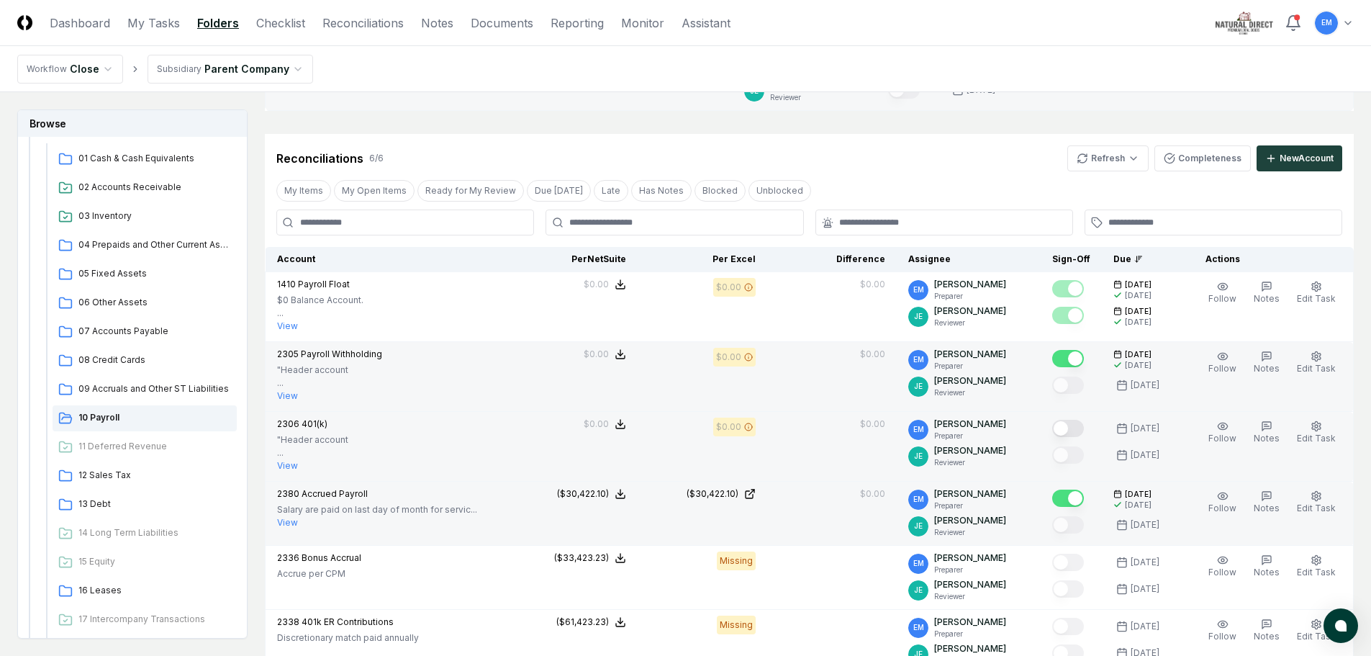
click at [1084, 425] on button "Mark complete" at bounding box center [1068, 428] width 32 height 17
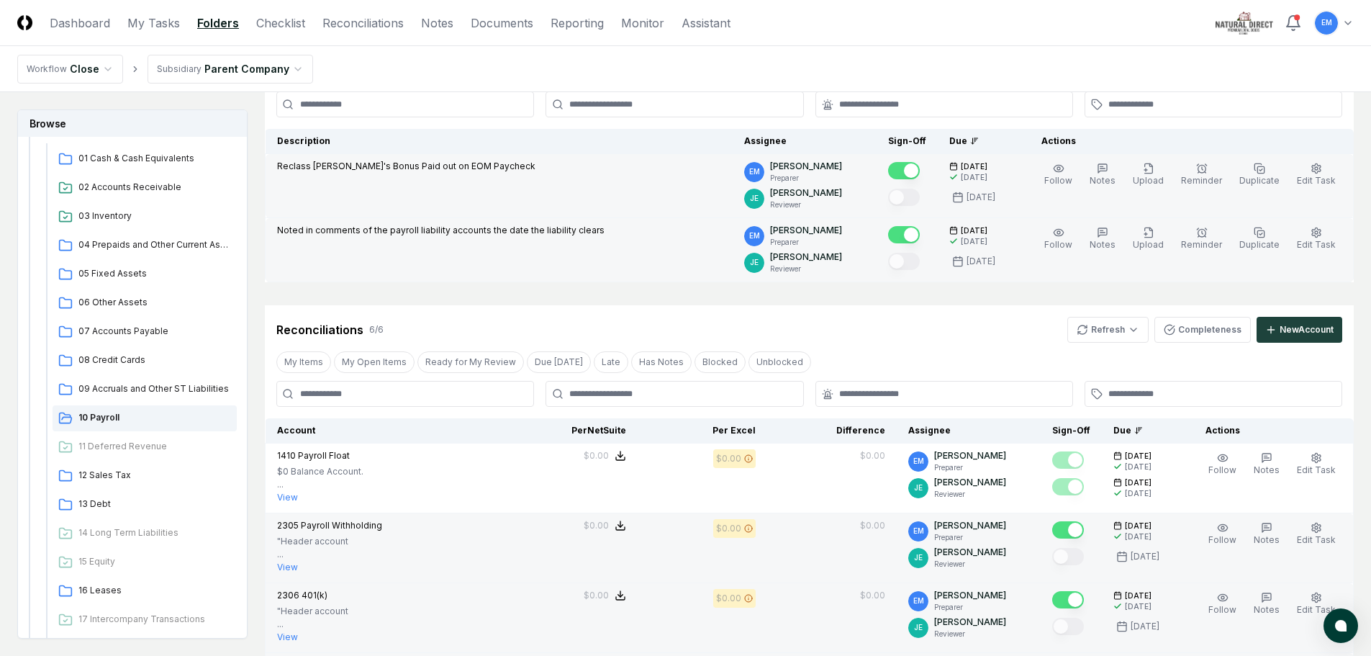
scroll to position [0, 0]
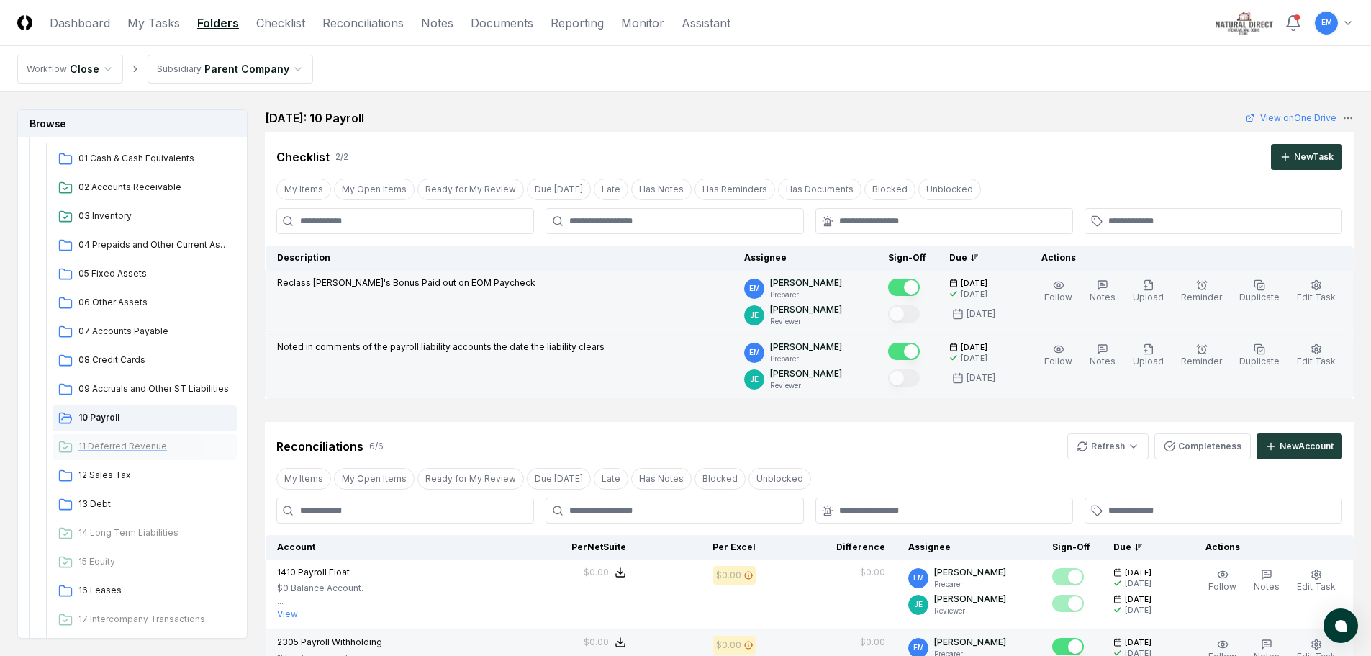
click at [128, 446] on span "11 Deferred Revenue" at bounding box center [154, 446] width 153 height 13
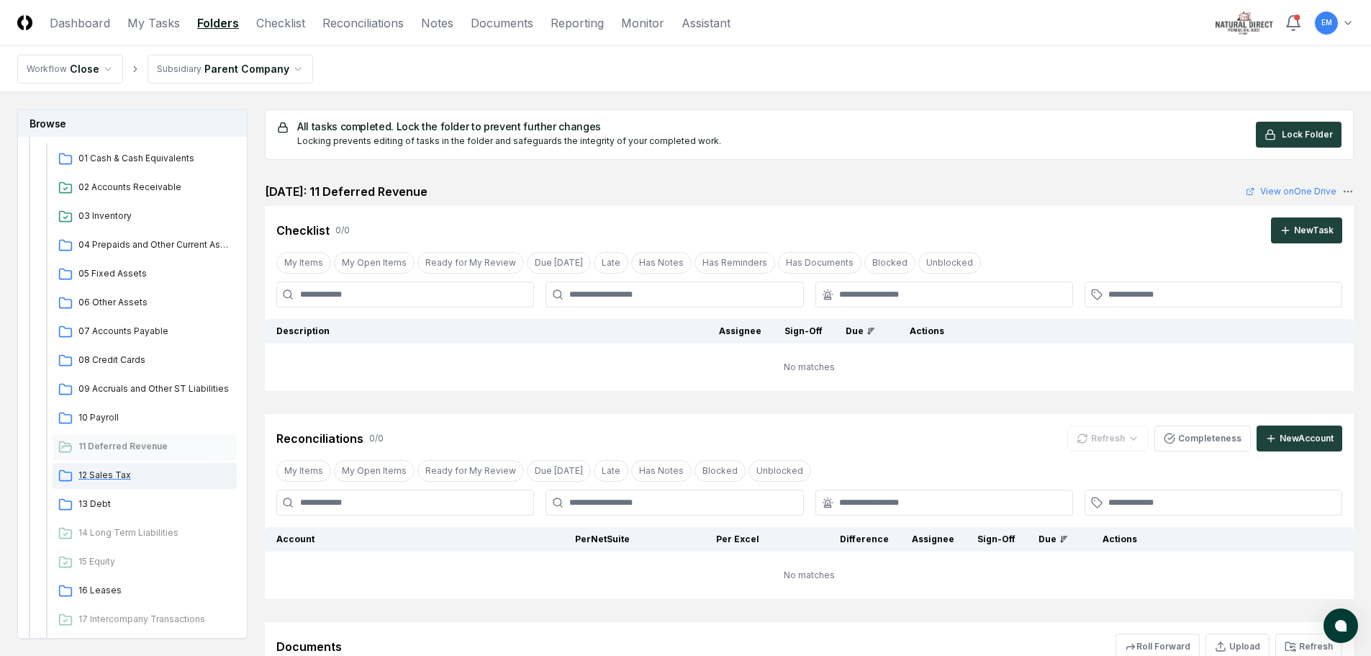
click at [109, 473] on span "12 Sales Tax" at bounding box center [154, 475] width 153 height 13
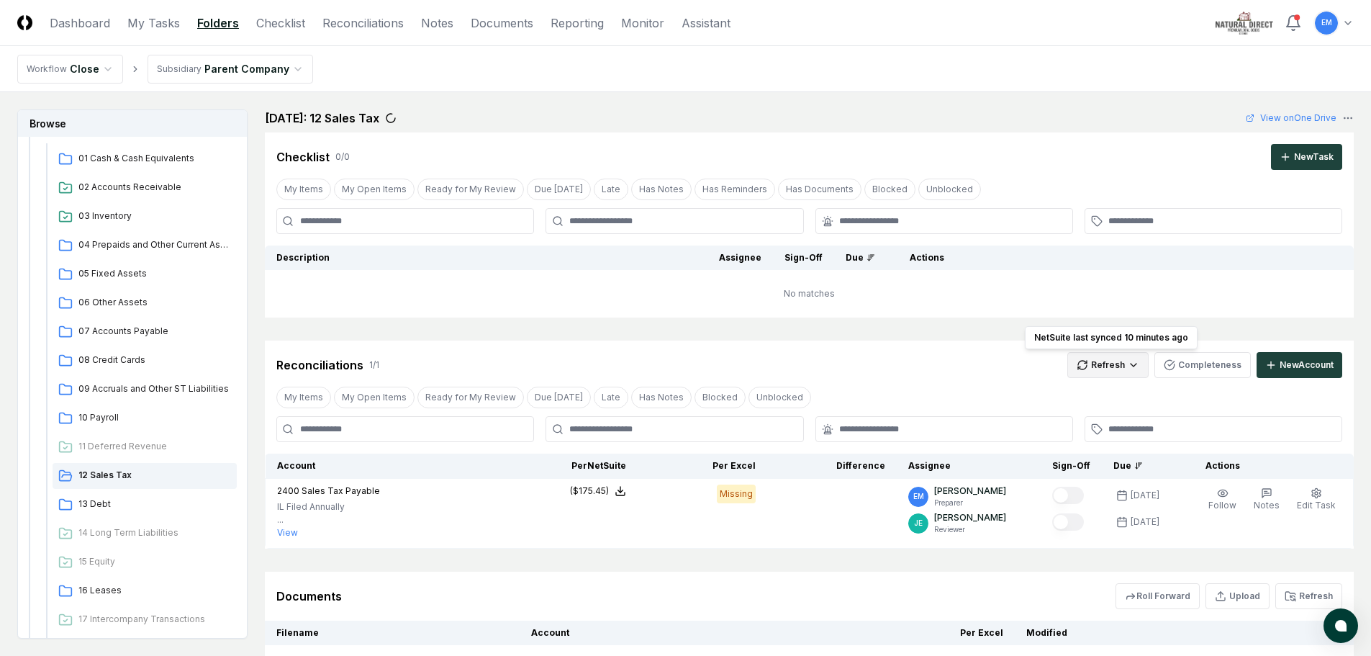
click at [1134, 368] on html "CloseCore Dashboard My Tasks Folders Checklist Reconciliations Notes Documents …" at bounding box center [685, 398] width 1371 height 796
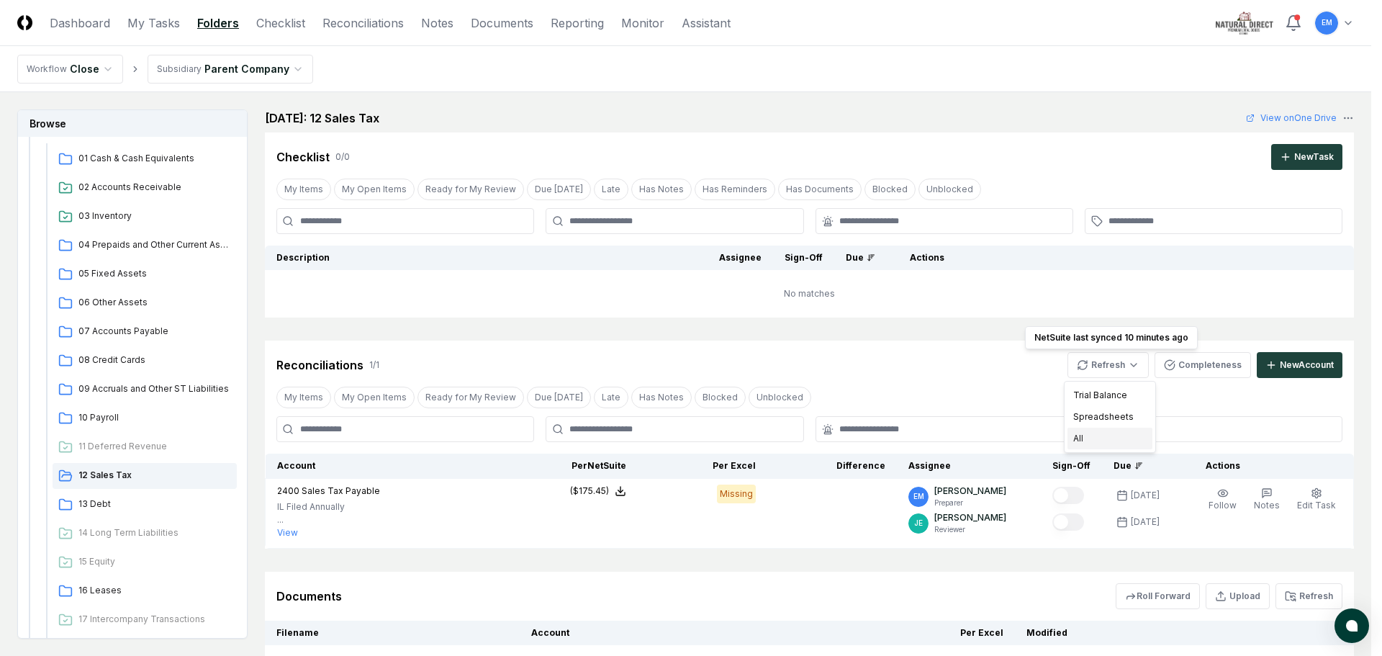
click at [1101, 438] on div "All" at bounding box center [1110, 439] width 85 height 22
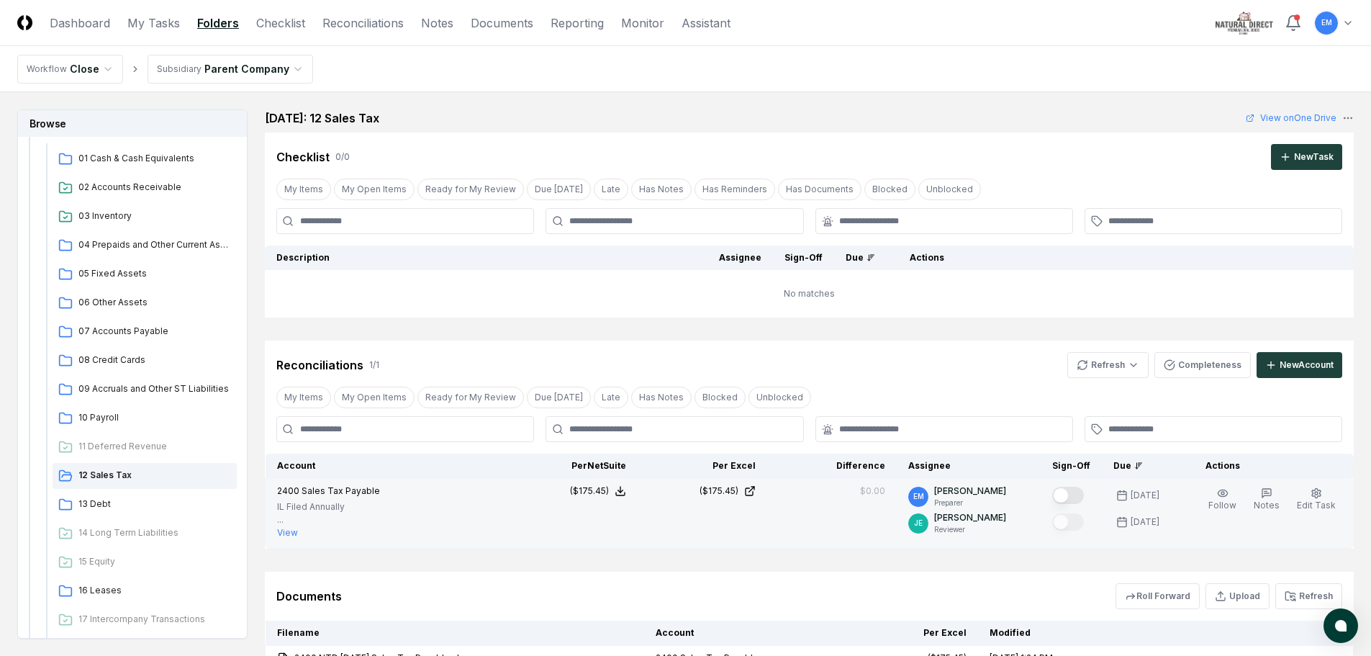
click at [1082, 494] on button "Mark complete" at bounding box center [1068, 495] width 32 height 17
click at [93, 502] on span "13 Debt" at bounding box center [154, 503] width 153 height 13
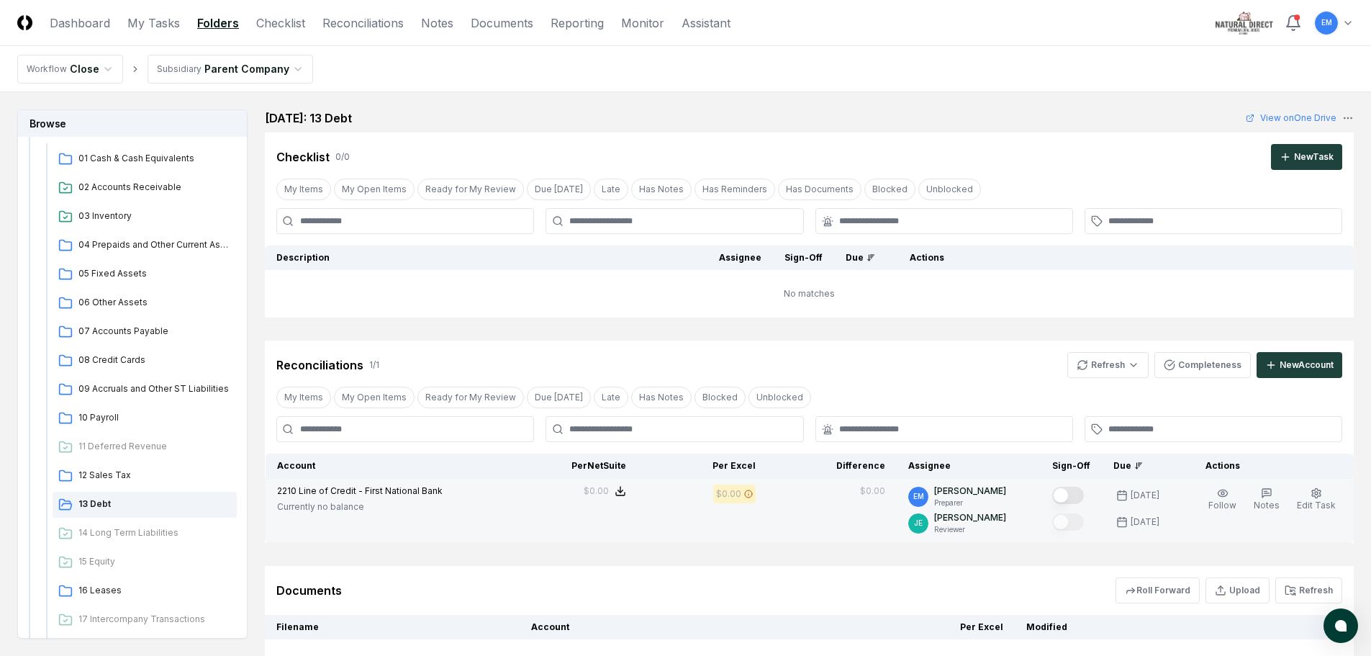
click at [1084, 495] on button "Mark complete" at bounding box center [1068, 495] width 32 height 17
click at [1120, 362] on html "CloseCore Dashboard My Tasks Folders Checklist Reconciliations Notes Documents …" at bounding box center [691, 395] width 1382 height 790
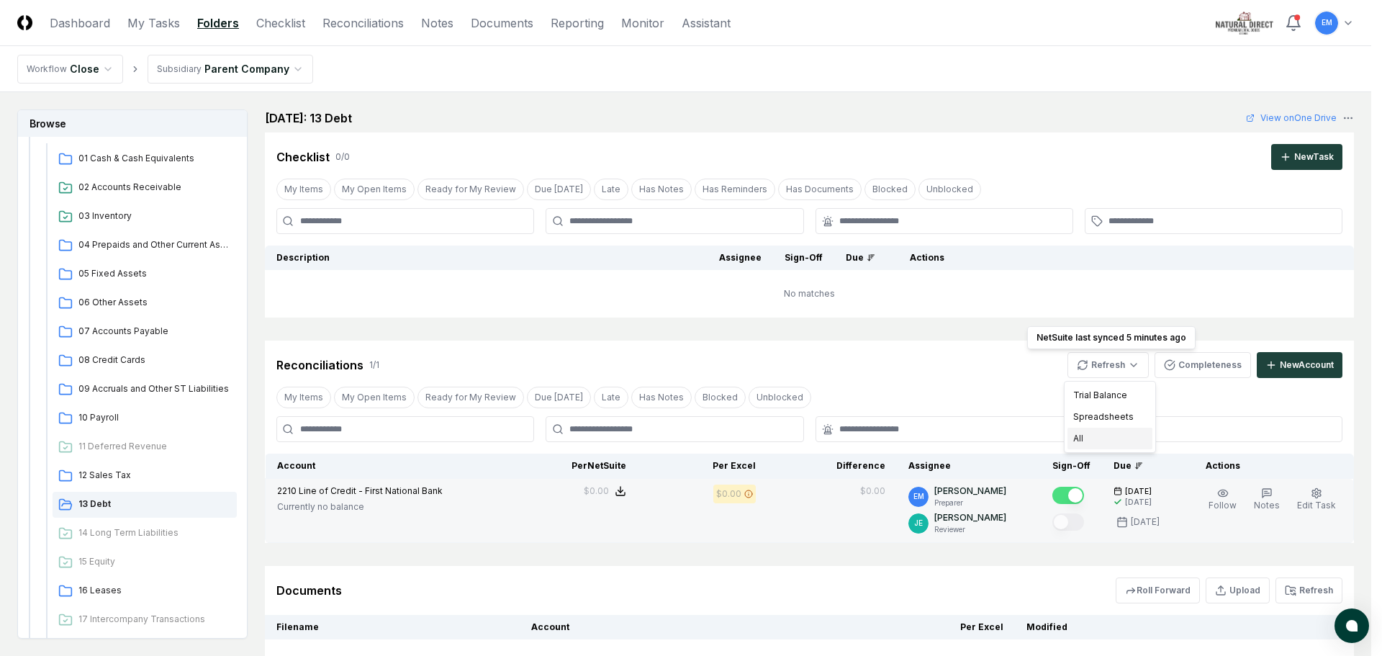
click at [1088, 440] on div "All" at bounding box center [1110, 439] width 85 height 22
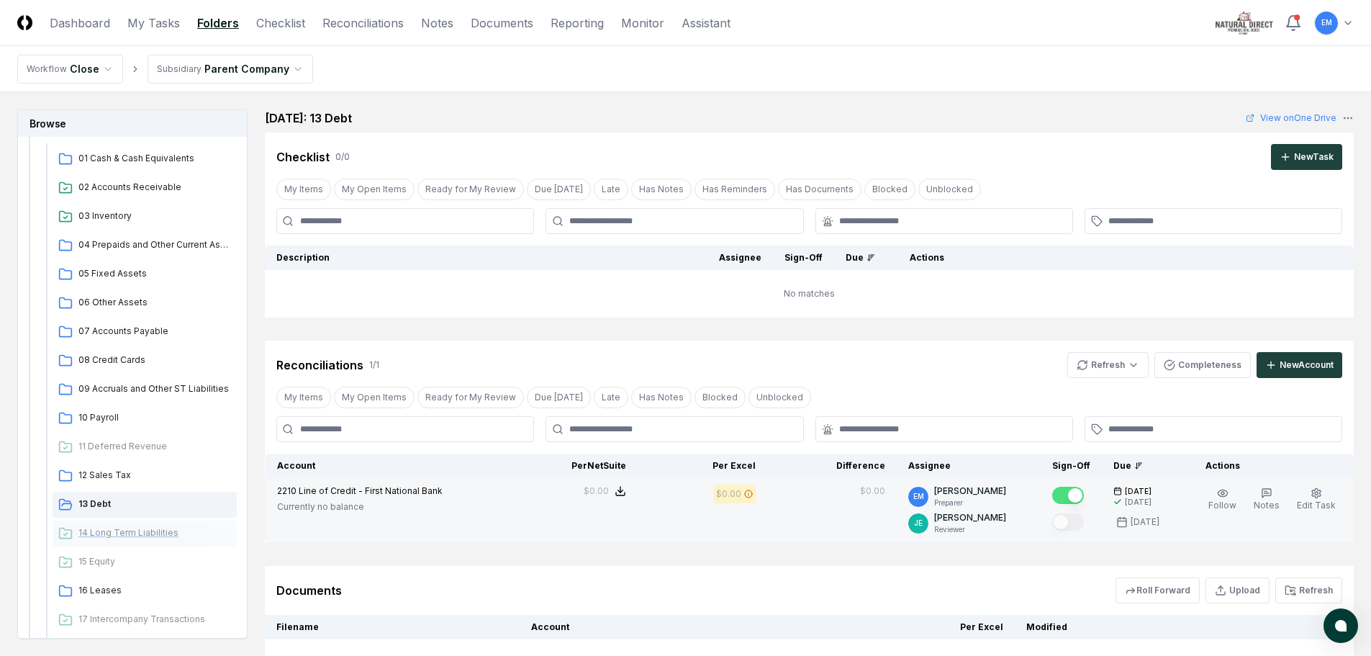
click at [121, 531] on span "14 Long Term Liabilities" at bounding box center [154, 532] width 153 height 13
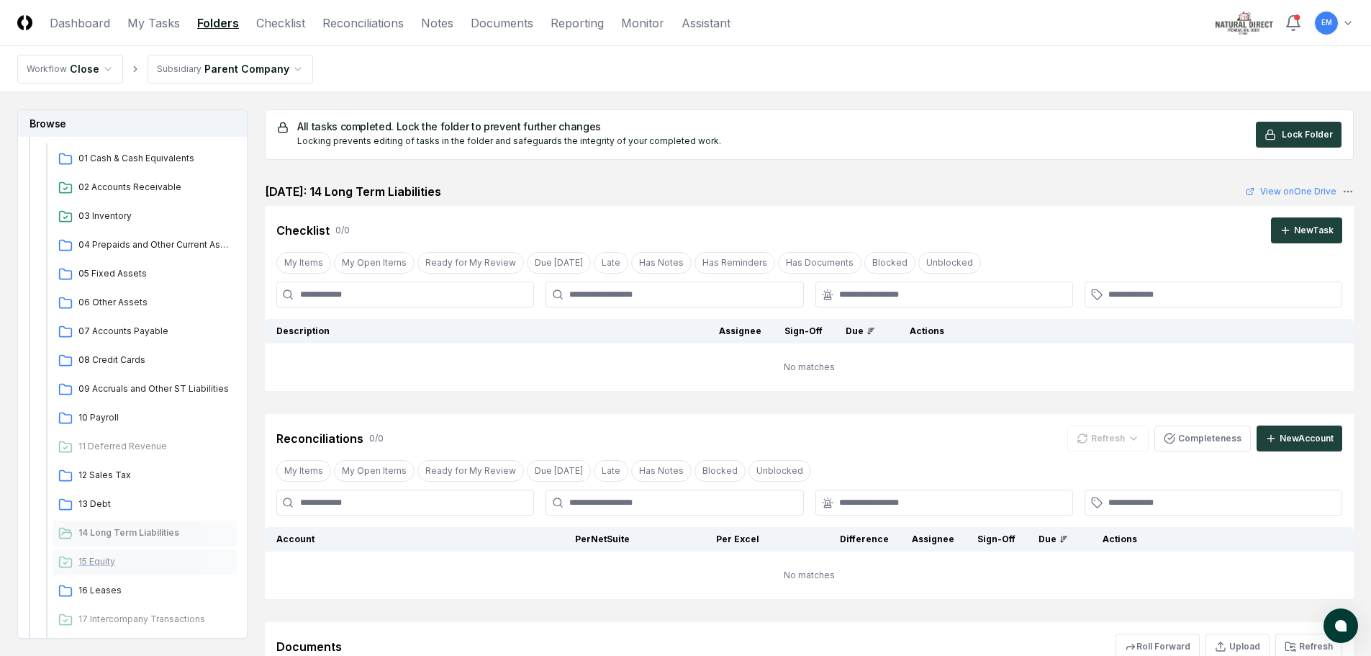
click at [104, 564] on span "15 Equity" at bounding box center [154, 561] width 153 height 13
click at [107, 590] on span "16 Leases" at bounding box center [154, 590] width 153 height 13
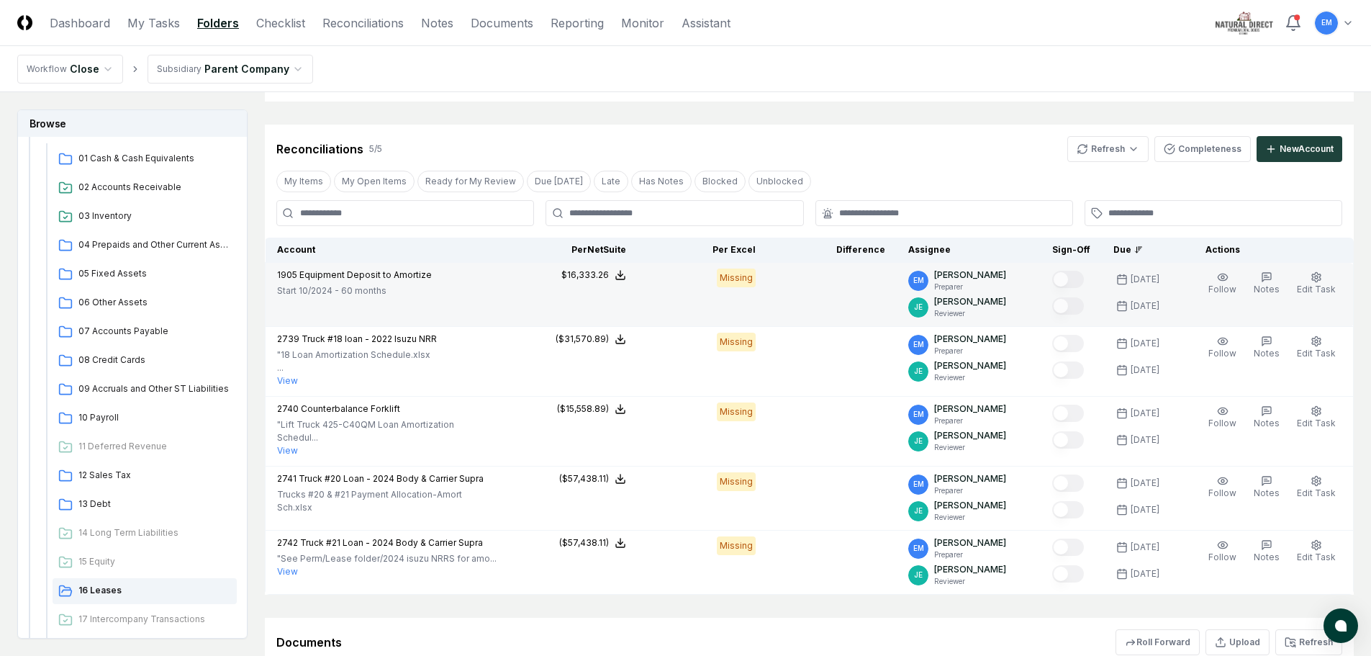
scroll to position [72, 0]
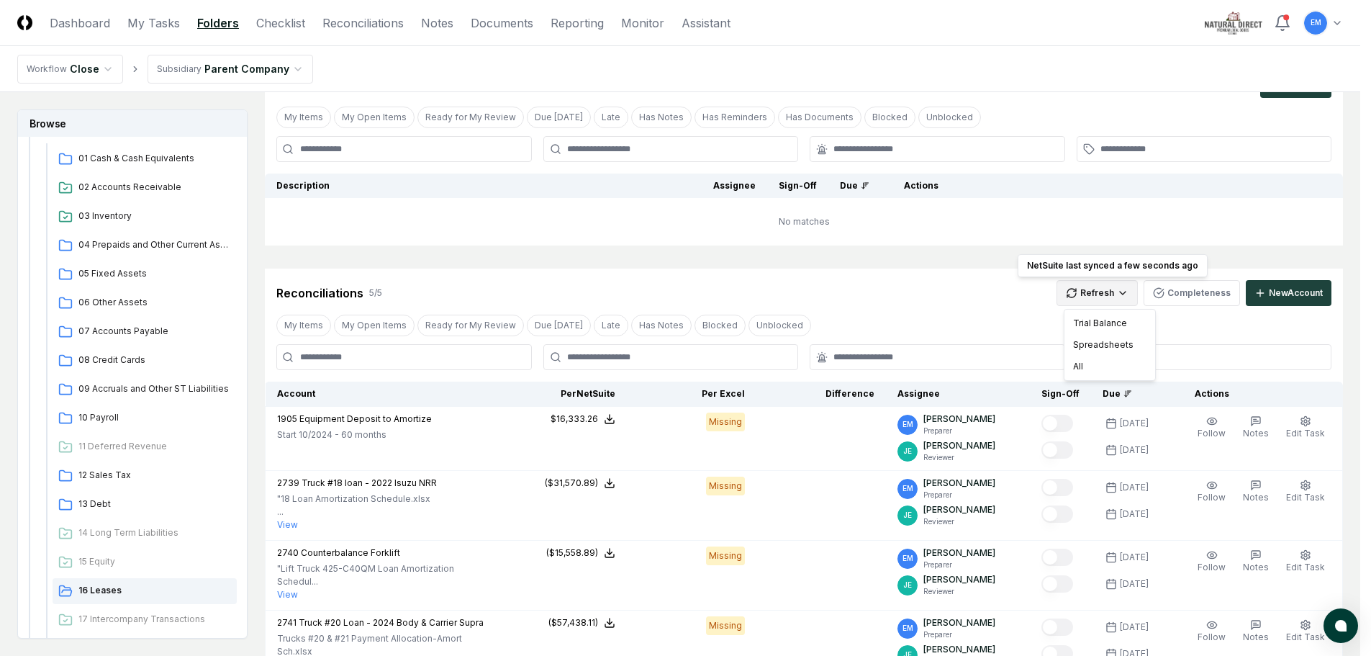
click at [1119, 297] on html "CloseCore Dashboard My Tasks Folders Checklist Reconciliations Notes Documents …" at bounding box center [685, 460] width 1371 height 1064
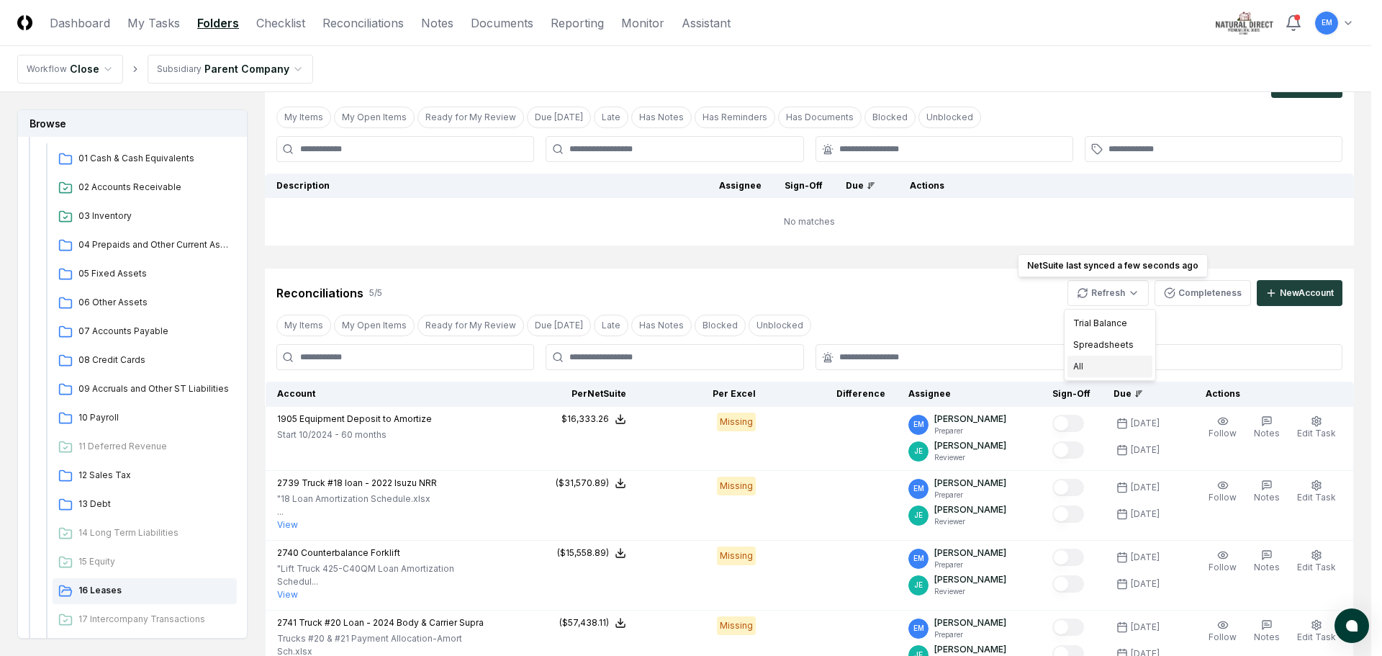
click at [1083, 371] on div "All" at bounding box center [1110, 367] width 85 height 22
click at [1139, 289] on html "CloseCore Dashboard My Tasks Folders Checklist Reconciliations Notes Documents …" at bounding box center [691, 497] width 1382 height 1139
click at [1109, 368] on div "All" at bounding box center [1110, 367] width 85 height 22
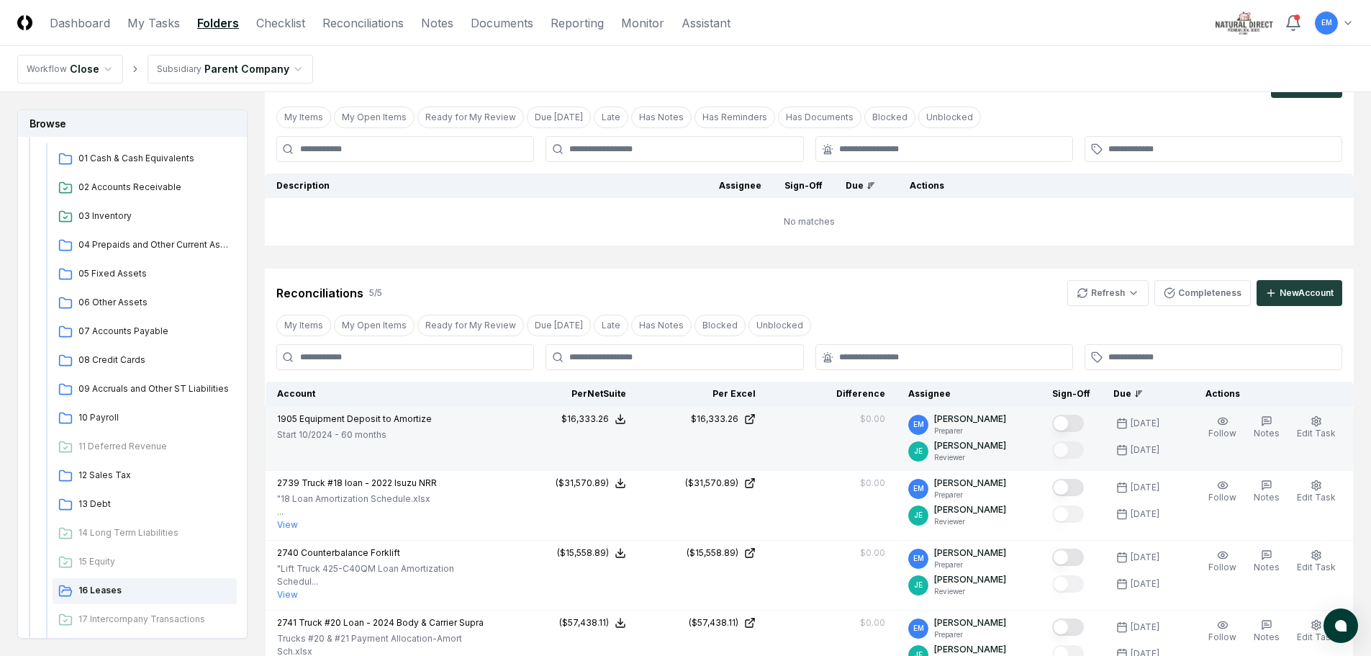
click at [1084, 418] on button "Mark complete" at bounding box center [1068, 423] width 32 height 17
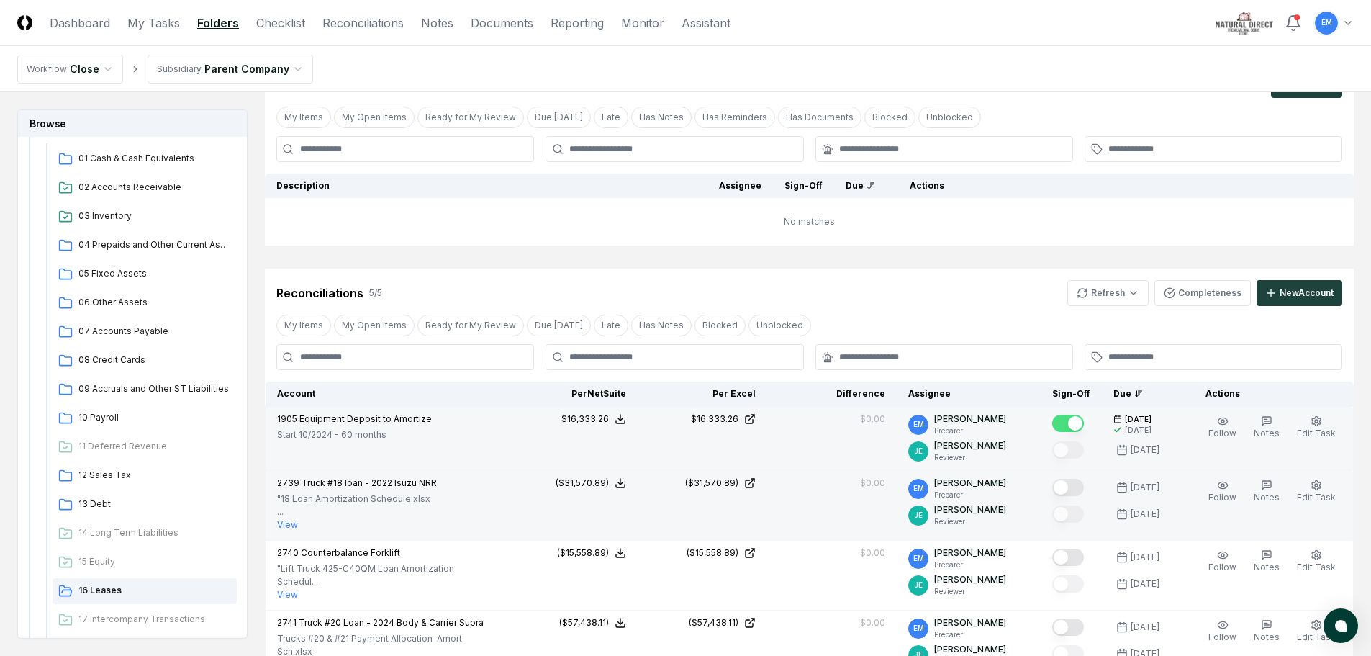
click at [1082, 485] on button "Mark complete" at bounding box center [1068, 487] width 32 height 17
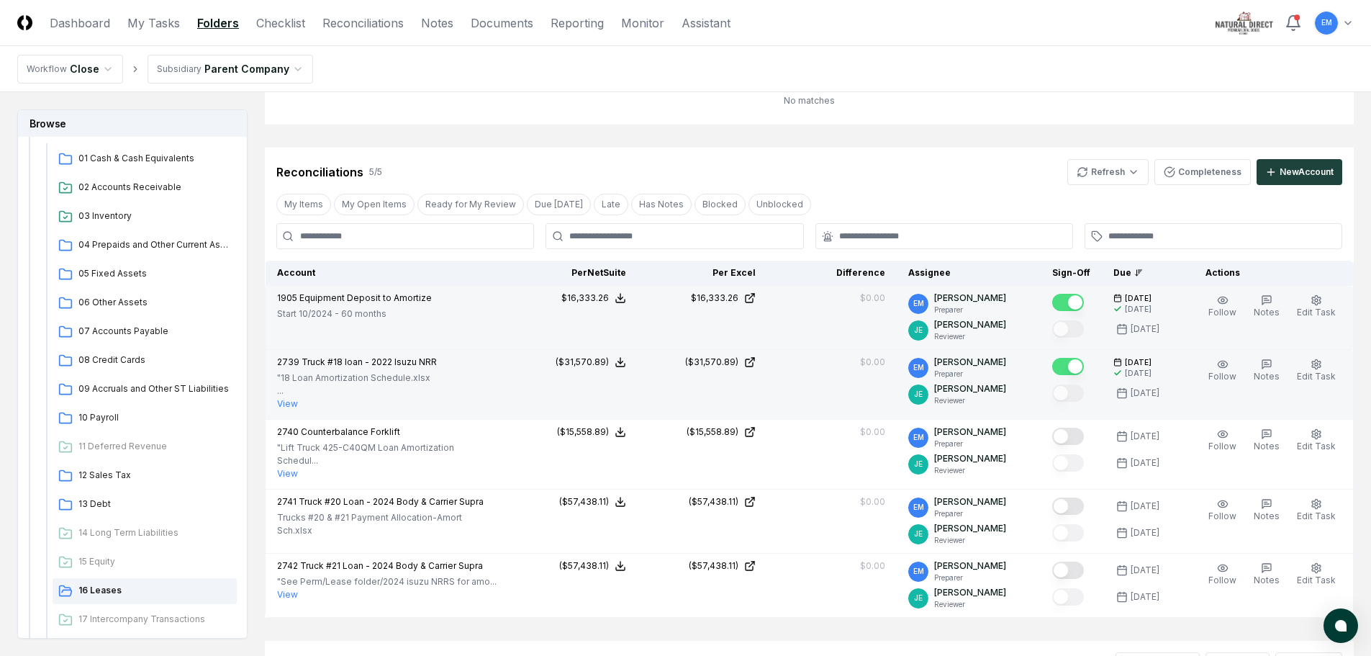
scroll to position [288, 0]
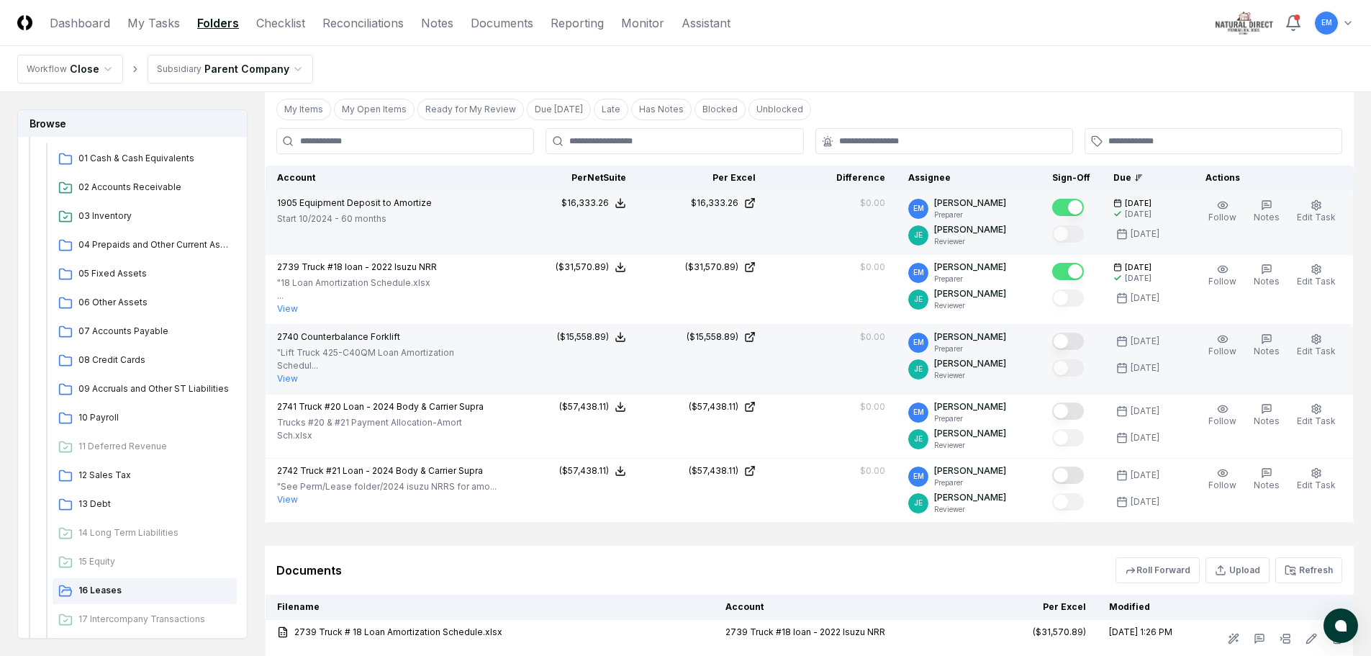
click at [1080, 341] on button "Mark complete" at bounding box center [1068, 341] width 32 height 17
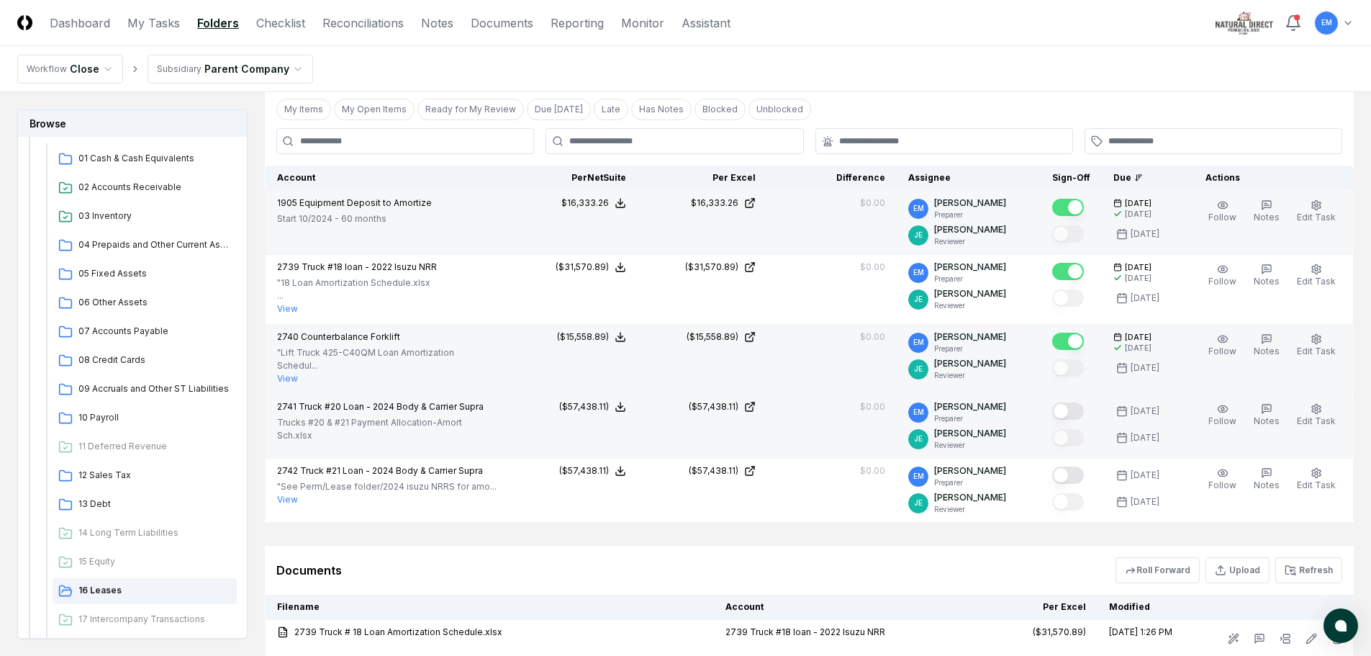
click at [1080, 402] on button "Mark complete" at bounding box center [1068, 410] width 32 height 17
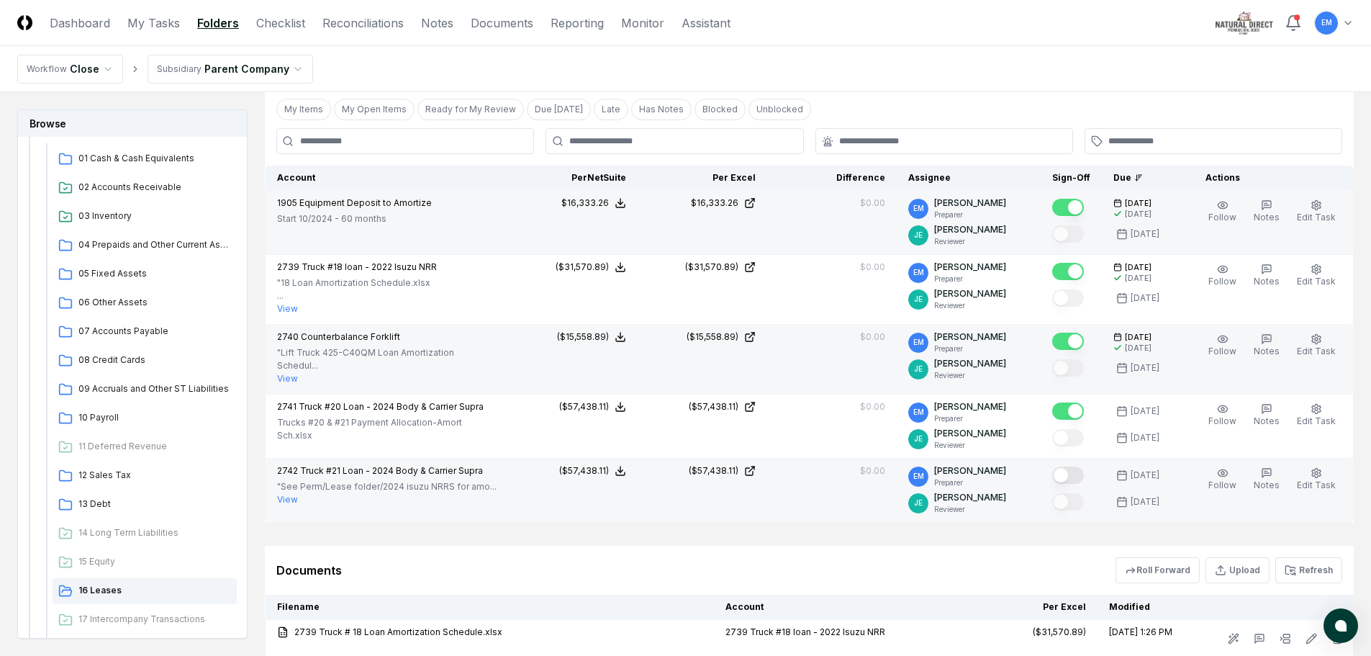
click at [1084, 472] on button "Mark complete" at bounding box center [1068, 474] width 32 height 17
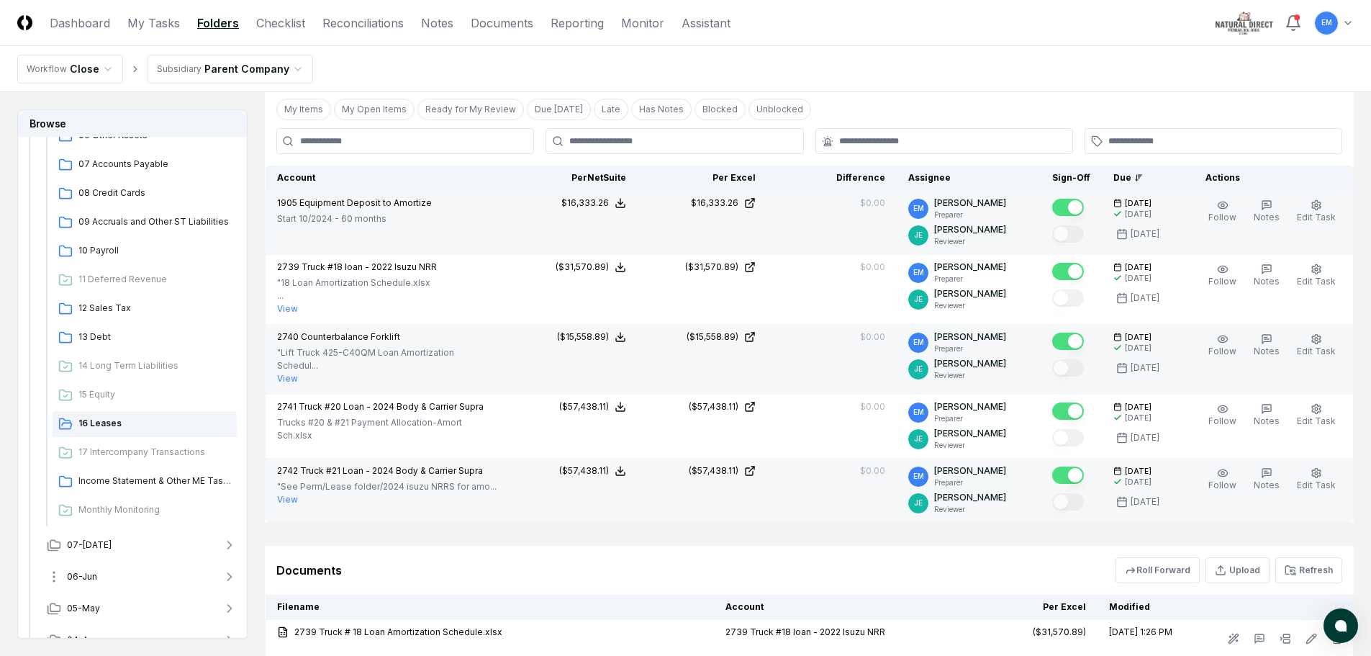
scroll to position [499, 0]
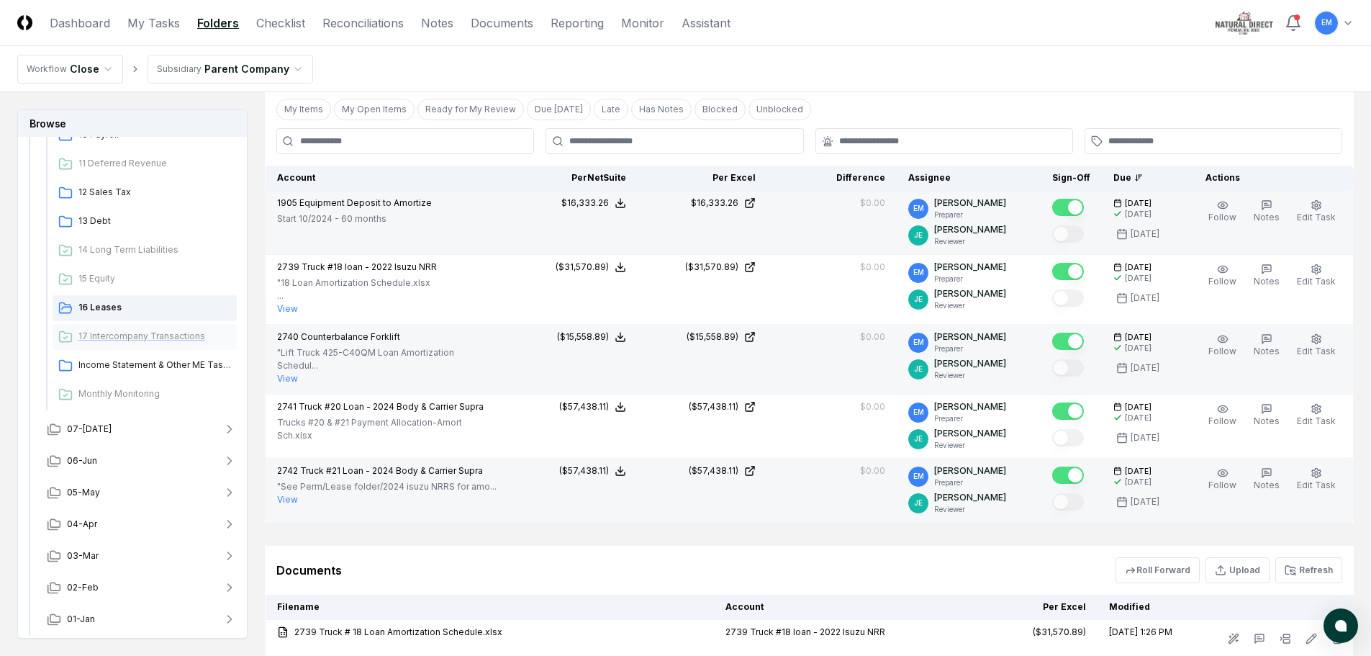
click at [110, 338] on span "17 Intercompany Transactions" at bounding box center [154, 336] width 153 height 13
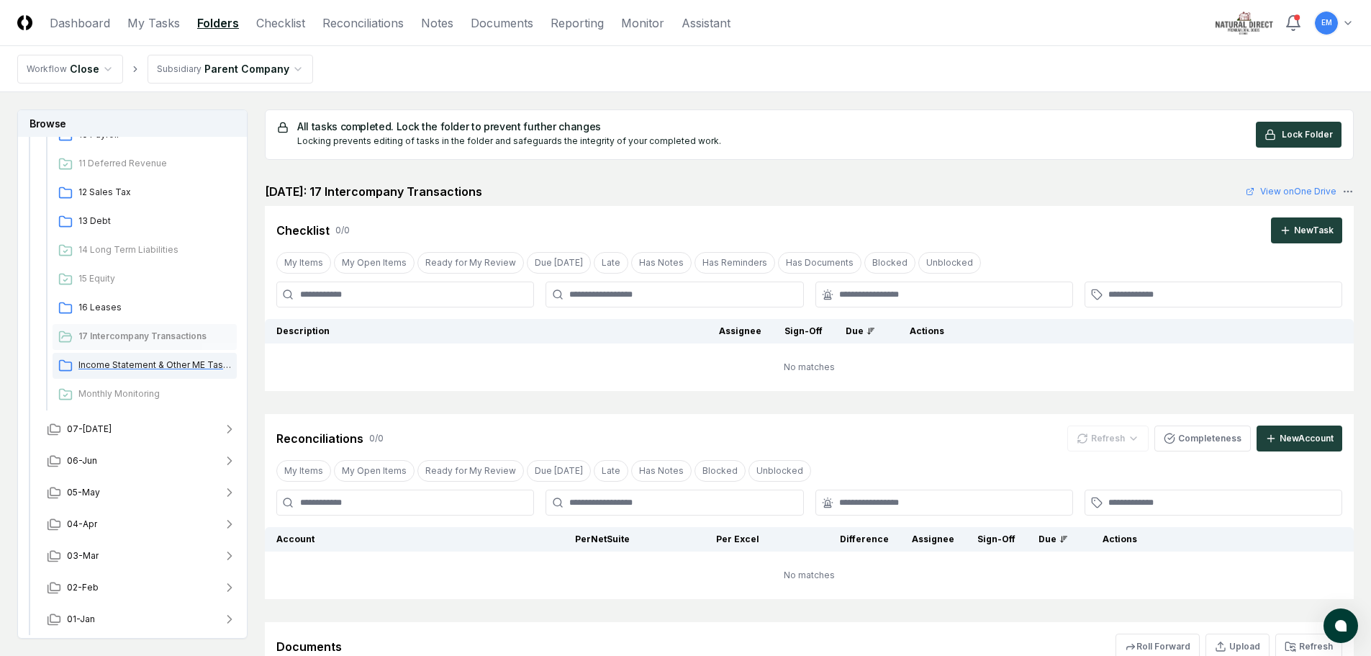
click at [102, 364] on span "Income Statement & Other ME Tasks" at bounding box center [154, 365] width 153 height 13
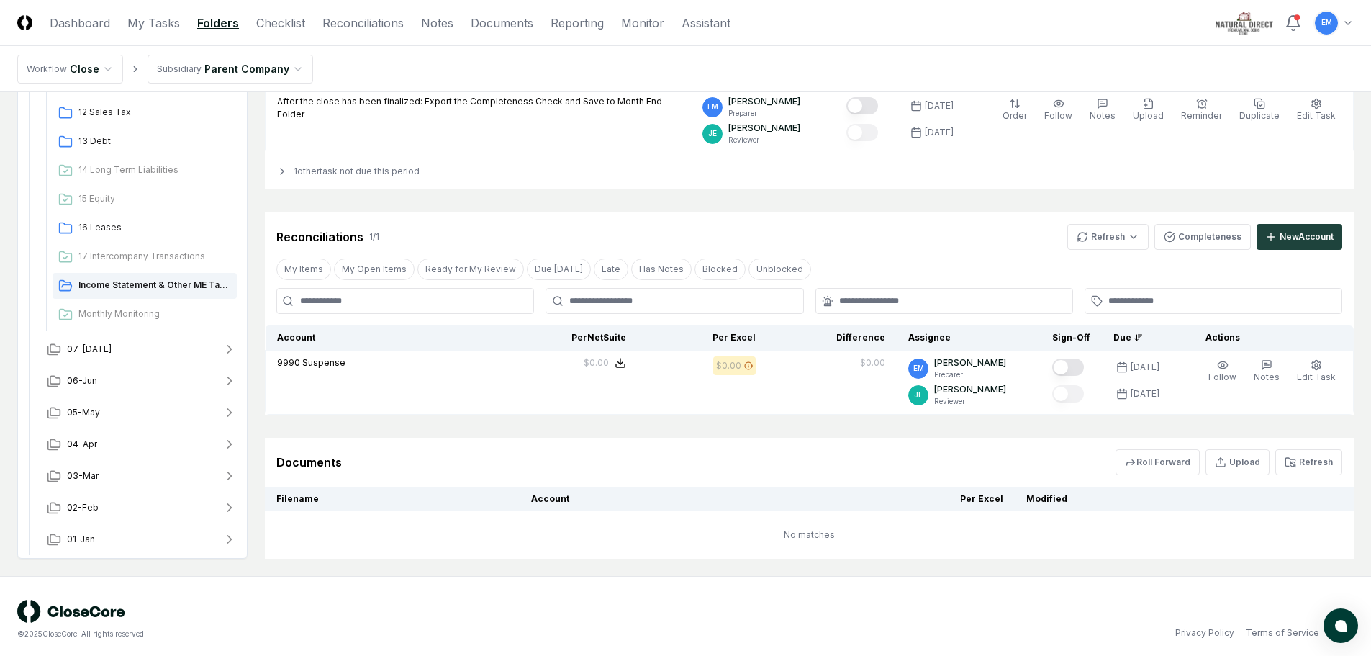
scroll to position [636, 0]
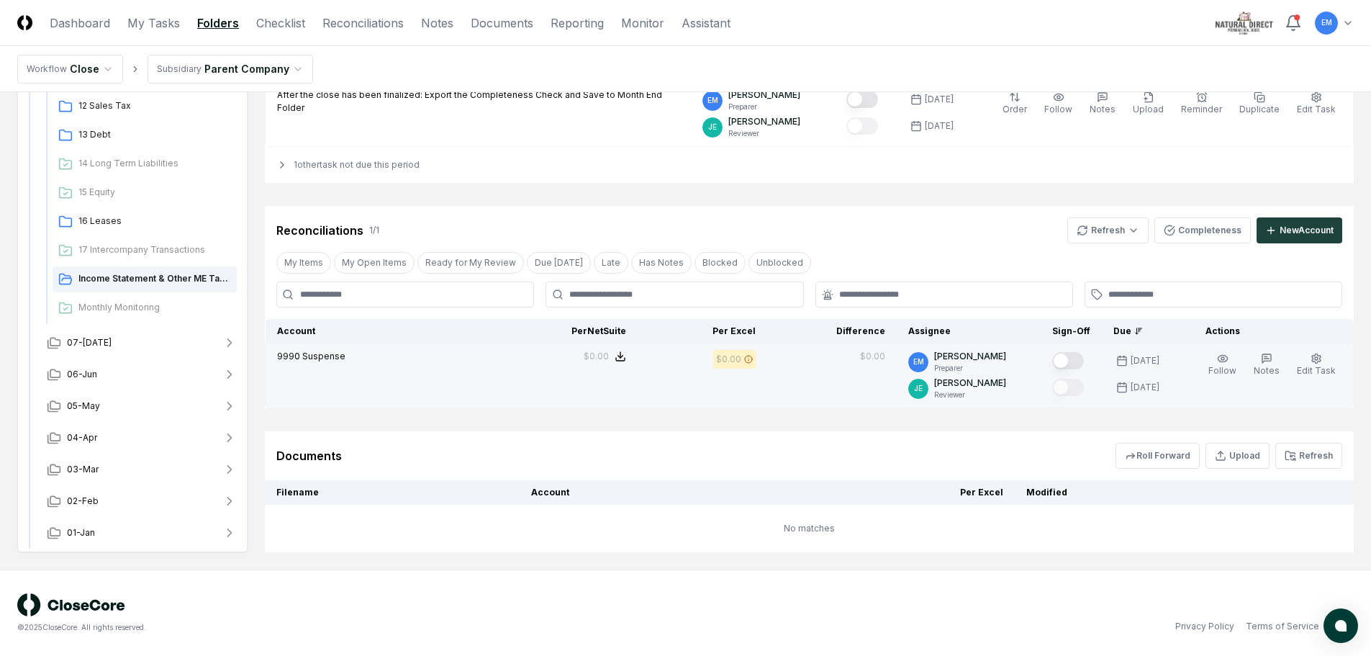
click at [1084, 359] on button "Mark complete" at bounding box center [1068, 360] width 32 height 17
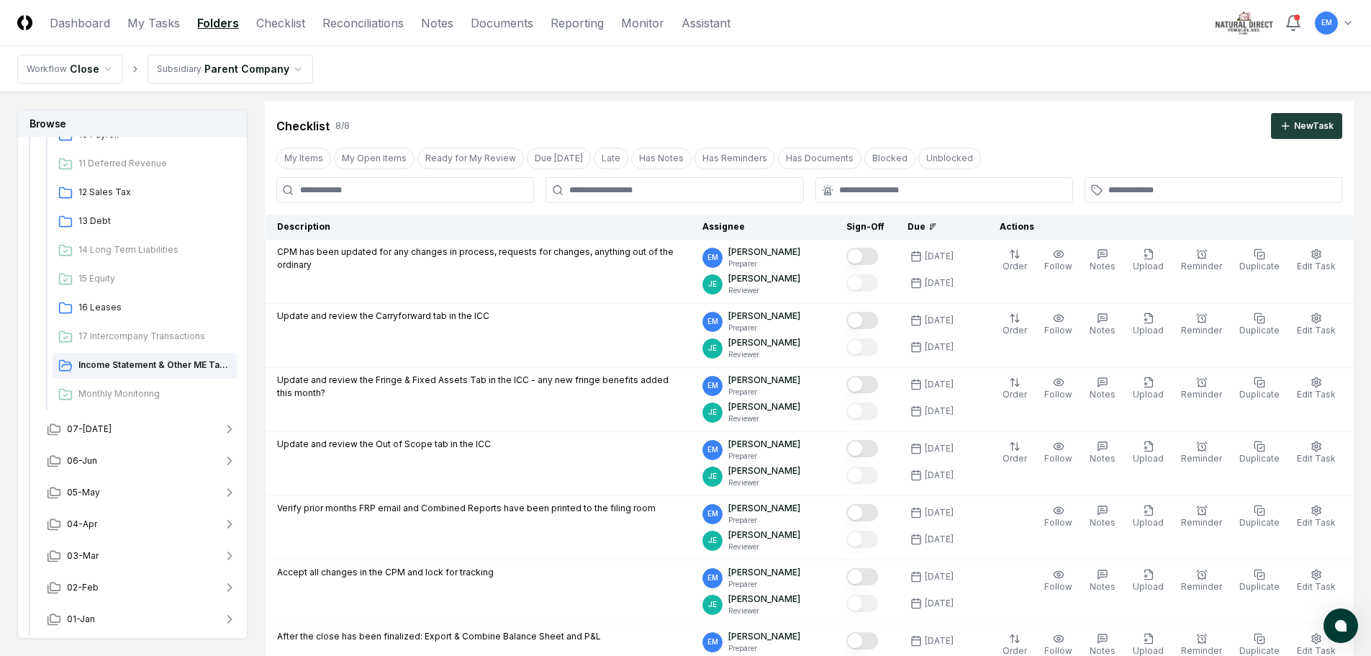
scroll to position [0, 0]
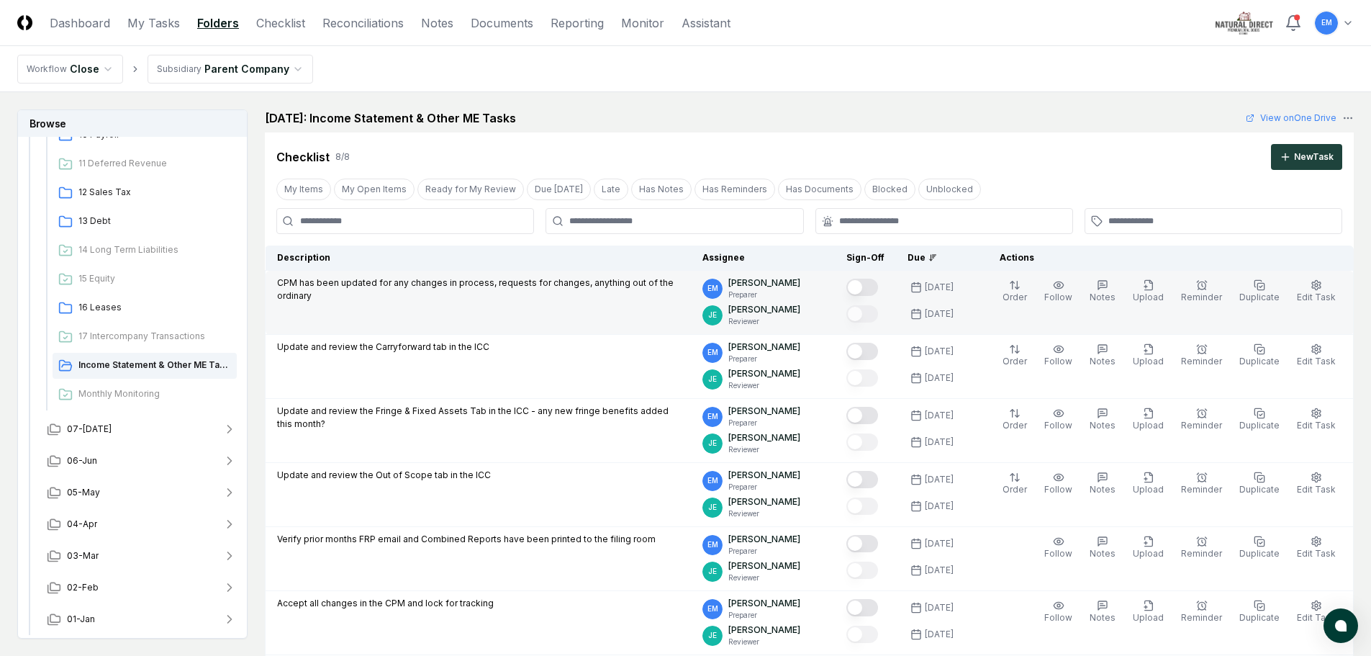
click at [878, 291] on button "Mark complete" at bounding box center [863, 287] width 32 height 17
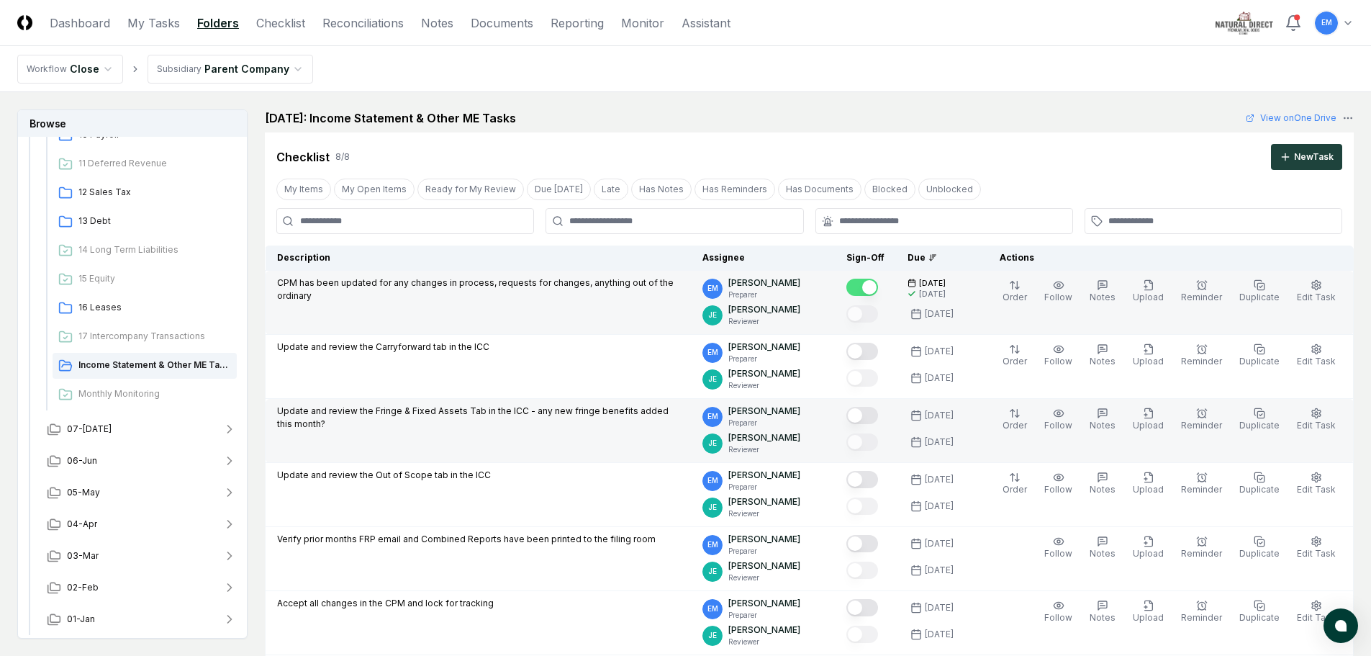
click at [878, 415] on button "Mark complete" at bounding box center [863, 415] width 32 height 17
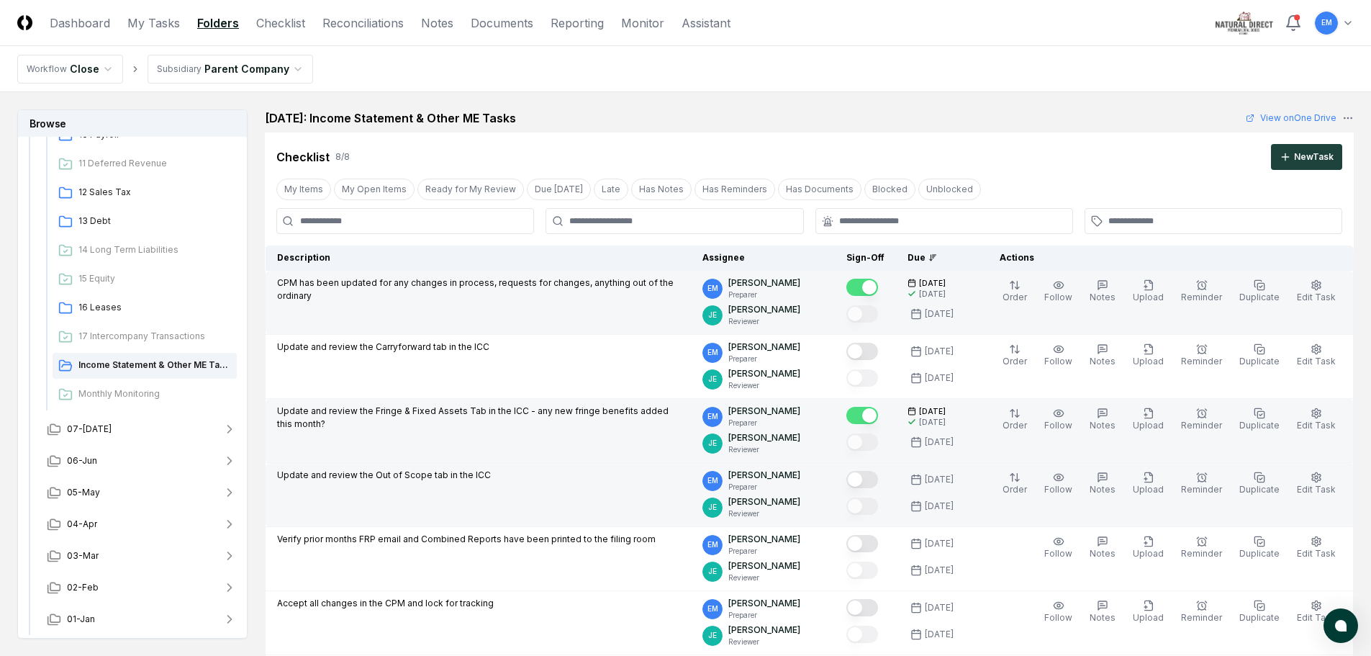
click at [878, 476] on button "Mark complete" at bounding box center [863, 479] width 32 height 17
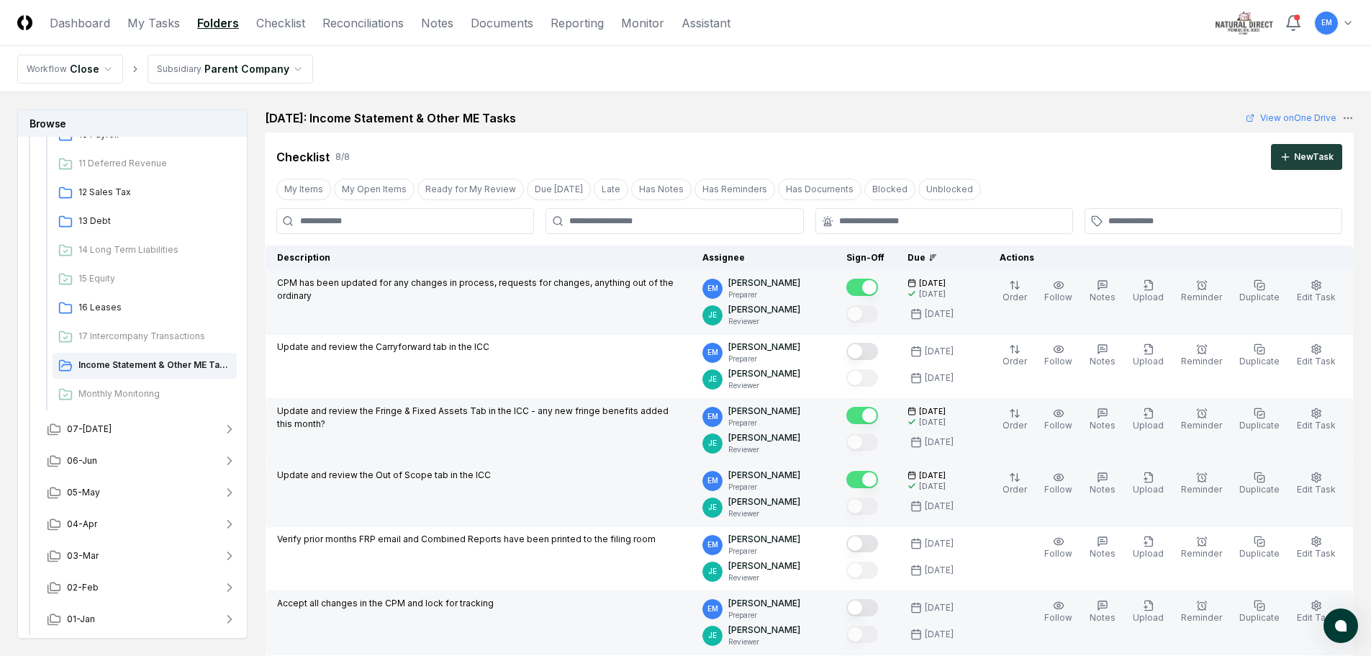
click at [878, 606] on button "Mark complete" at bounding box center [863, 607] width 32 height 17
click at [589, 19] on link "Reporting" at bounding box center [577, 22] width 53 height 17
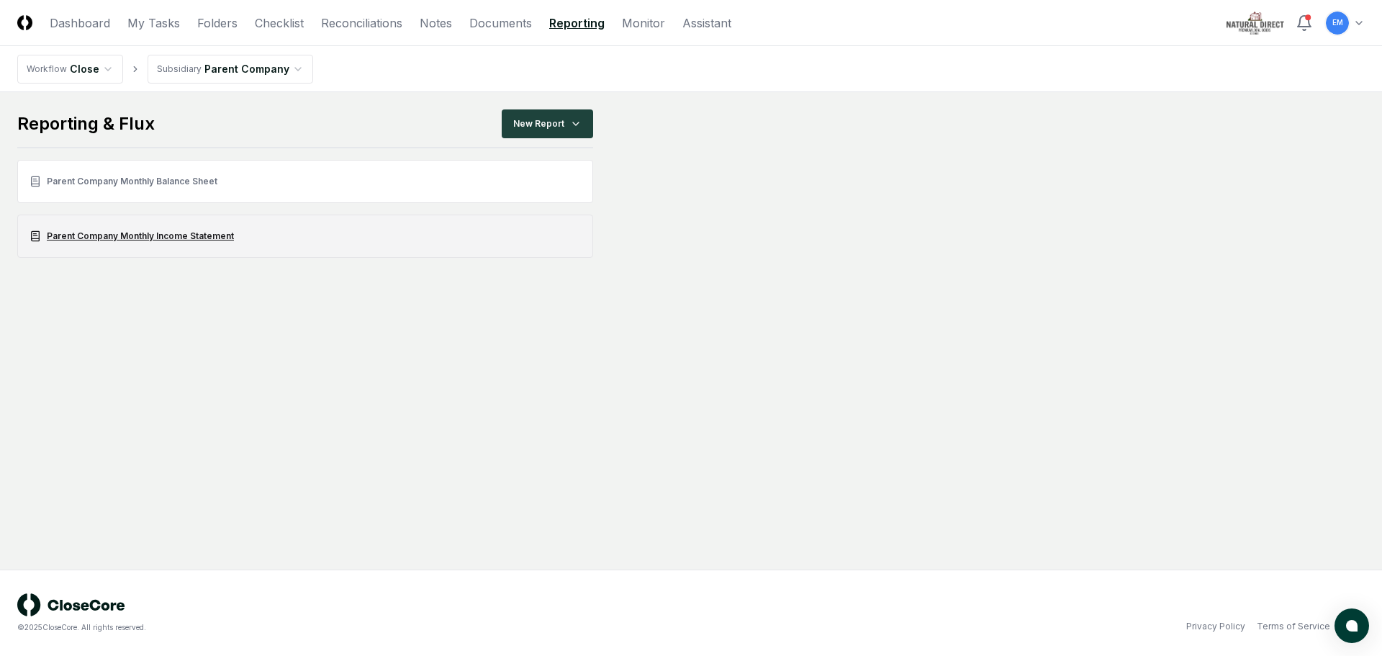
click at [189, 238] on link "Parent Company Monthly Income Statement" at bounding box center [305, 236] width 576 height 43
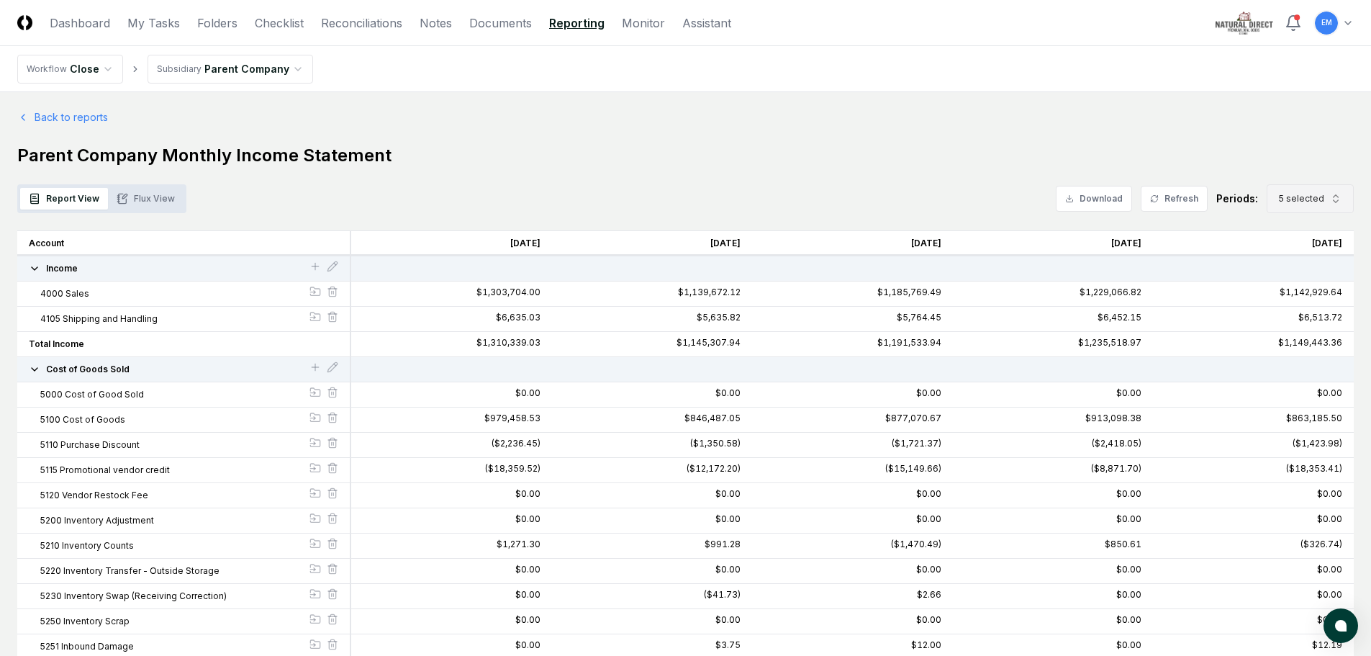
click at [1338, 201] on icon "button" at bounding box center [1336, 199] width 12 height 12
click at [1279, 286] on icon "Suggestions" at bounding box center [1282, 283] width 12 height 12
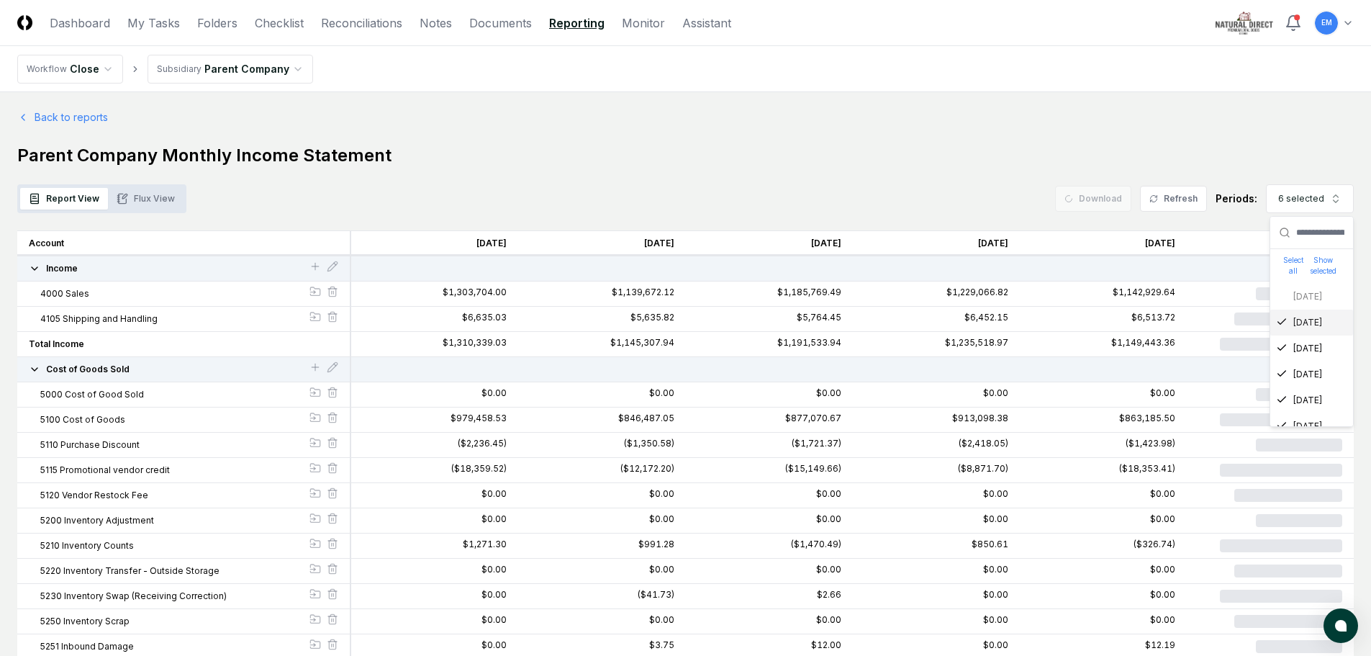
scroll to position [95, 0]
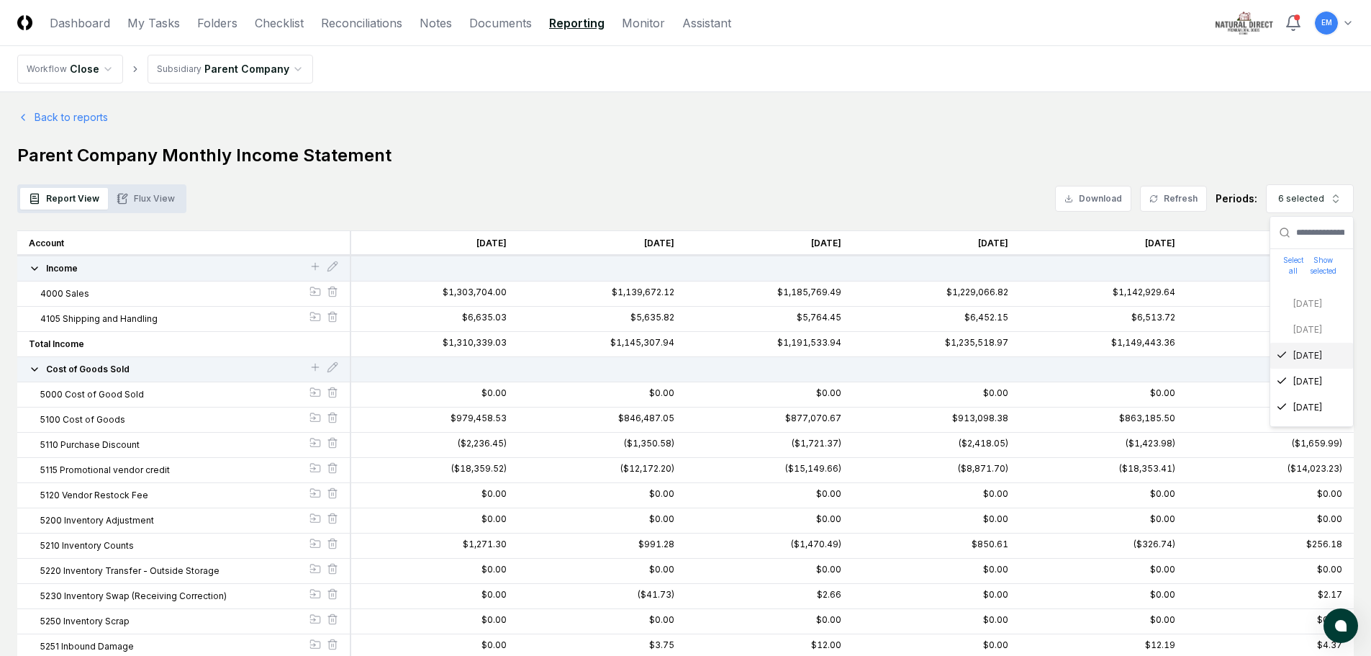
click at [1286, 330] on div "Dec 2025 Nov 2025 Oct 2025 Sep 2025 Aug 2025 Jul 2025 Jun 2025 May 2025 Apr 202…" at bounding box center [1312, 342] width 83 height 311
click at [1281, 325] on div "Dec 2025 Nov 2025 Oct 2025 Sep 2025 Aug 2025 Jul 2025 Jun 2025 May 2025 Apr 202…" at bounding box center [1312, 342] width 83 height 311
drag, startPoint x: 1286, startPoint y: 410, endPoint x: 1292, endPoint y: 395, distance: 16.2
click at [1286, 409] on icon "Suggestions" at bounding box center [1282, 413] width 12 height 12
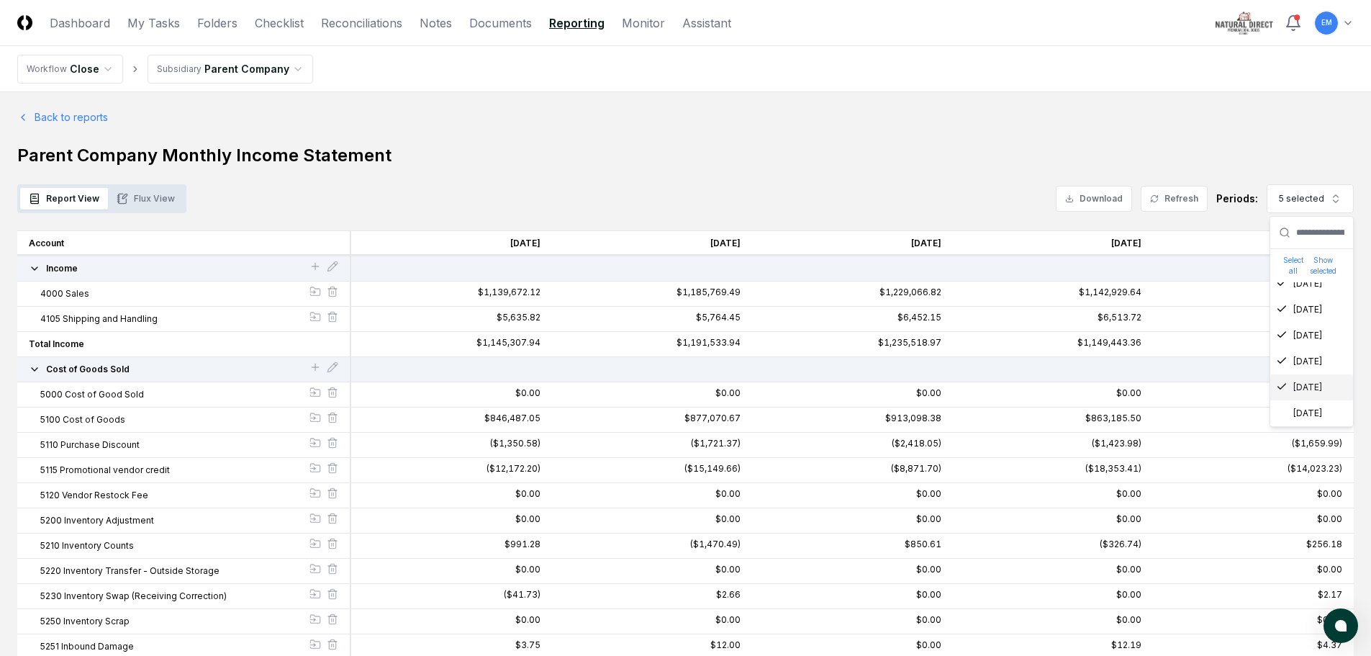
click at [1288, 382] on div "Feb 2025" at bounding box center [1299, 387] width 46 height 13
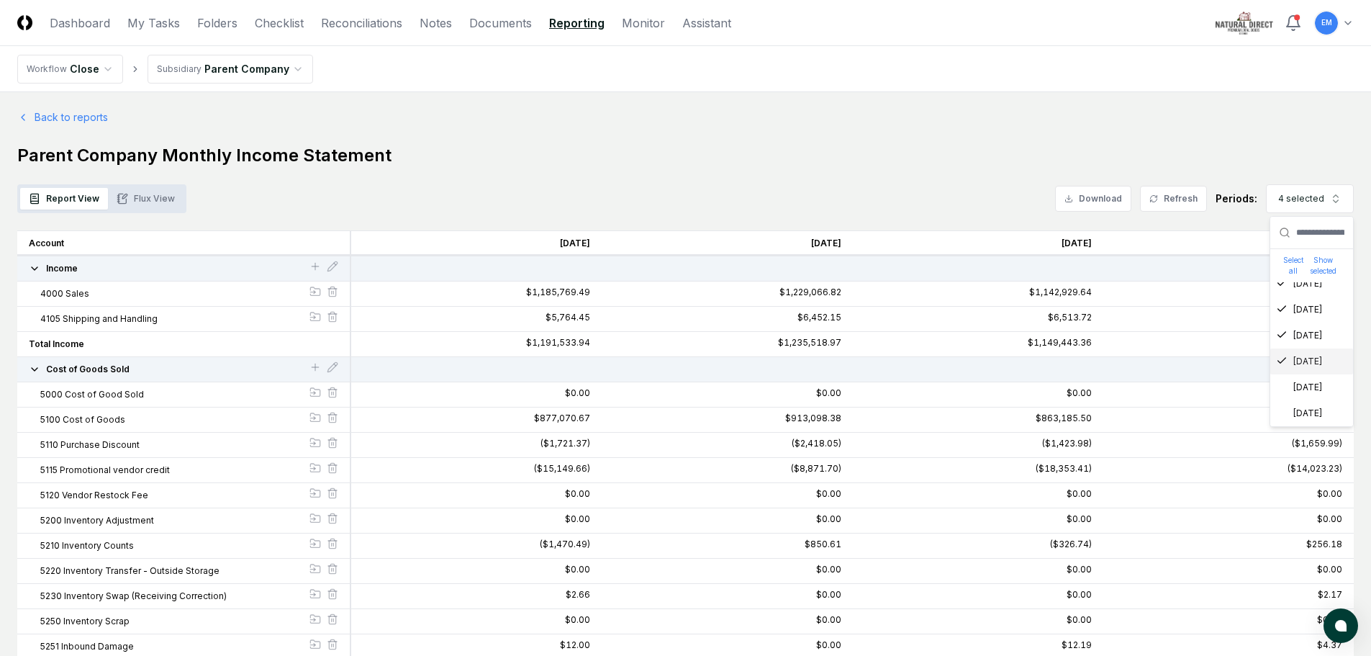
click at [1284, 358] on icon "Suggestions" at bounding box center [1282, 361] width 12 height 12
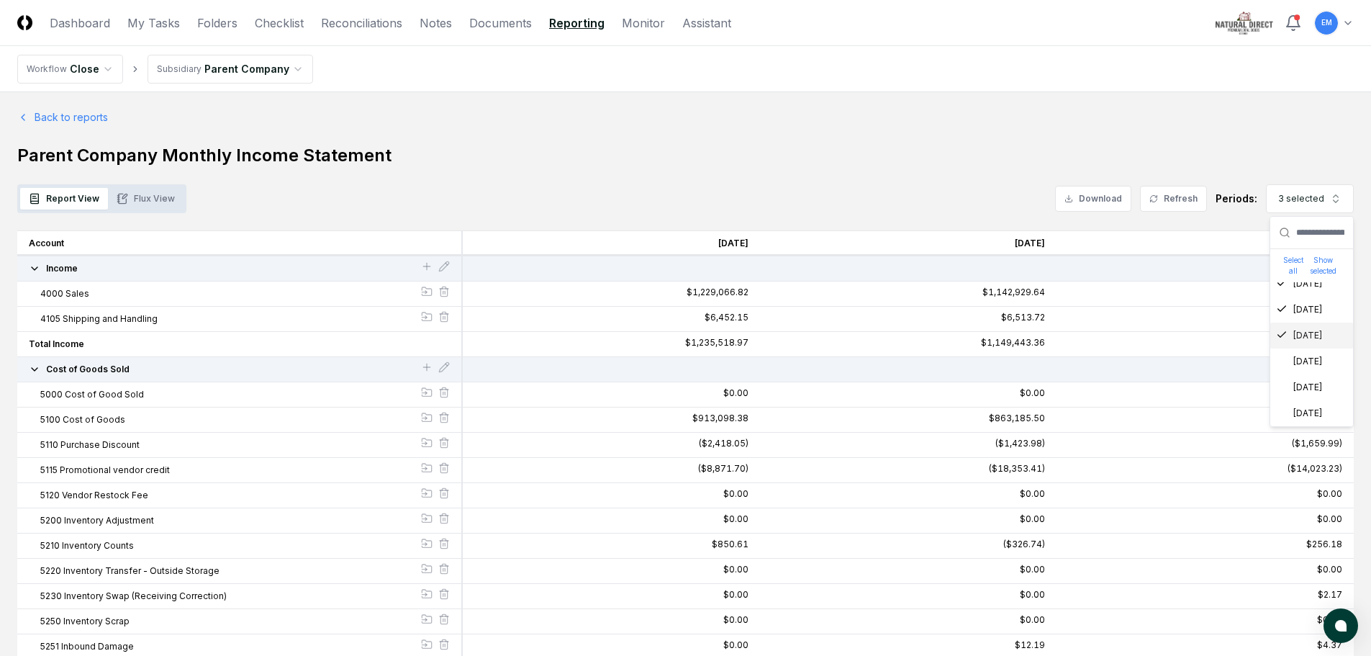
scroll to position [95, 0]
click at [1285, 329] on icon "Suggestions" at bounding box center [1282, 329] width 12 height 12
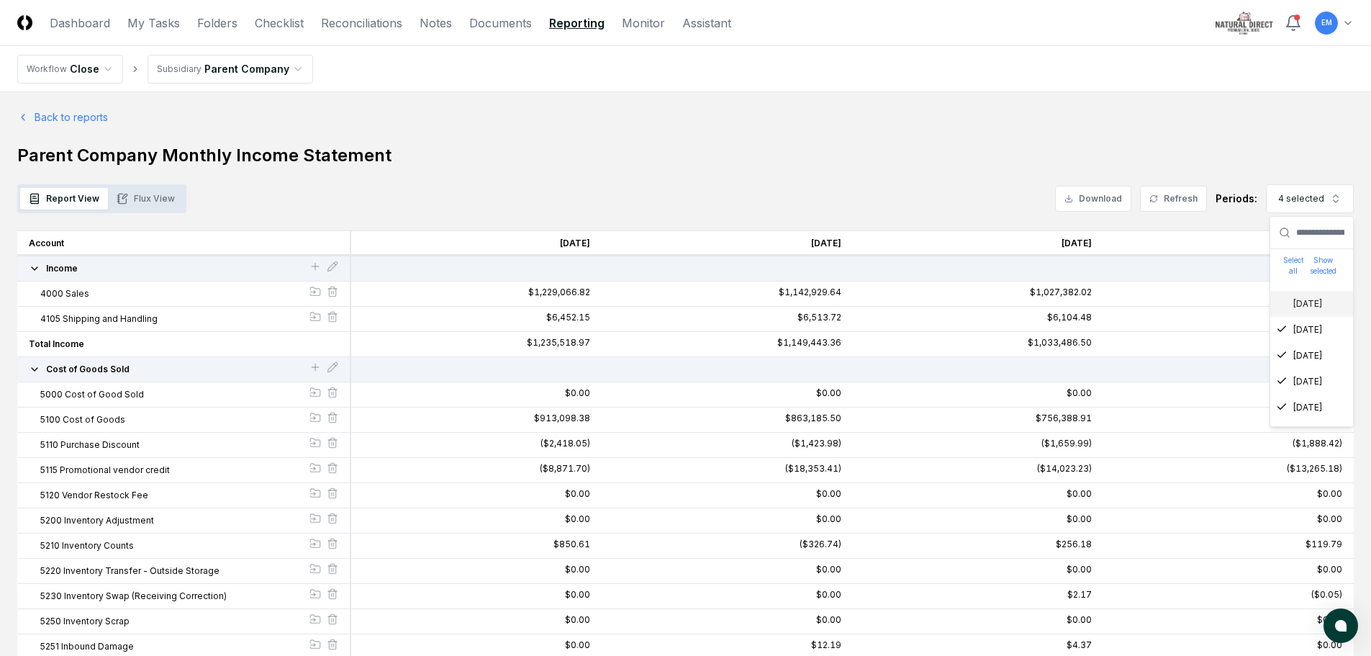
click at [1291, 301] on div "[DATE]" at bounding box center [1299, 303] width 46 height 13
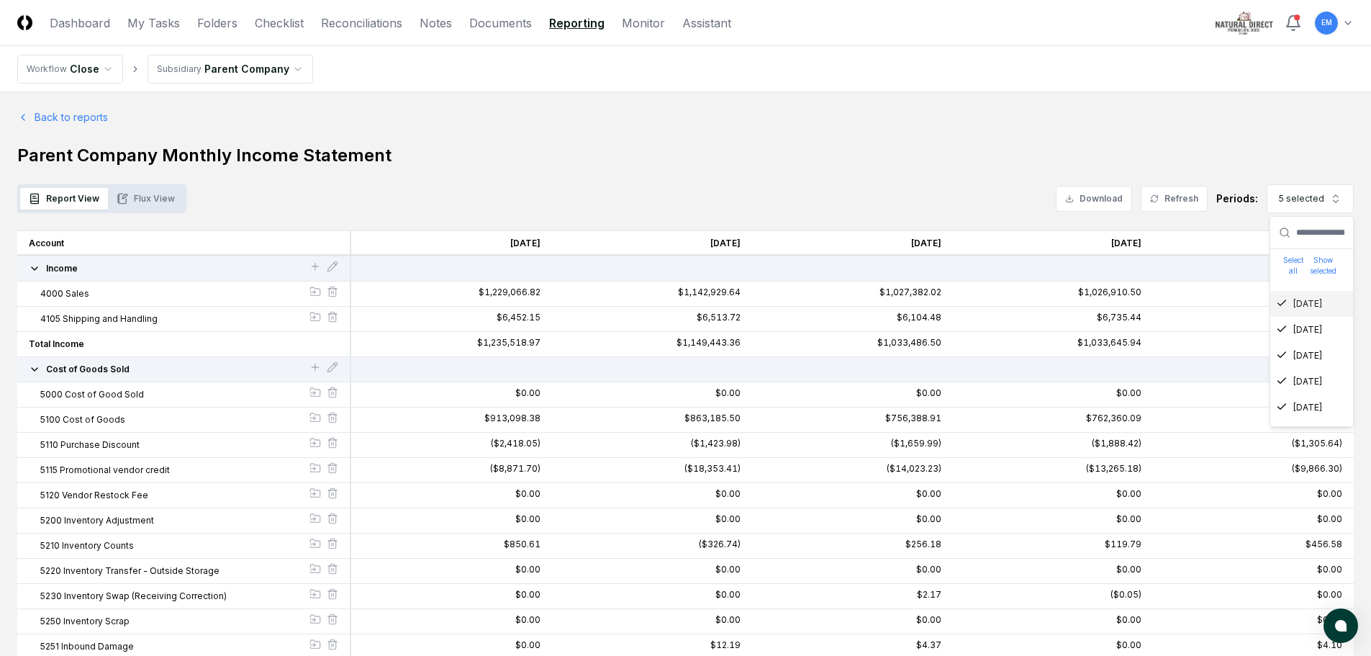
click at [1197, 204] on button "Refresh" at bounding box center [1174, 199] width 67 height 26
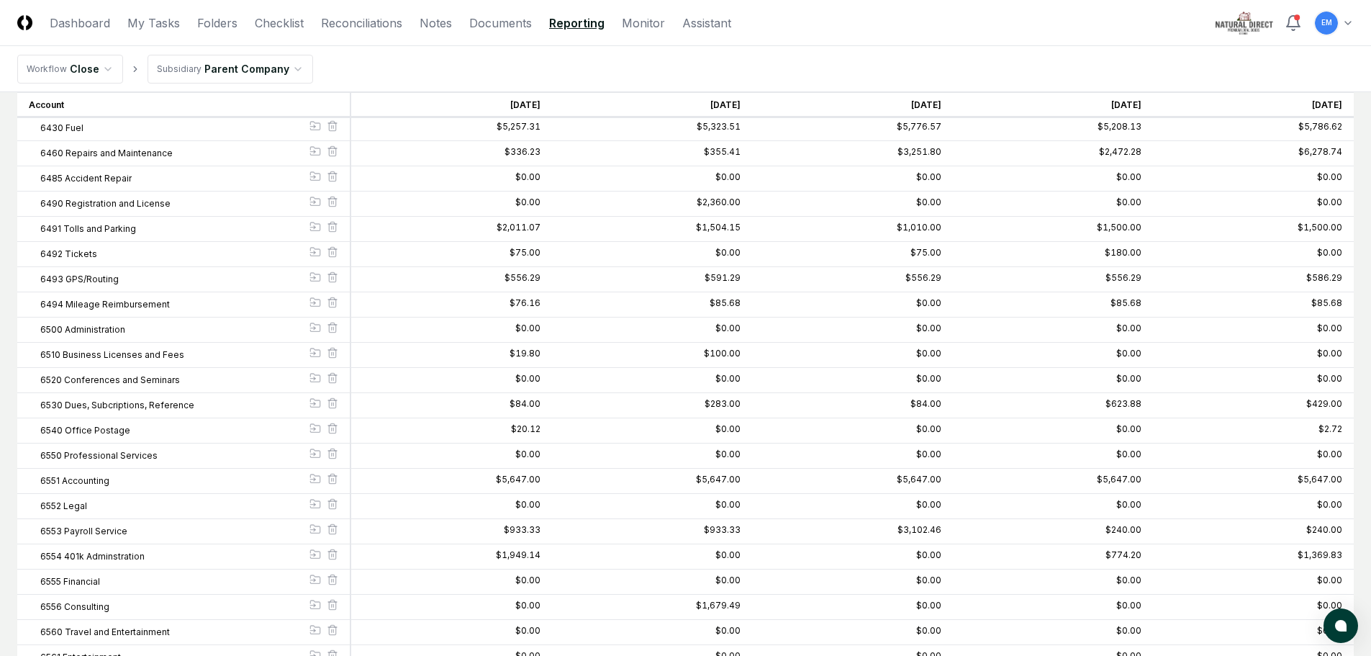
scroll to position [2808, 0]
click at [1320, 155] on div "$6,278.74" at bounding box center [1321, 155] width 44 height 9
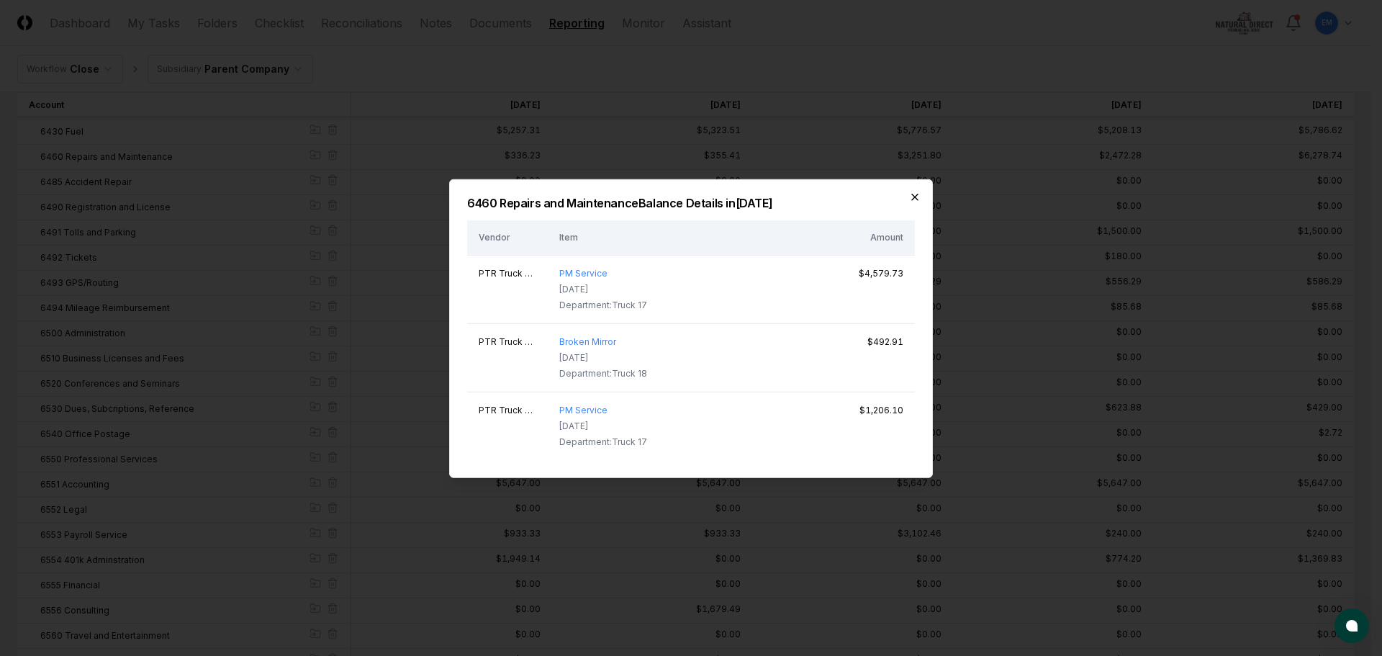
click at [916, 195] on icon "button" at bounding box center [915, 197] width 12 height 12
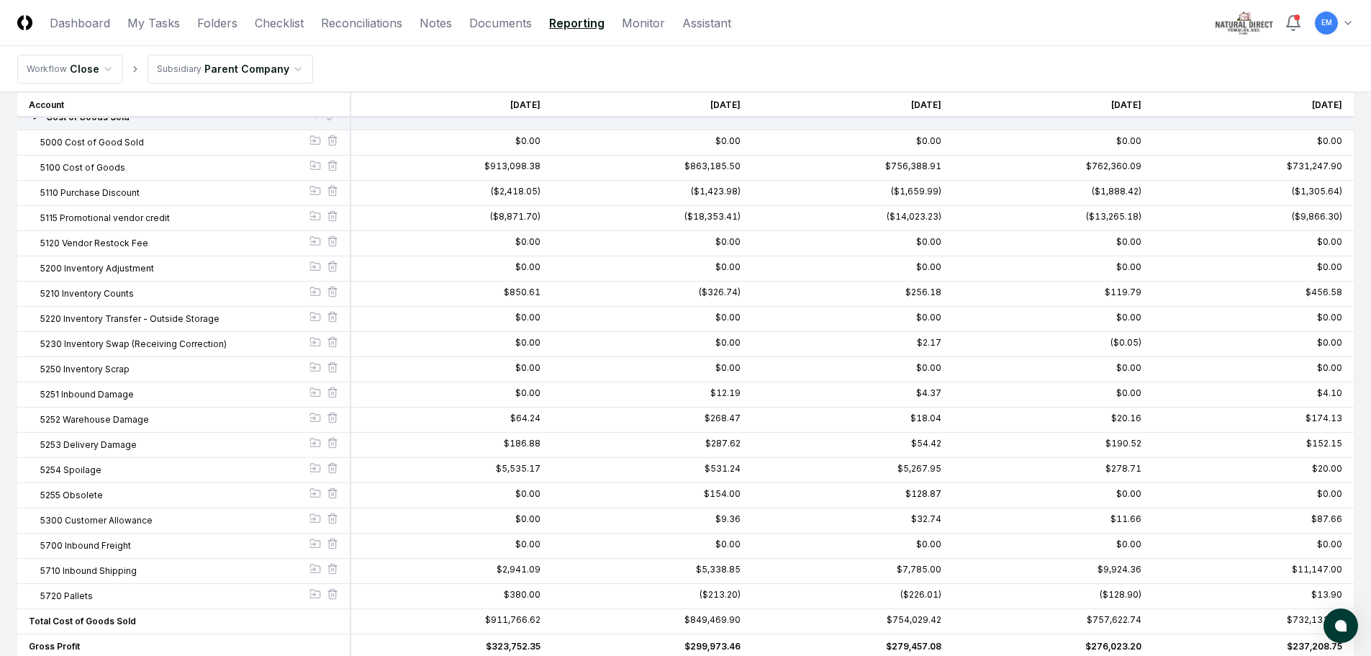
scroll to position [0, 0]
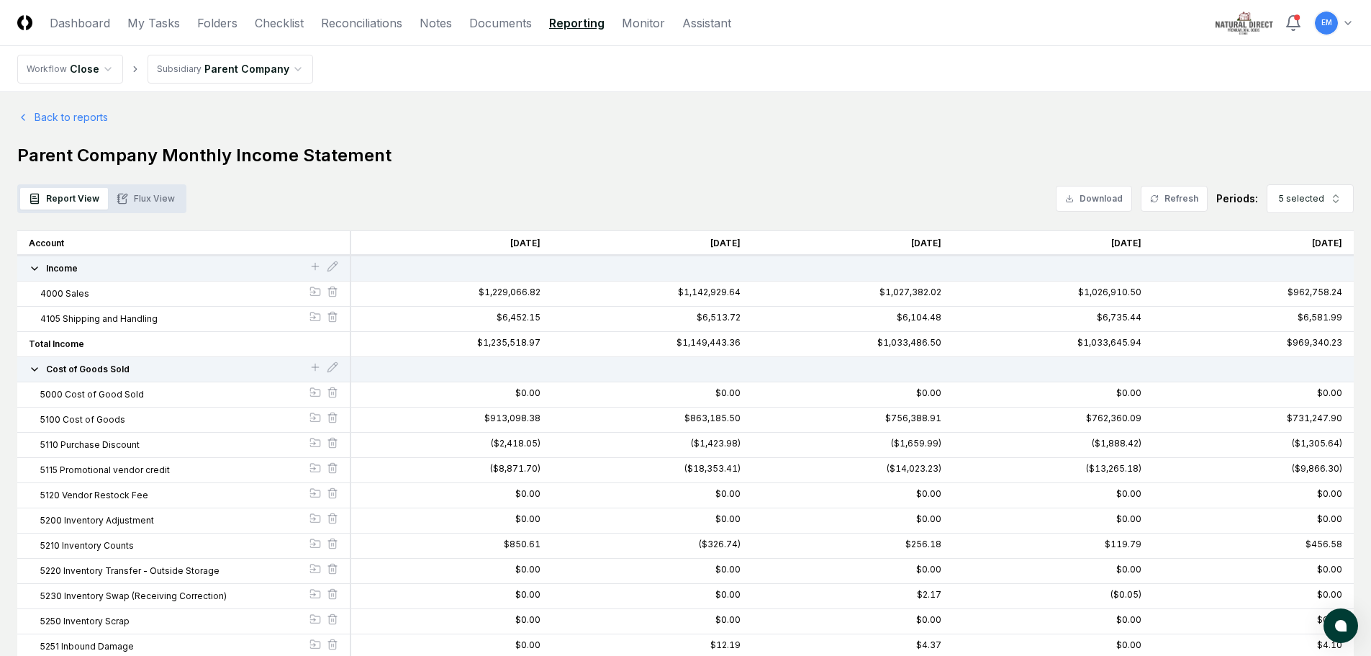
click at [161, 197] on button "Flux View" at bounding box center [146, 199] width 76 height 22
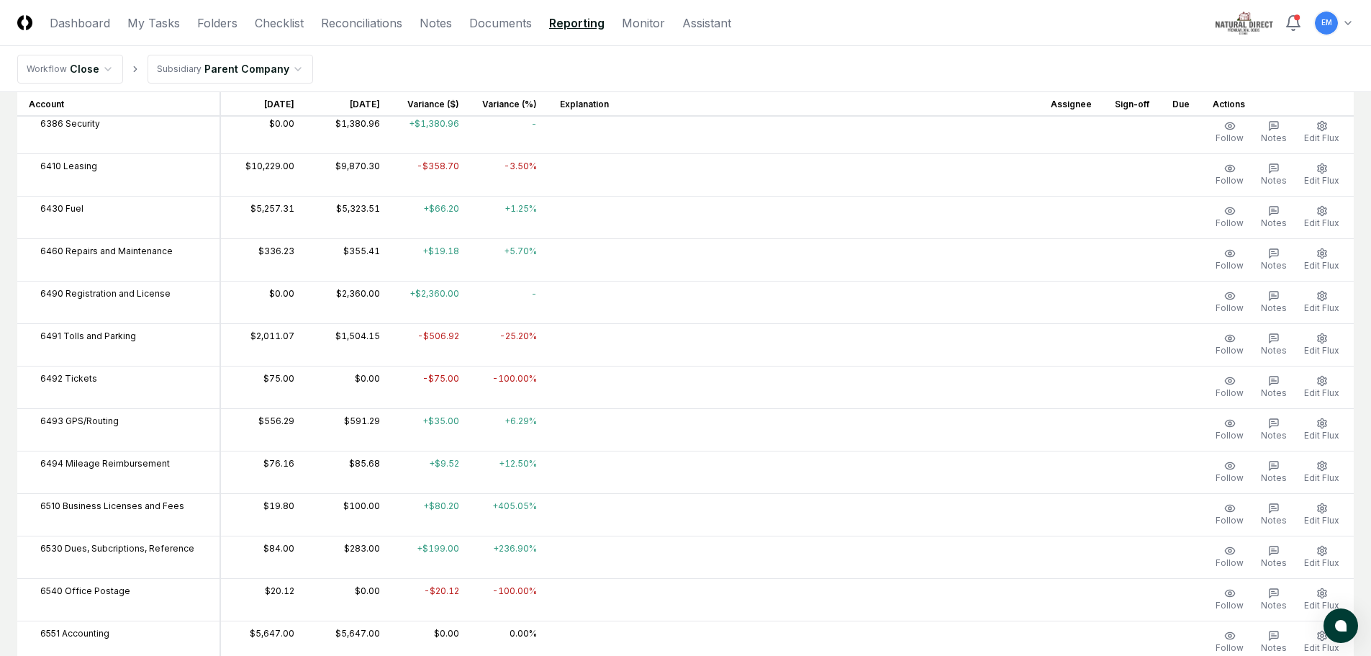
scroll to position [2664, 0]
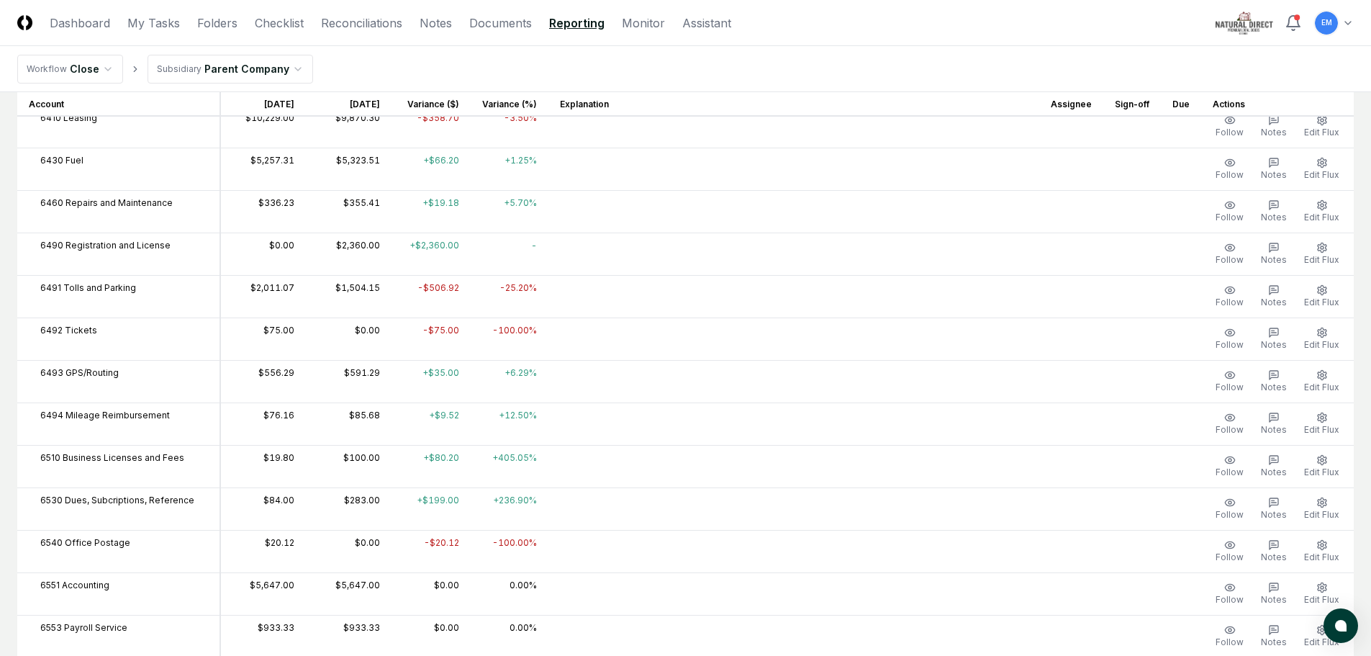
click at [579, 209] on td at bounding box center [794, 211] width 491 height 42
click at [1272, 204] on icon "button" at bounding box center [1274, 205] width 12 height 12
click at [1277, 205] on icon "button" at bounding box center [1274, 205] width 5 height 0
click at [1275, 212] on span "Notes" at bounding box center [1274, 217] width 26 height 11
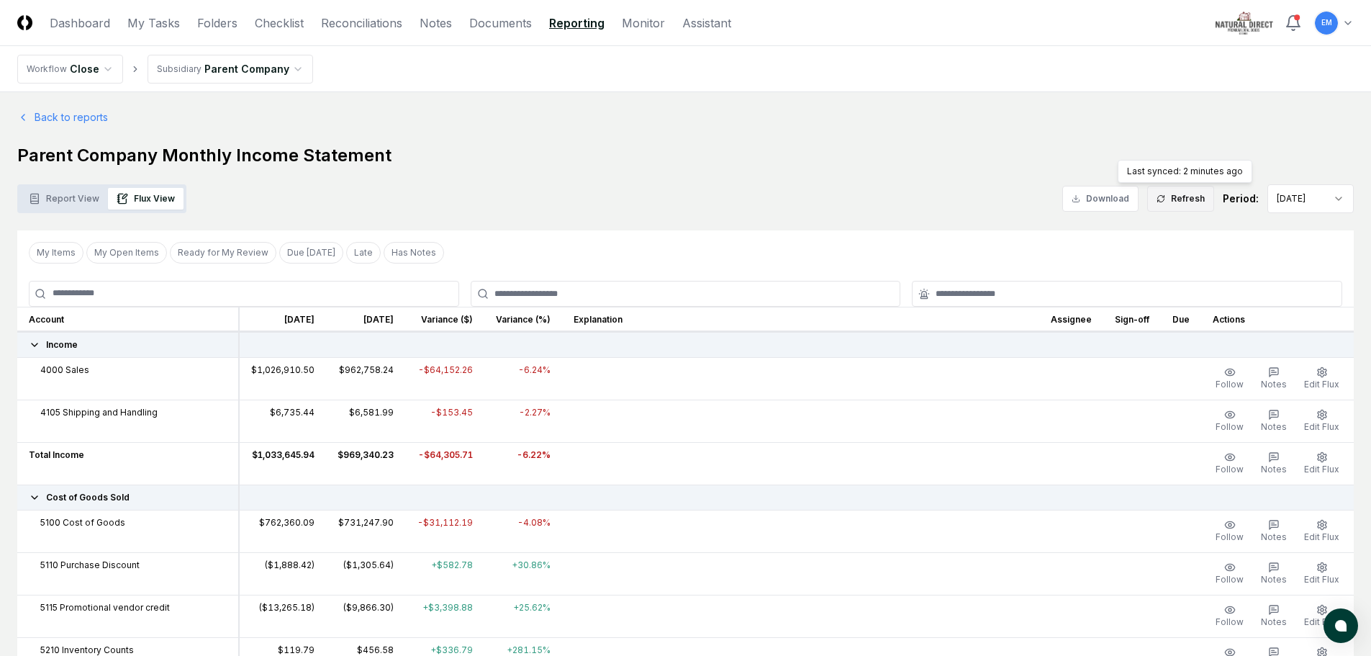
click at [1175, 191] on button "Refresh" at bounding box center [1181, 199] width 67 height 26
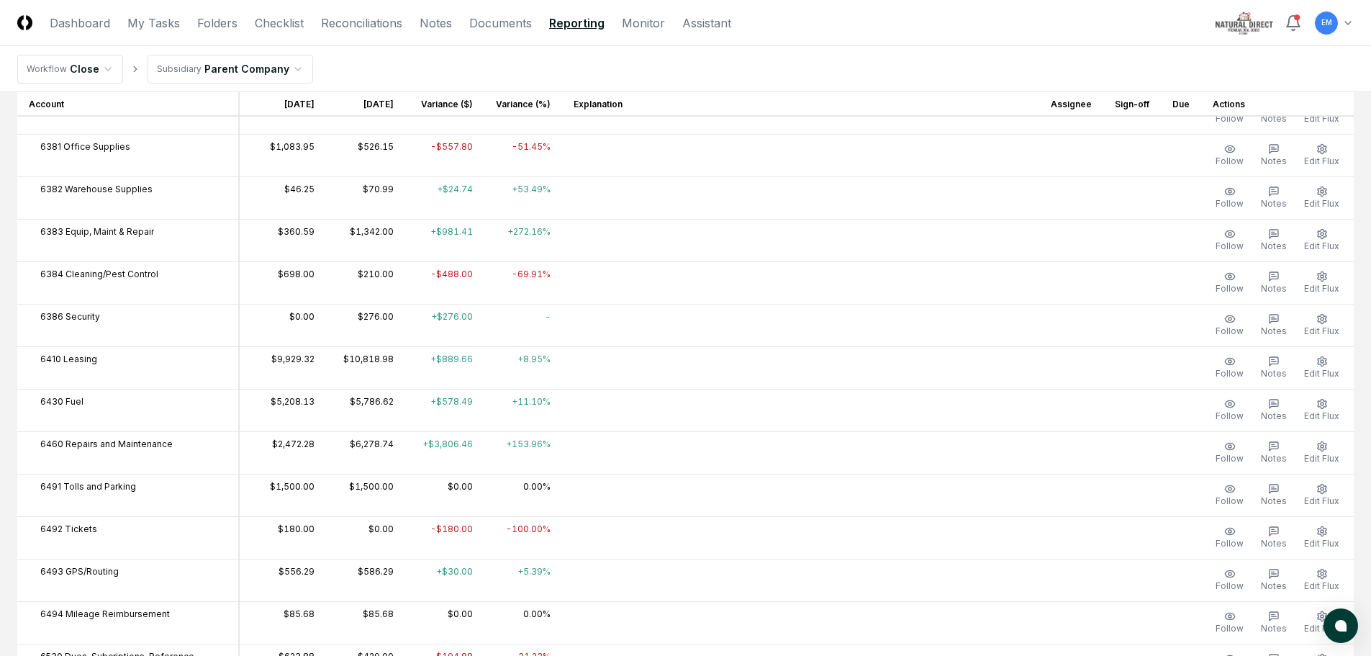
scroll to position [2520, 0]
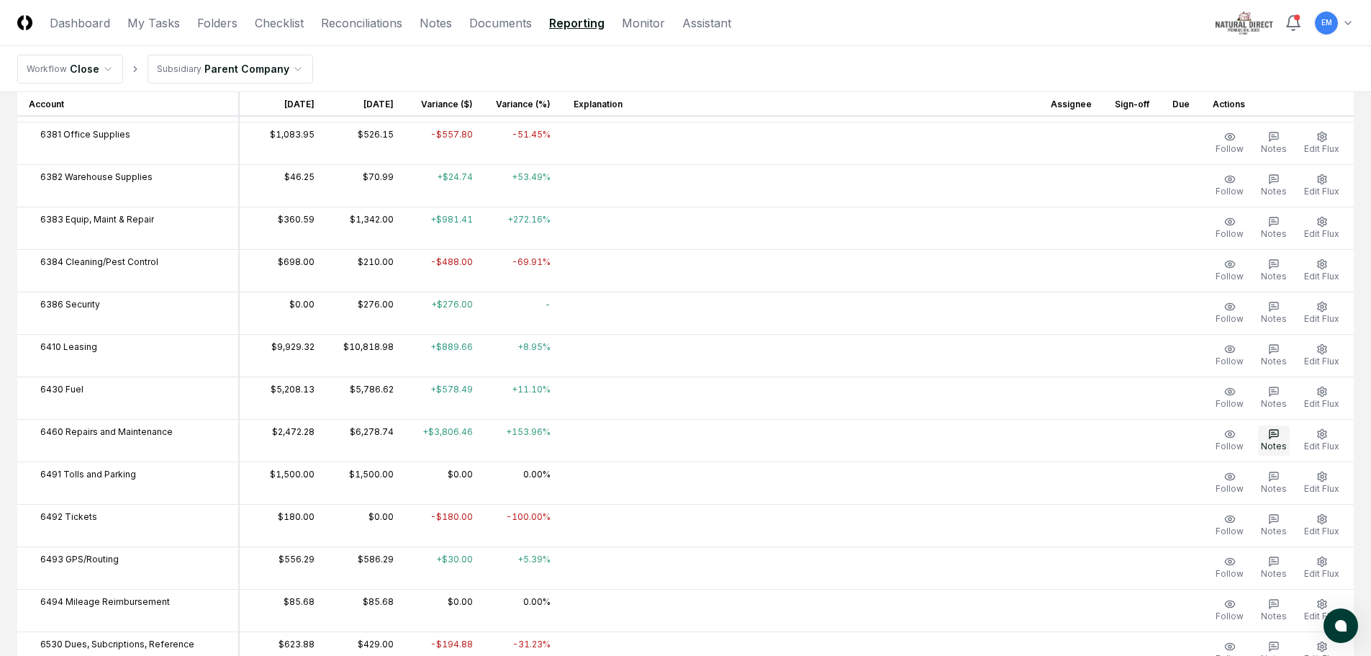
click at [1277, 437] on icon "button" at bounding box center [1274, 434] width 12 height 12
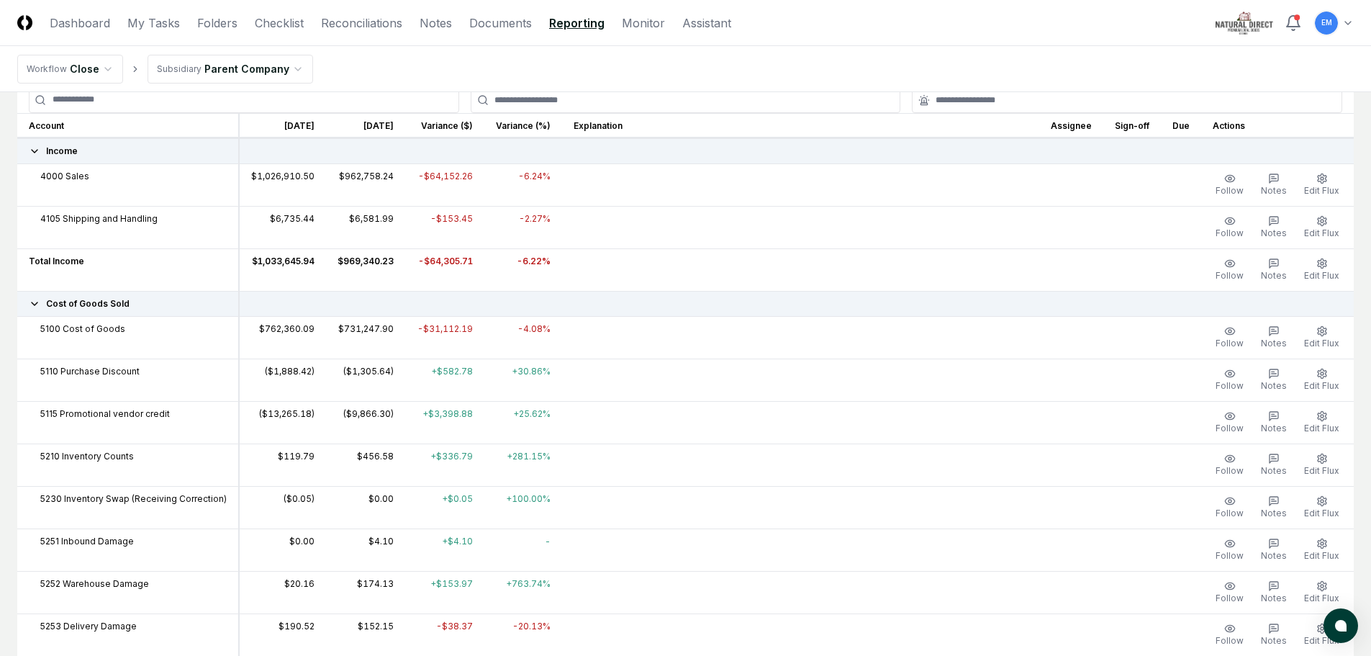
scroll to position [0, 0]
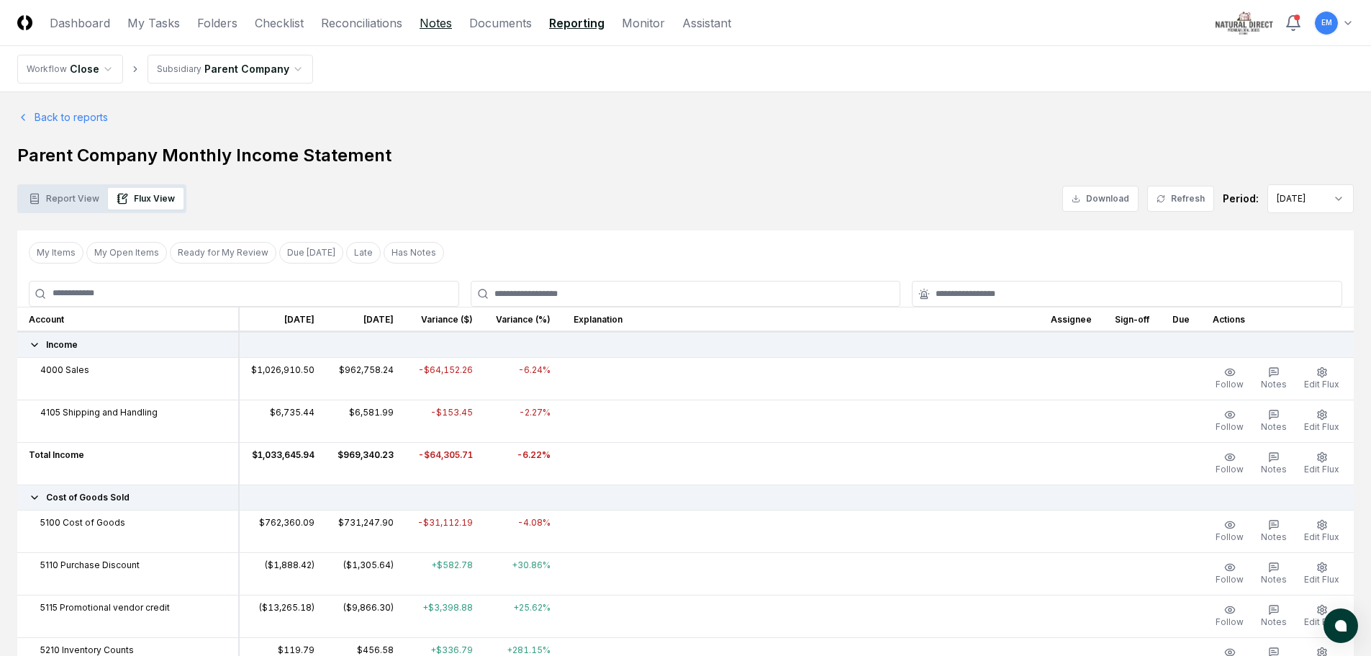
click at [444, 25] on link "Notes" at bounding box center [436, 22] width 32 height 17
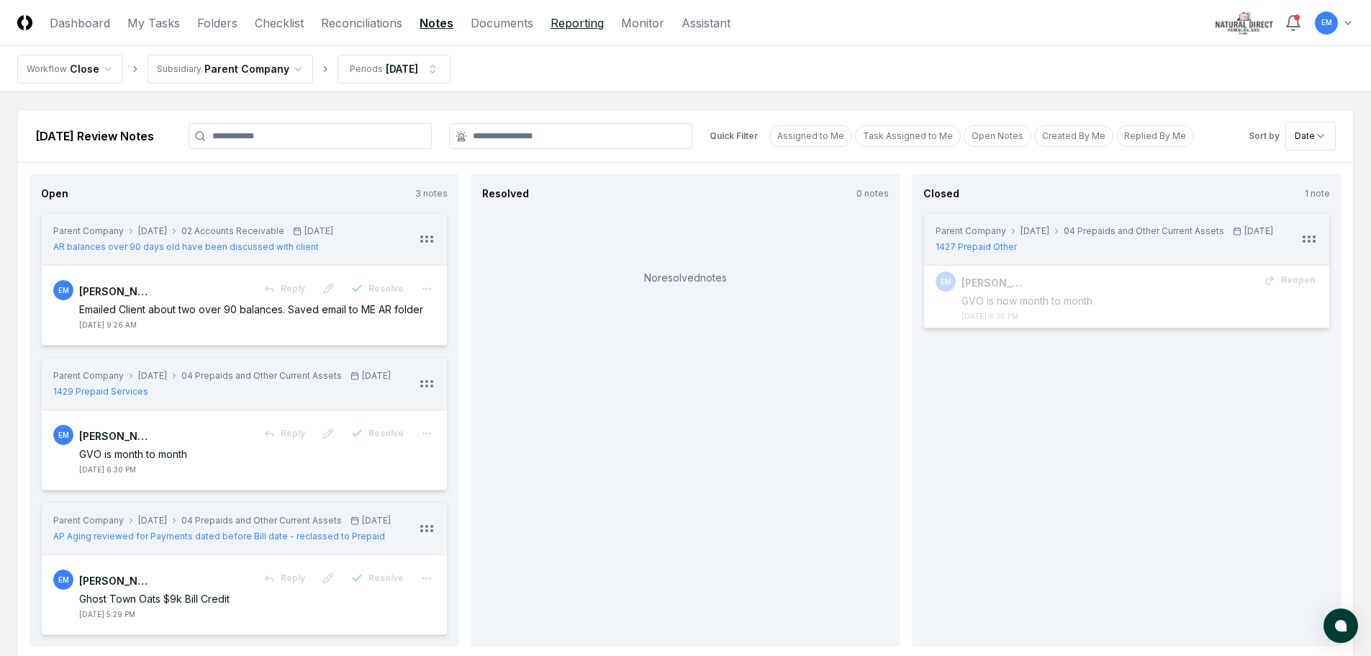
click at [590, 24] on link "Reporting" at bounding box center [577, 22] width 53 height 17
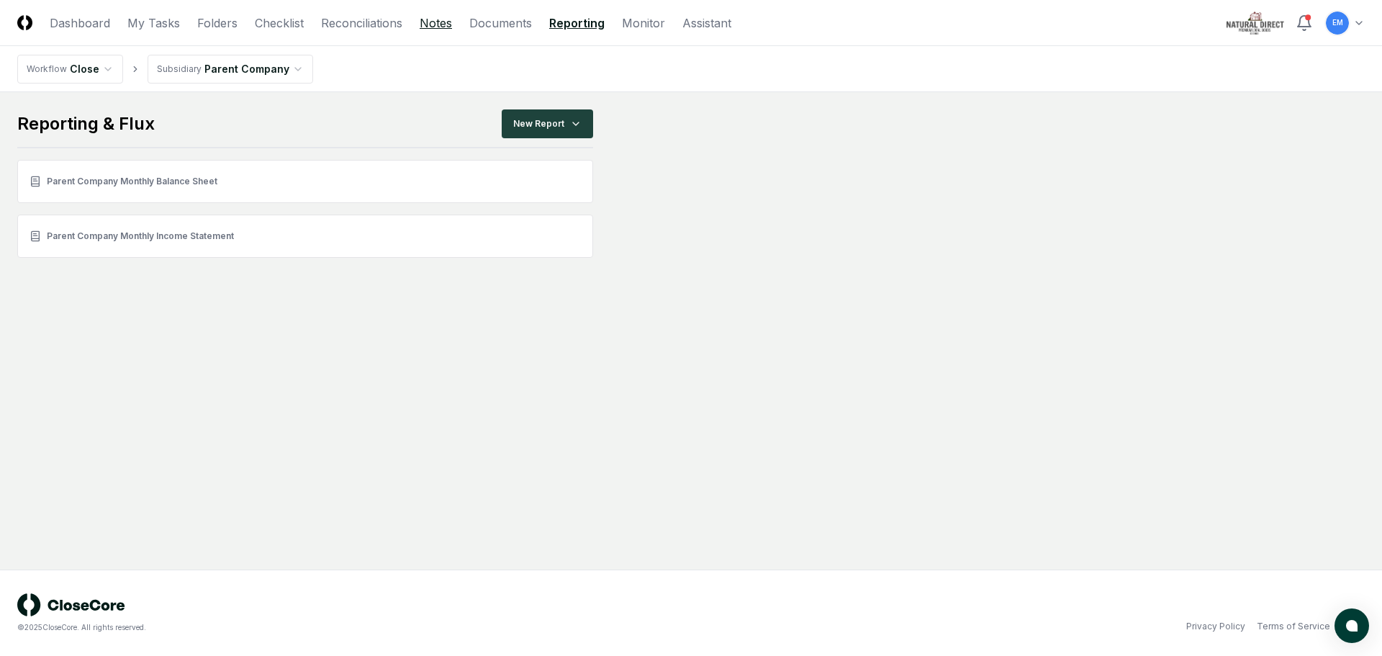
click at [423, 19] on link "Notes" at bounding box center [436, 22] width 32 height 17
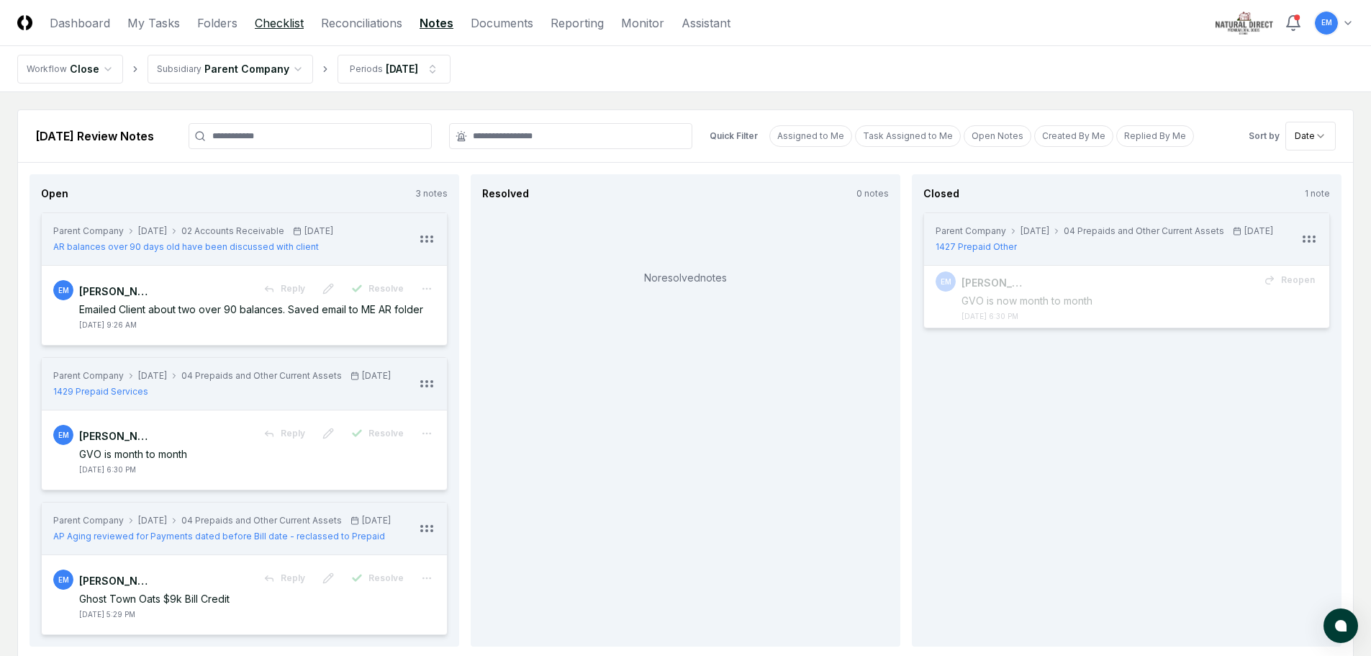
click at [277, 19] on link "Checklist" at bounding box center [279, 22] width 49 height 17
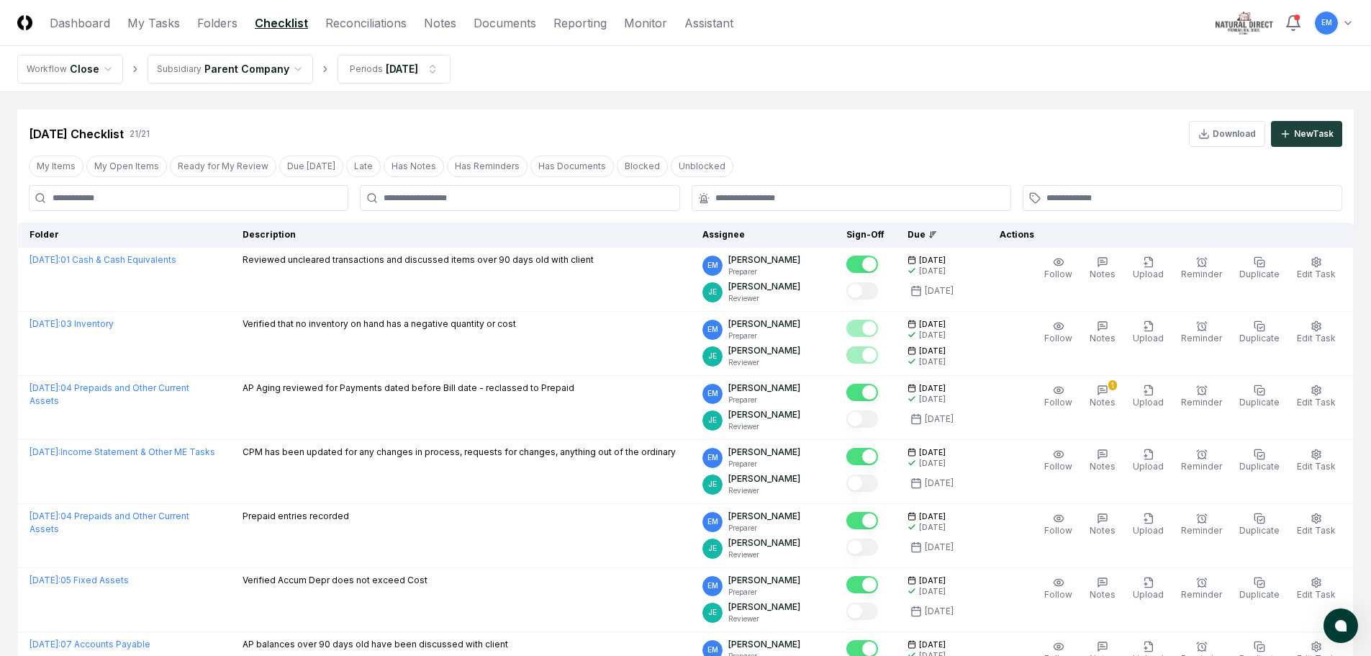
drag, startPoint x: 216, startPoint y: 19, endPoint x: 203, endPoint y: 73, distance: 56.2
click at [215, 19] on link "Folders" at bounding box center [217, 22] width 40 height 17
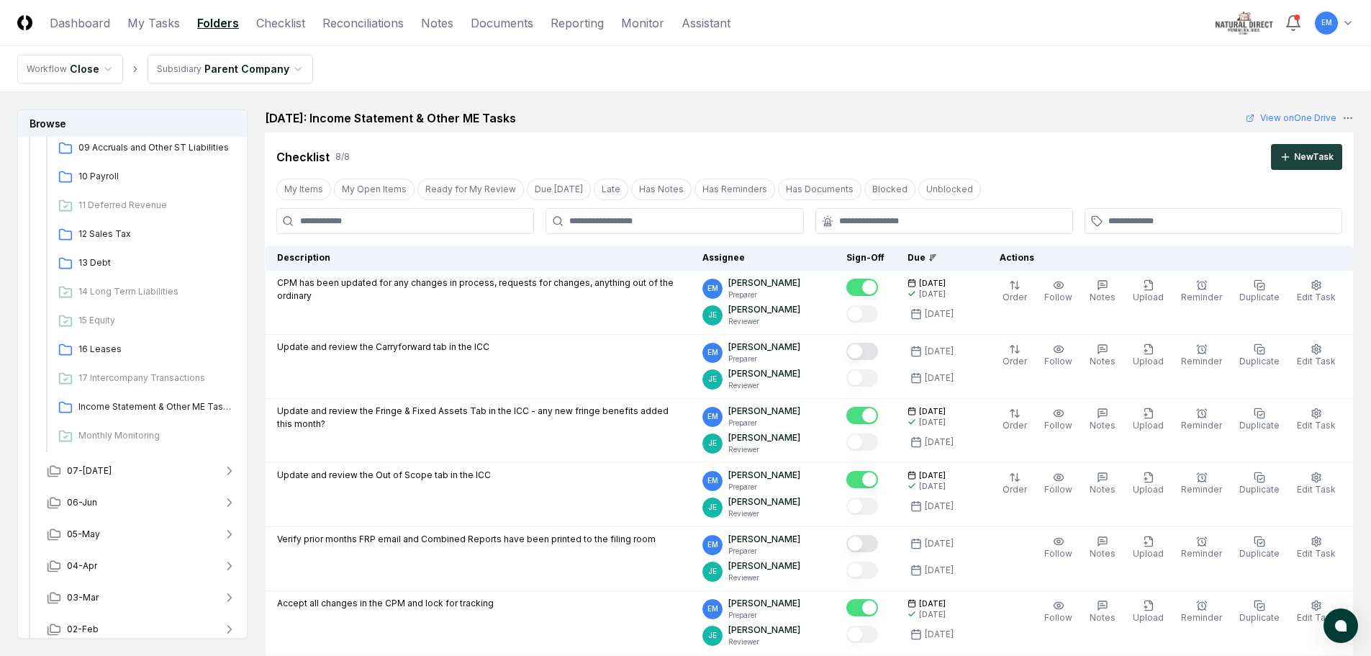
scroll to position [499, 0]
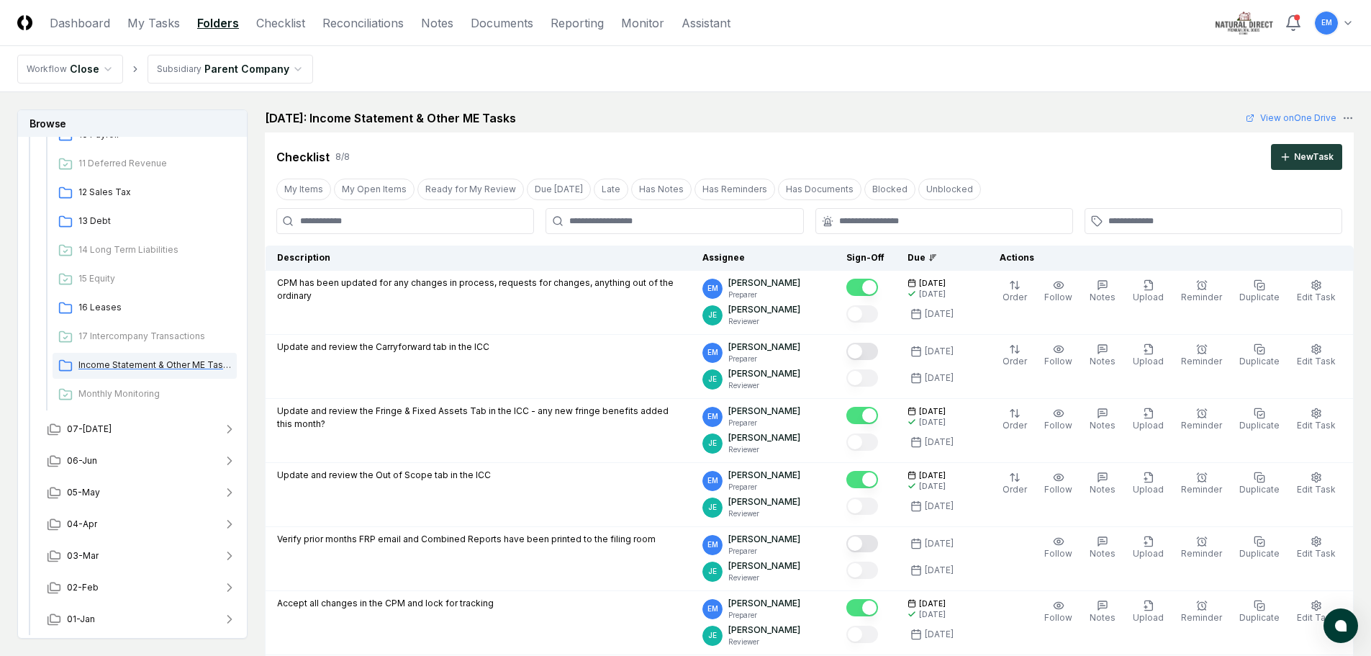
click at [171, 360] on span "Income Statement & Other ME Tasks" at bounding box center [154, 365] width 153 height 13
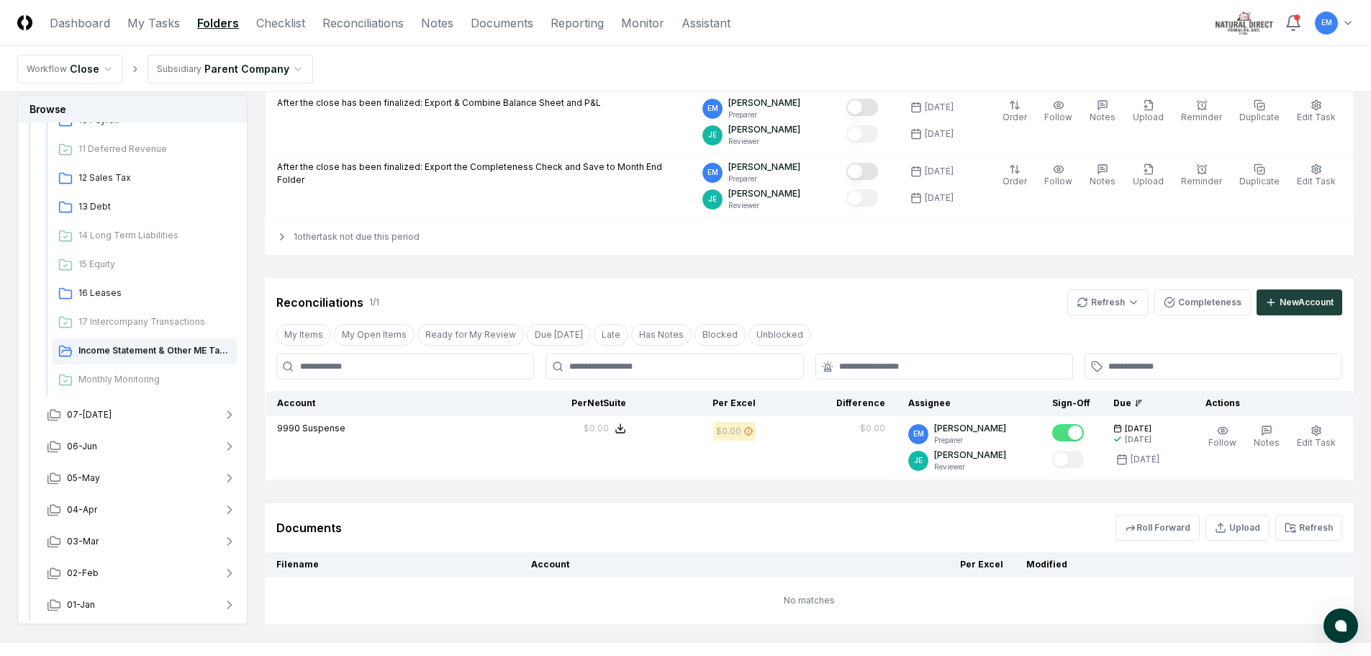
scroll to position [492, 0]
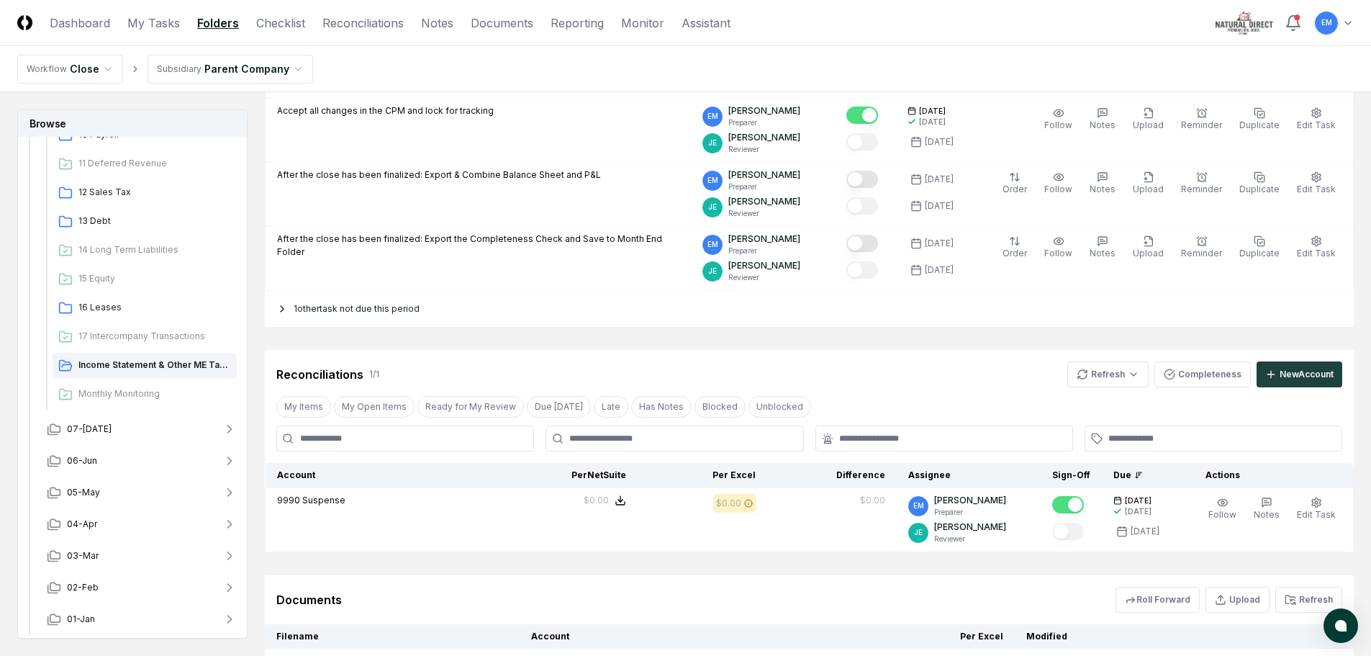
click at [287, 308] on icon at bounding box center [282, 309] width 12 height 12
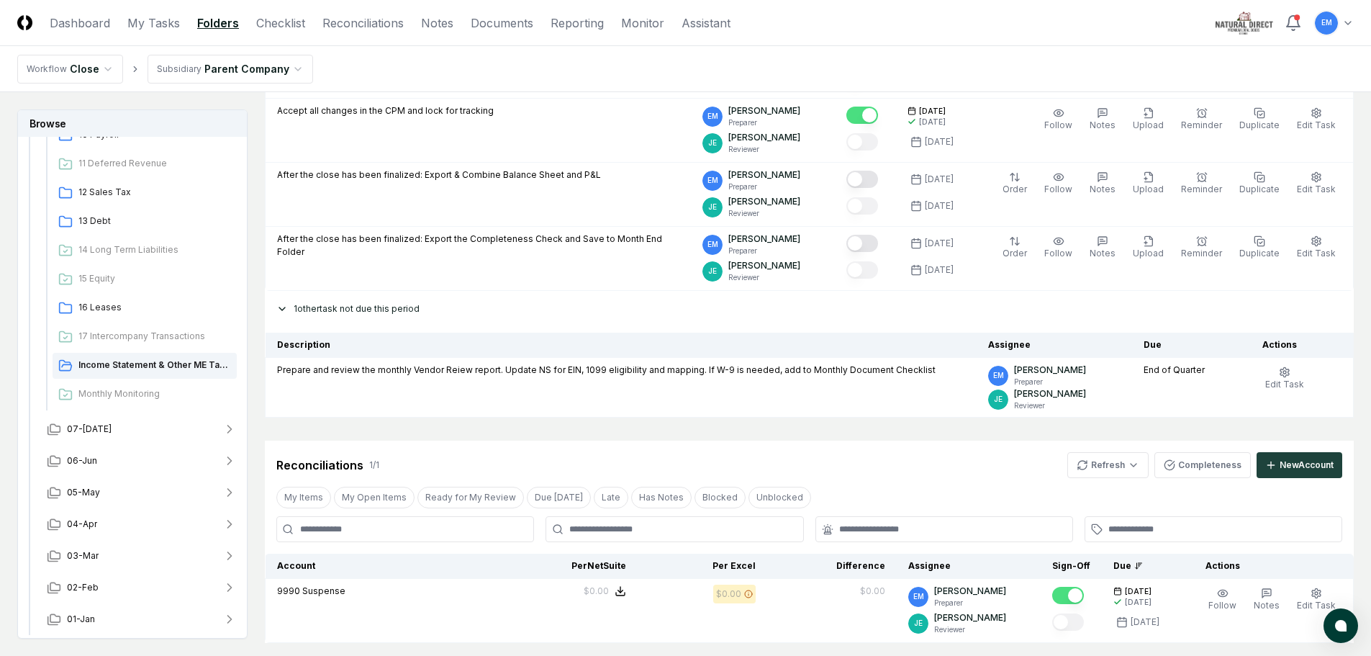
click at [287, 308] on icon at bounding box center [282, 309] width 12 height 12
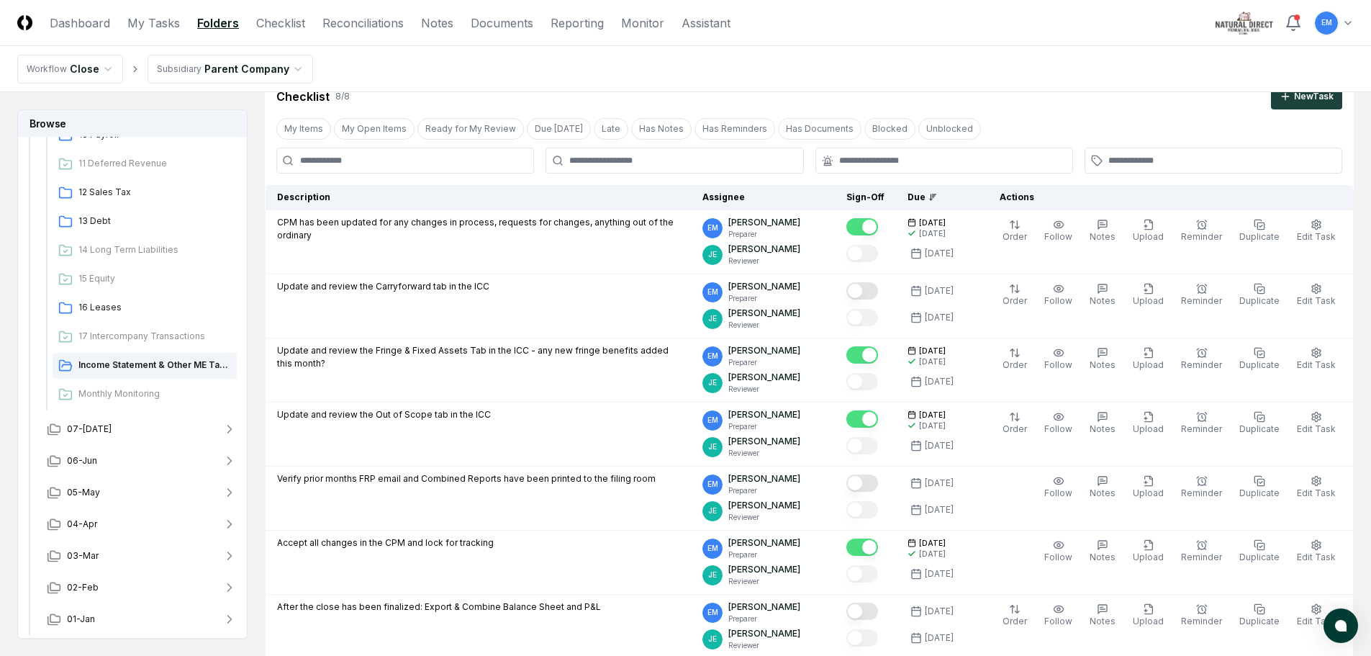
scroll to position [0, 0]
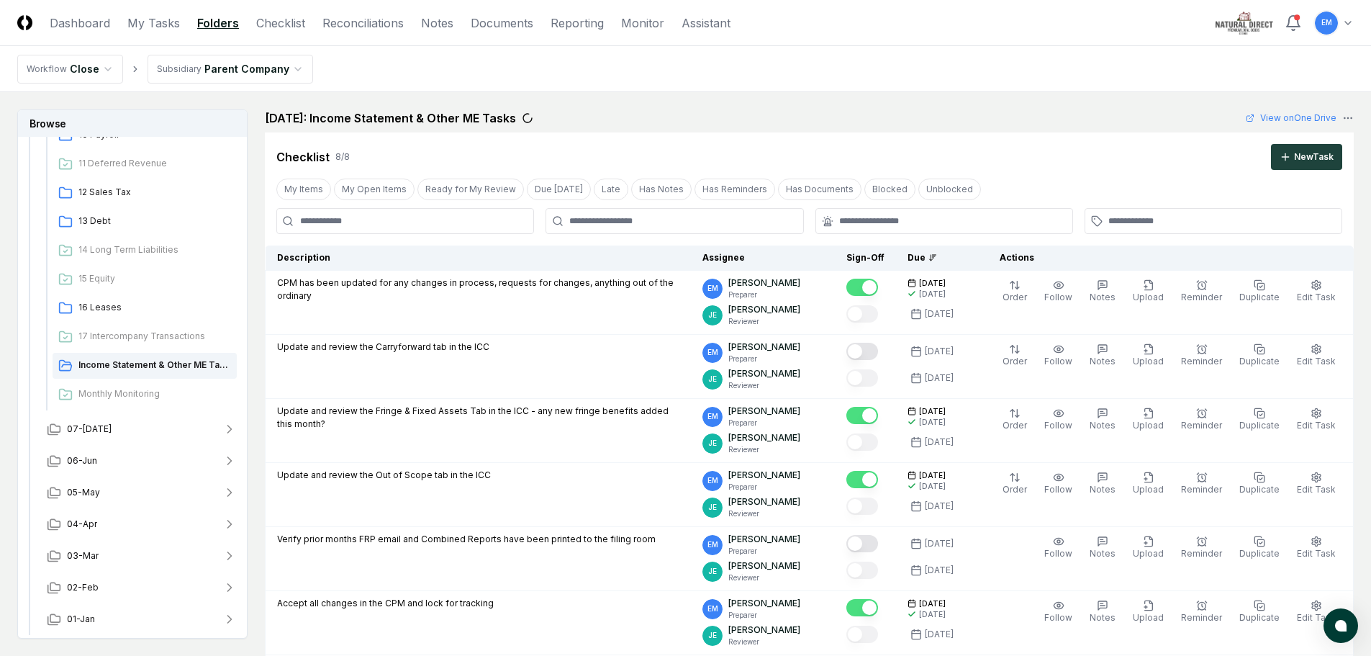
drag, startPoint x: 1157, startPoint y: 19, endPoint x: 1114, endPoint y: 48, distance: 51.5
click at [1157, 19] on header "CloseCore Dashboard My Tasks Folders Checklist Reconciliations Notes Documents …" at bounding box center [685, 23] width 1371 height 46
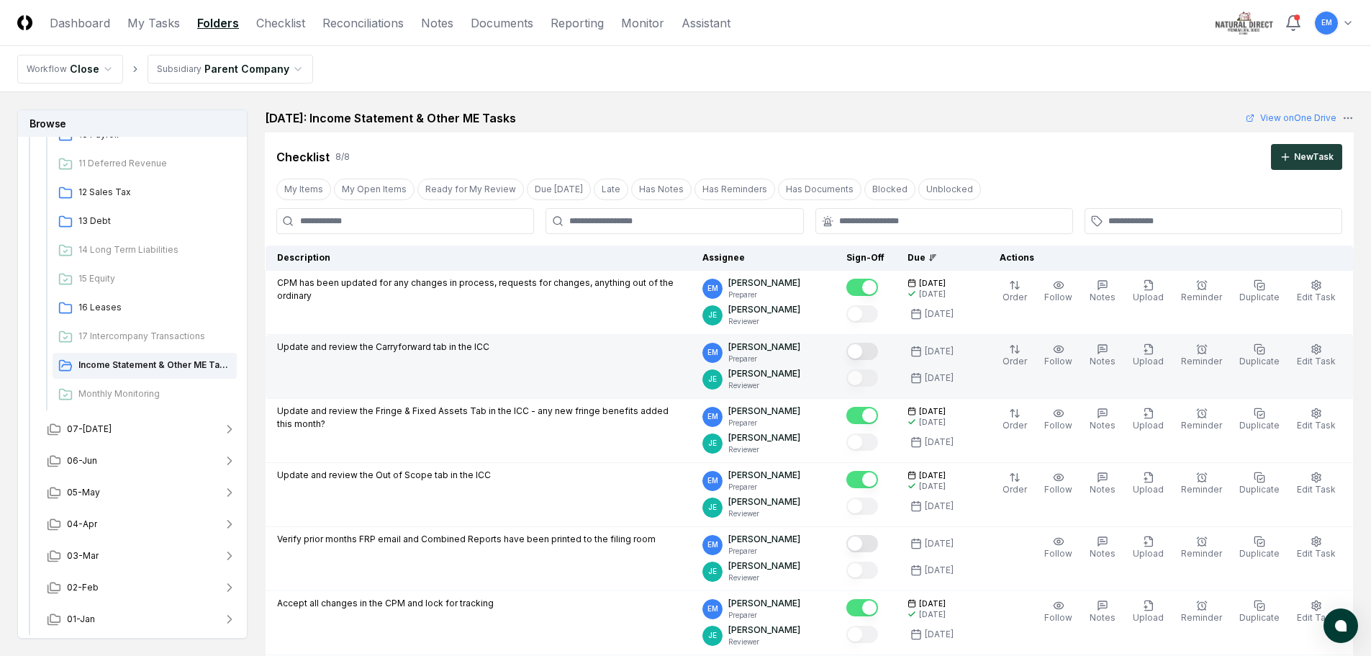
click at [878, 353] on button "Mark complete" at bounding box center [863, 351] width 32 height 17
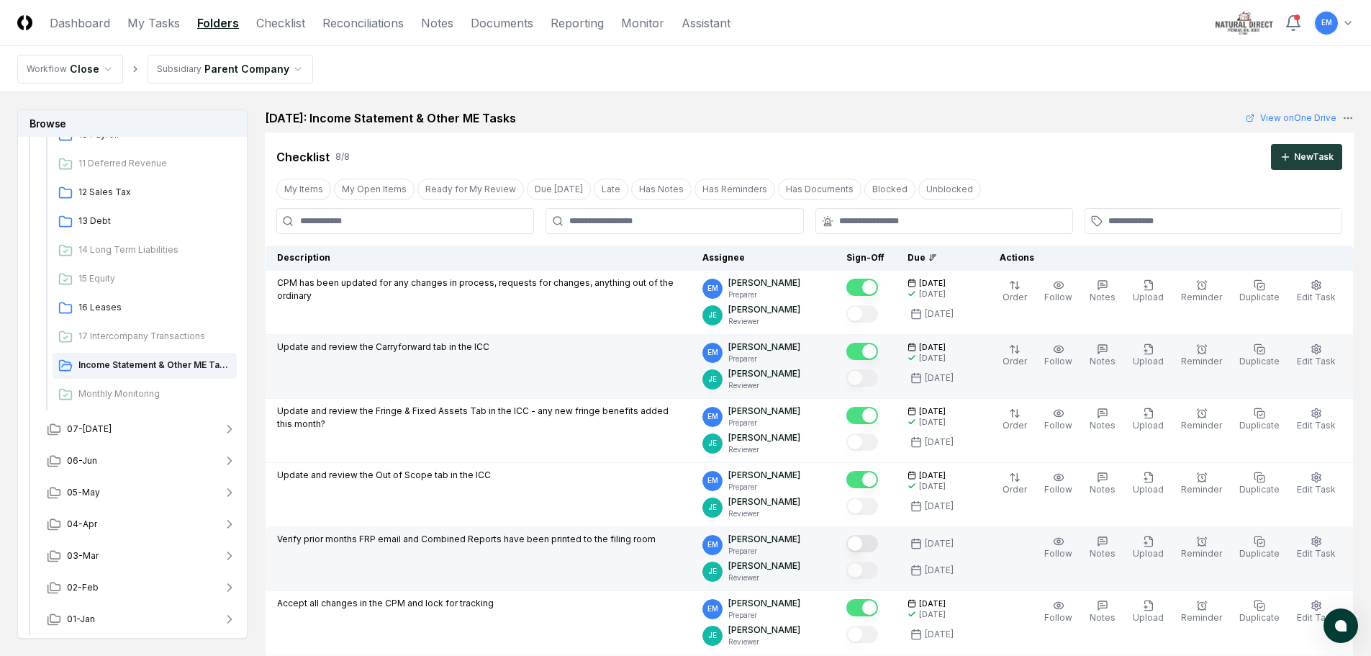
click at [878, 541] on button "Mark complete" at bounding box center [863, 543] width 32 height 17
